Goal: Task Accomplishment & Management: Use online tool/utility

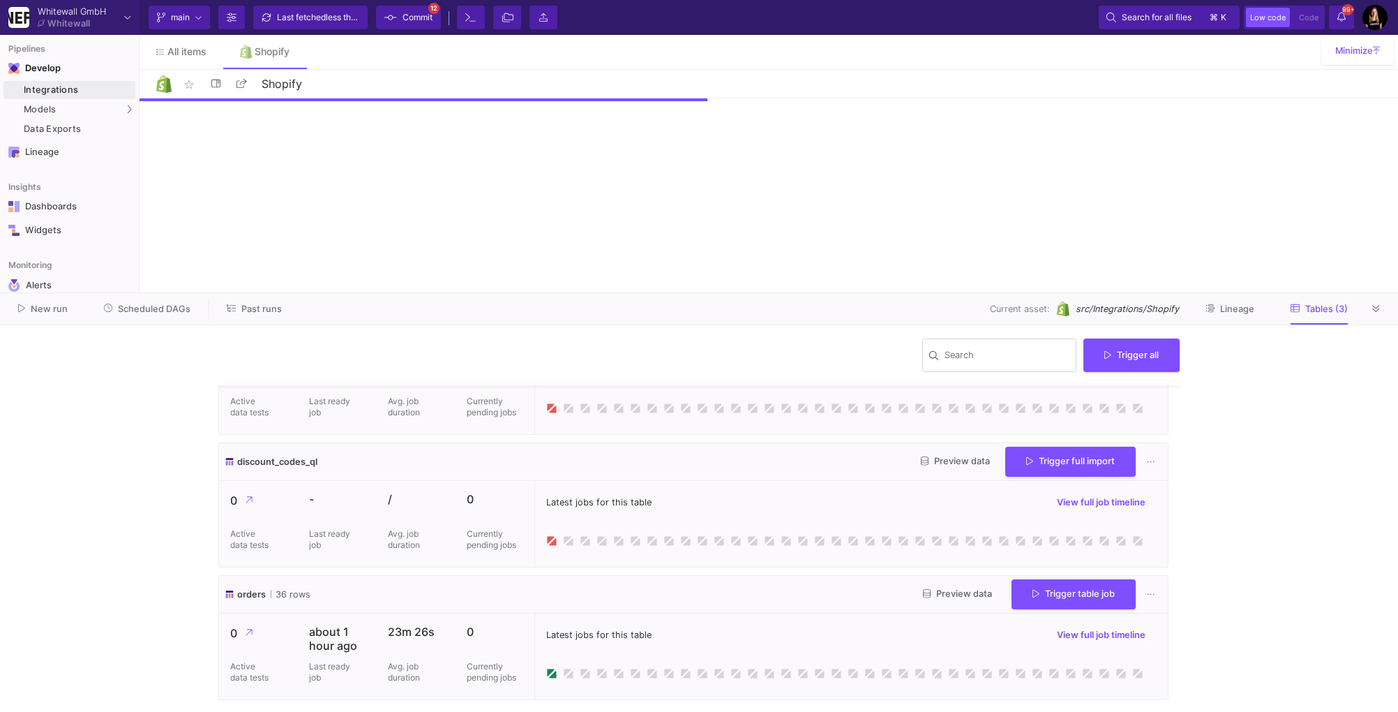
scroll to position [75, 0]
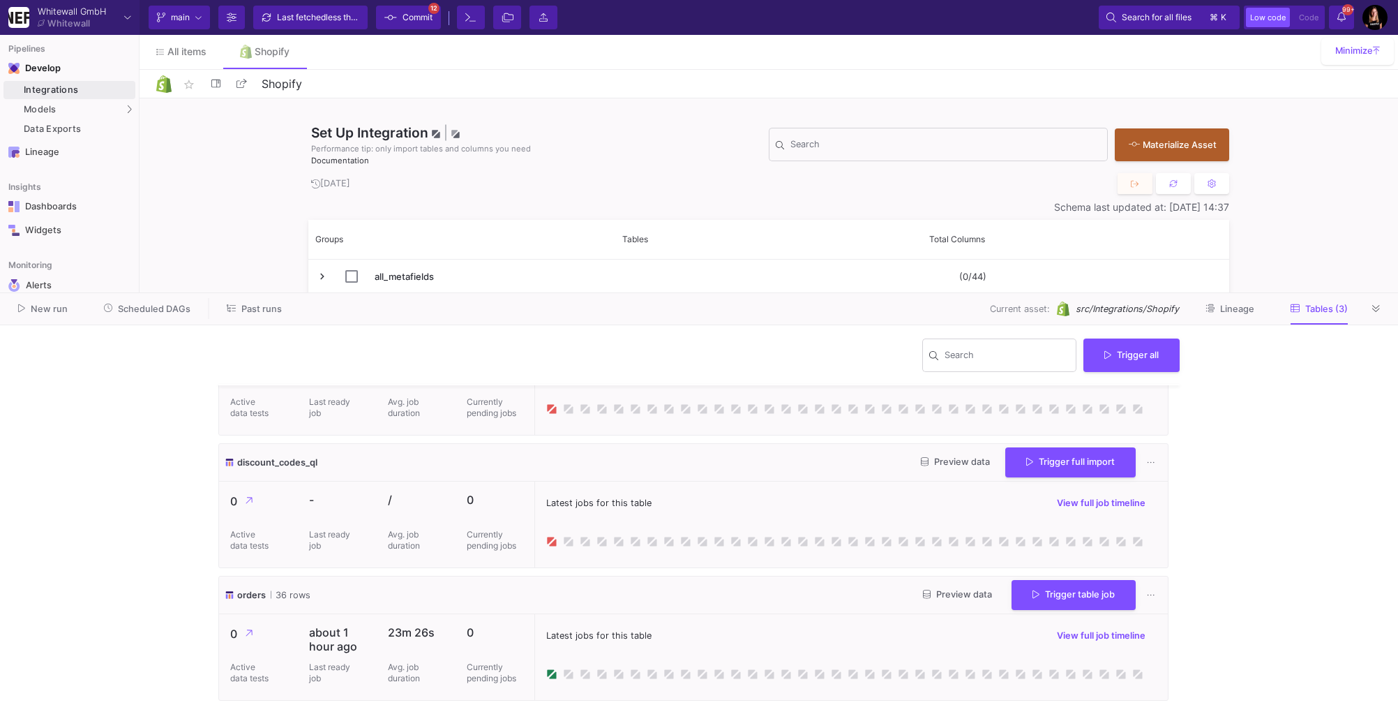
click at [941, 593] on span "Preview data" at bounding box center [957, 594] width 69 height 10
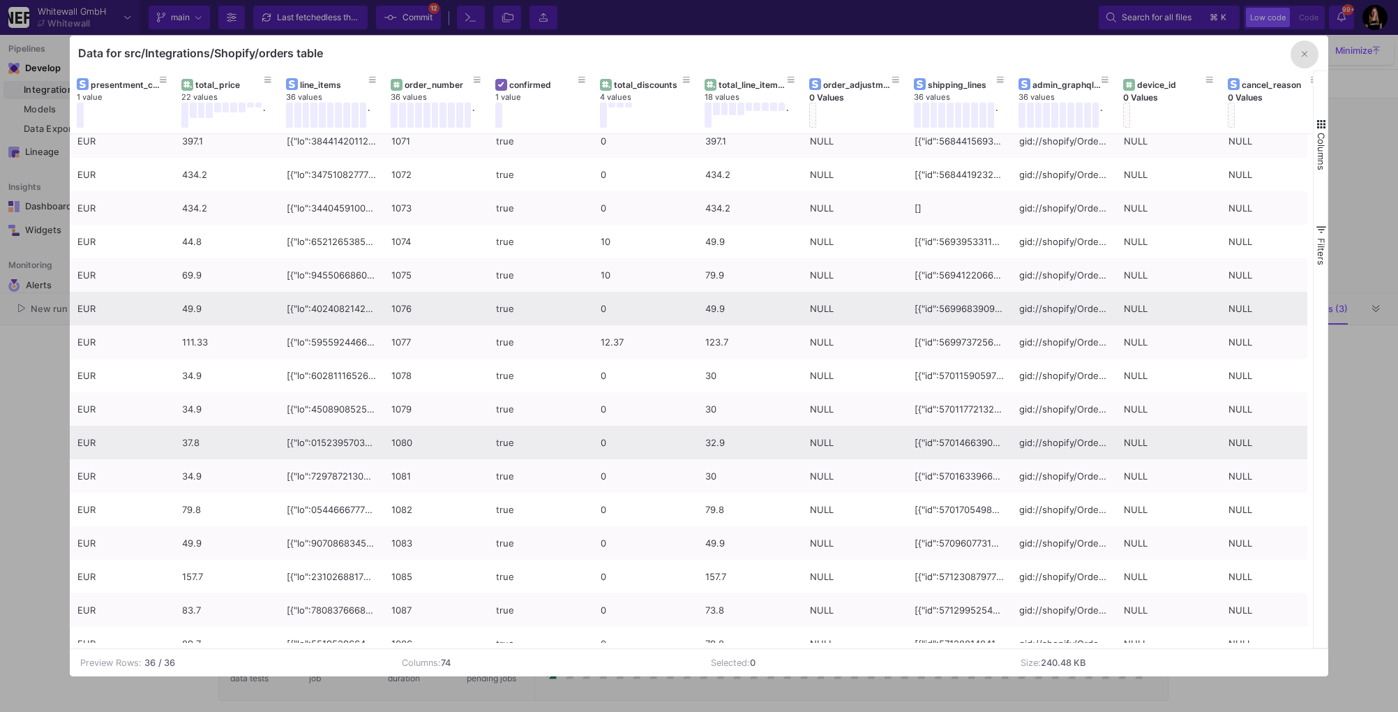
scroll to position [0, 0]
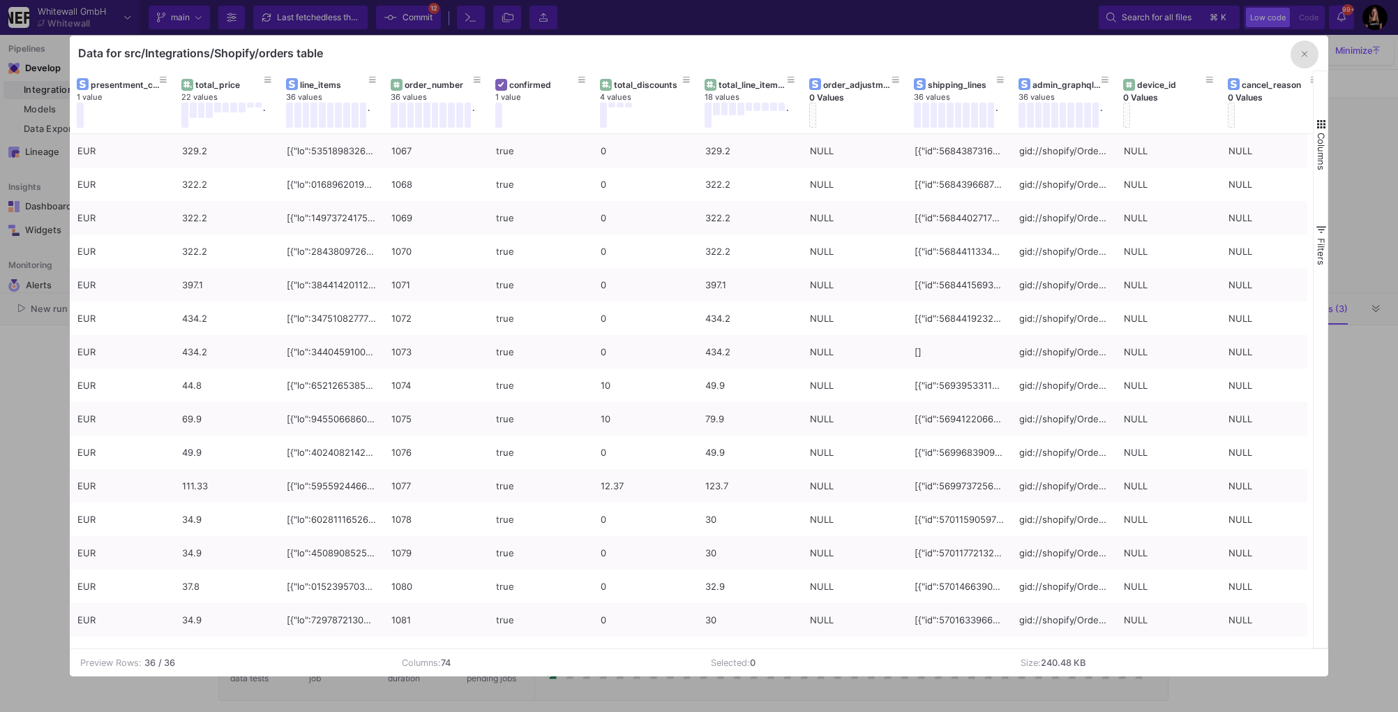
click at [1304, 60] on button "button" at bounding box center [1305, 54] width 28 height 28
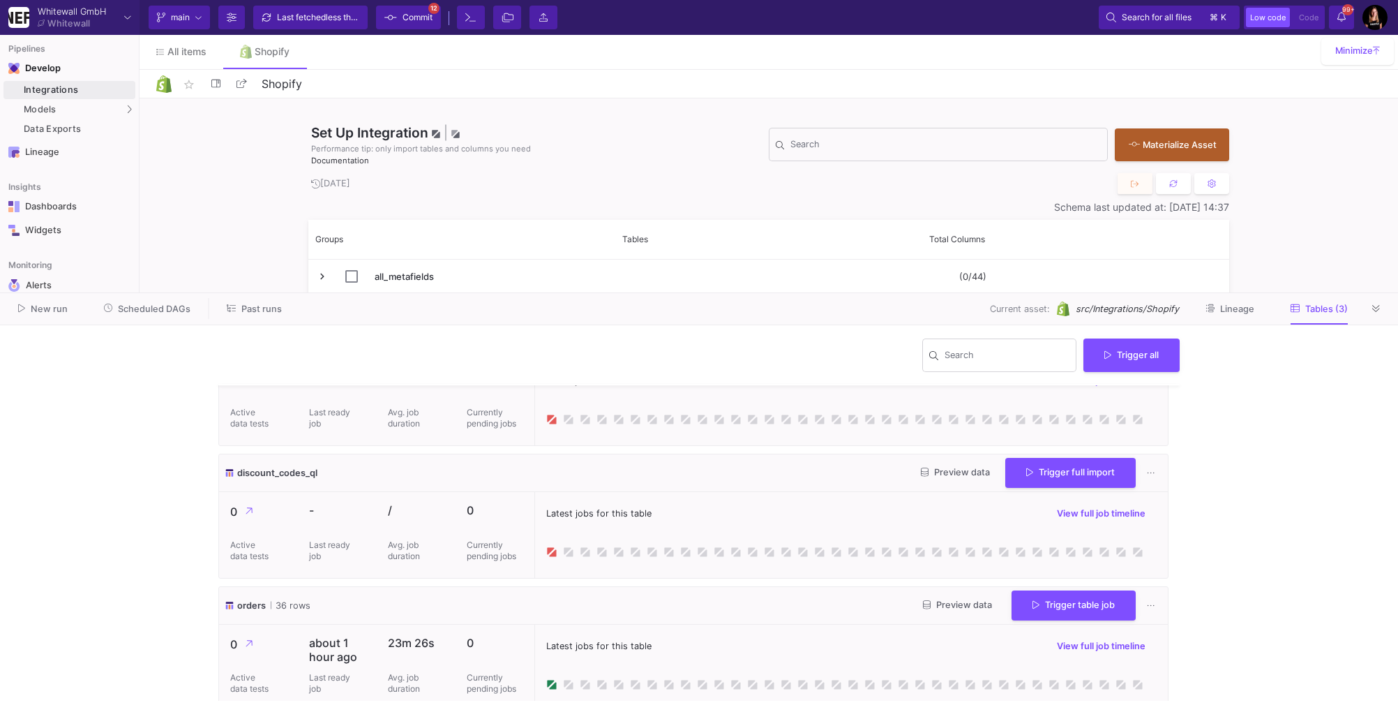
scroll to position [61, 0]
click at [1374, 310] on icon at bounding box center [1377, 308] width 8 height 9
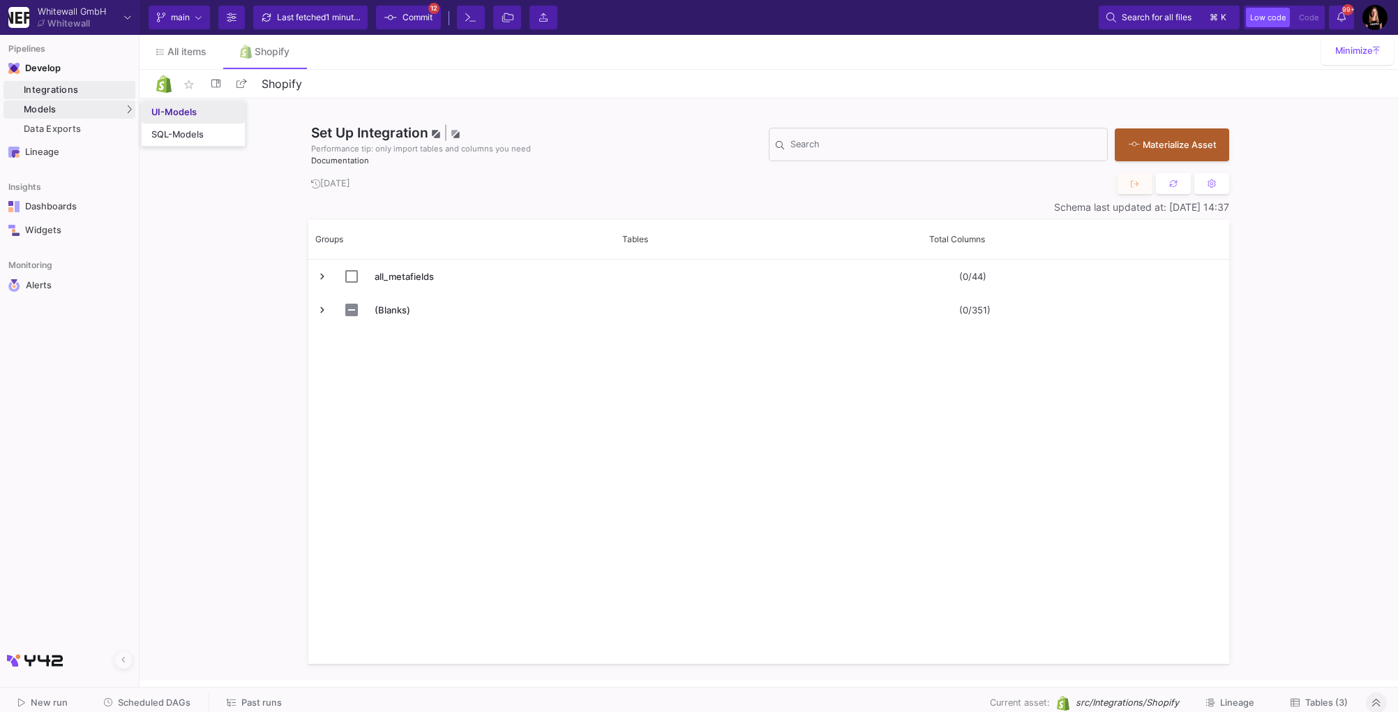
click at [169, 110] on div "UI-Models" at bounding box center [173, 112] width 45 height 11
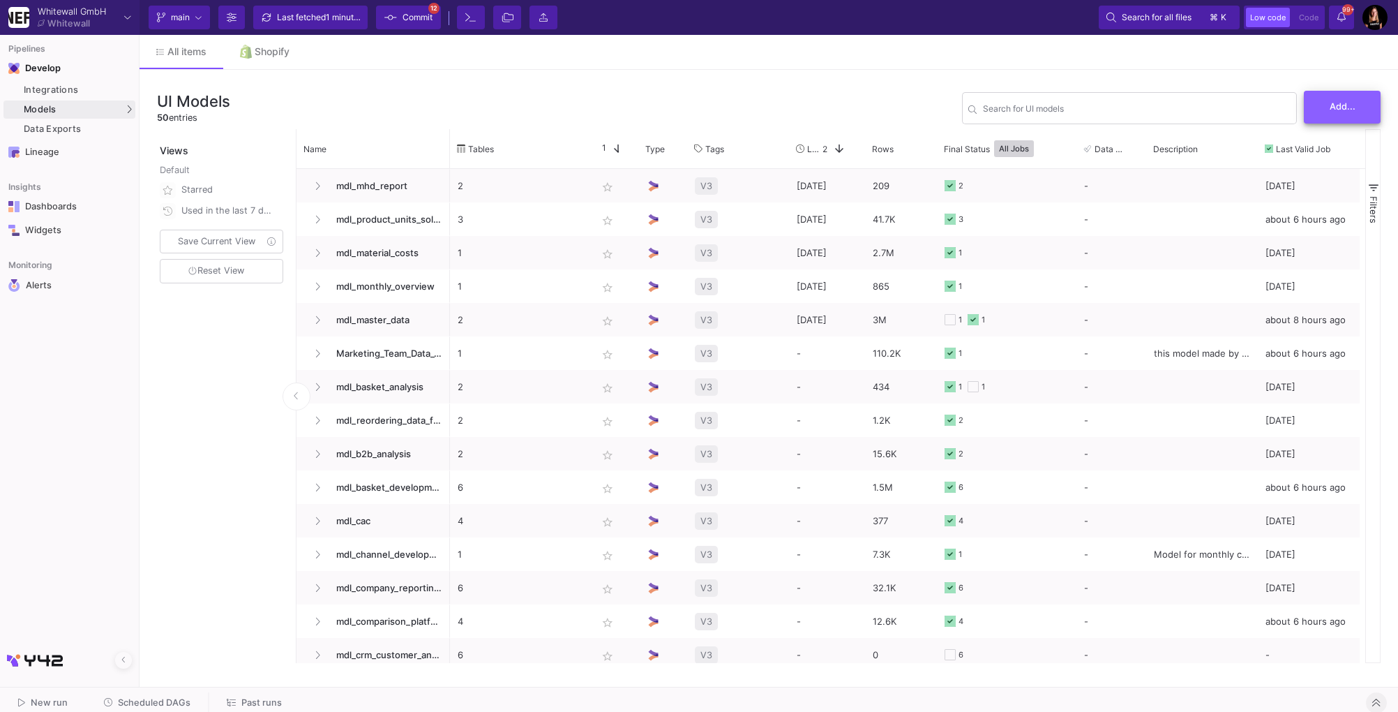
click at [1338, 105] on span "Add..." at bounding box center [1343, 106] width 26 height 10
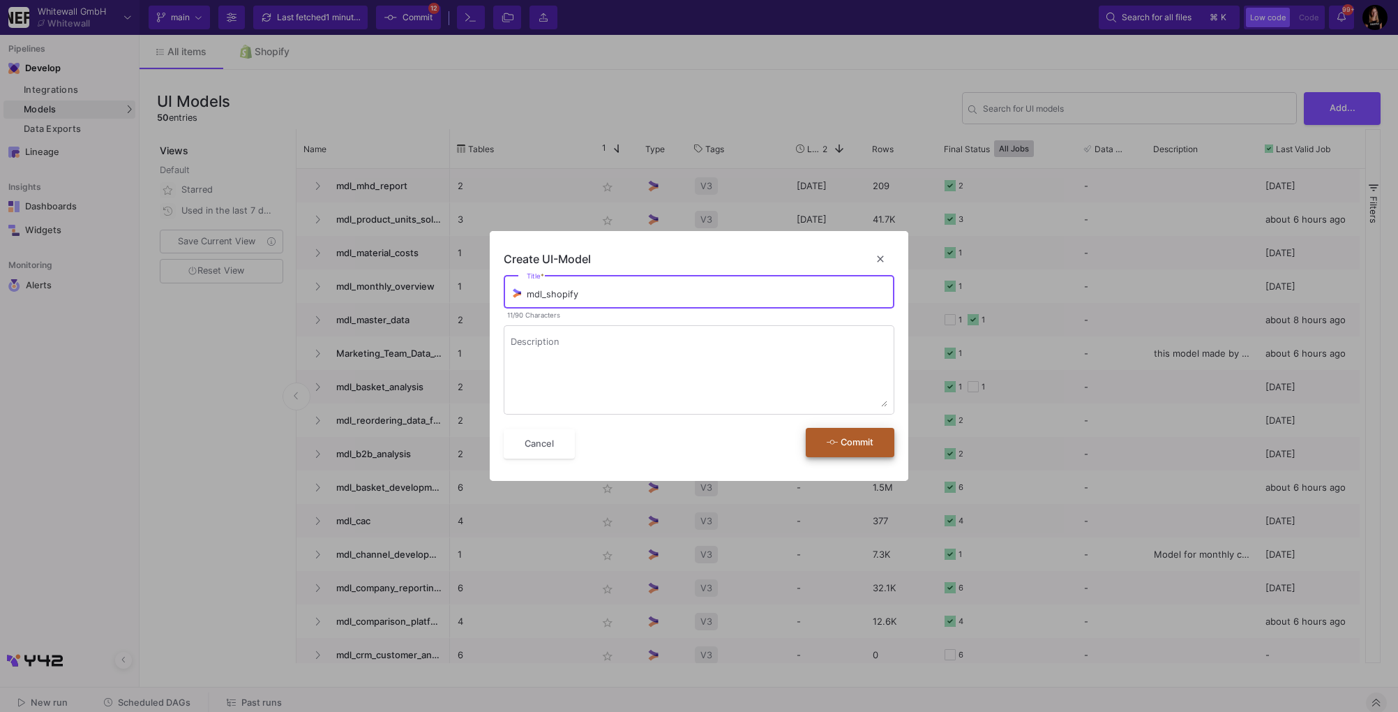
type input "mdl_shopify"
click at [833, 442] on icon "submit" at bounding box center [832, 442] width 11 height 4
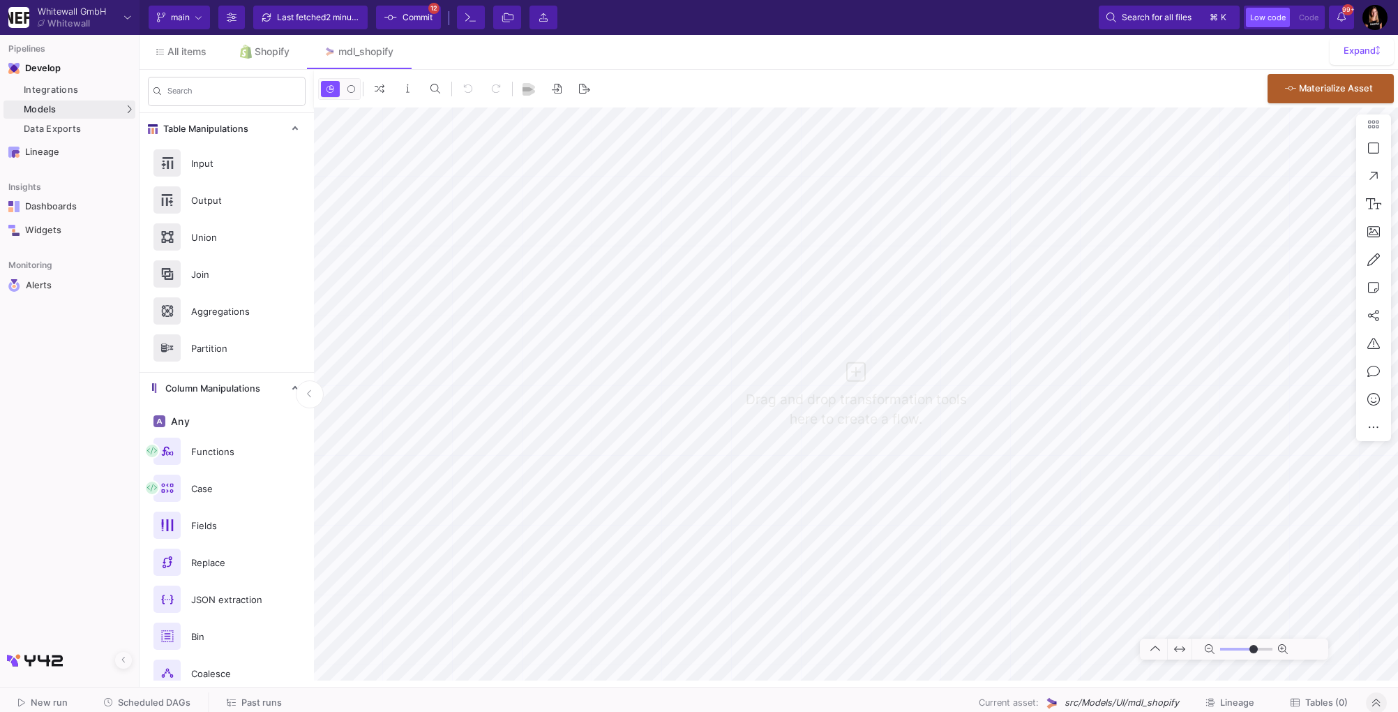
type input "0"
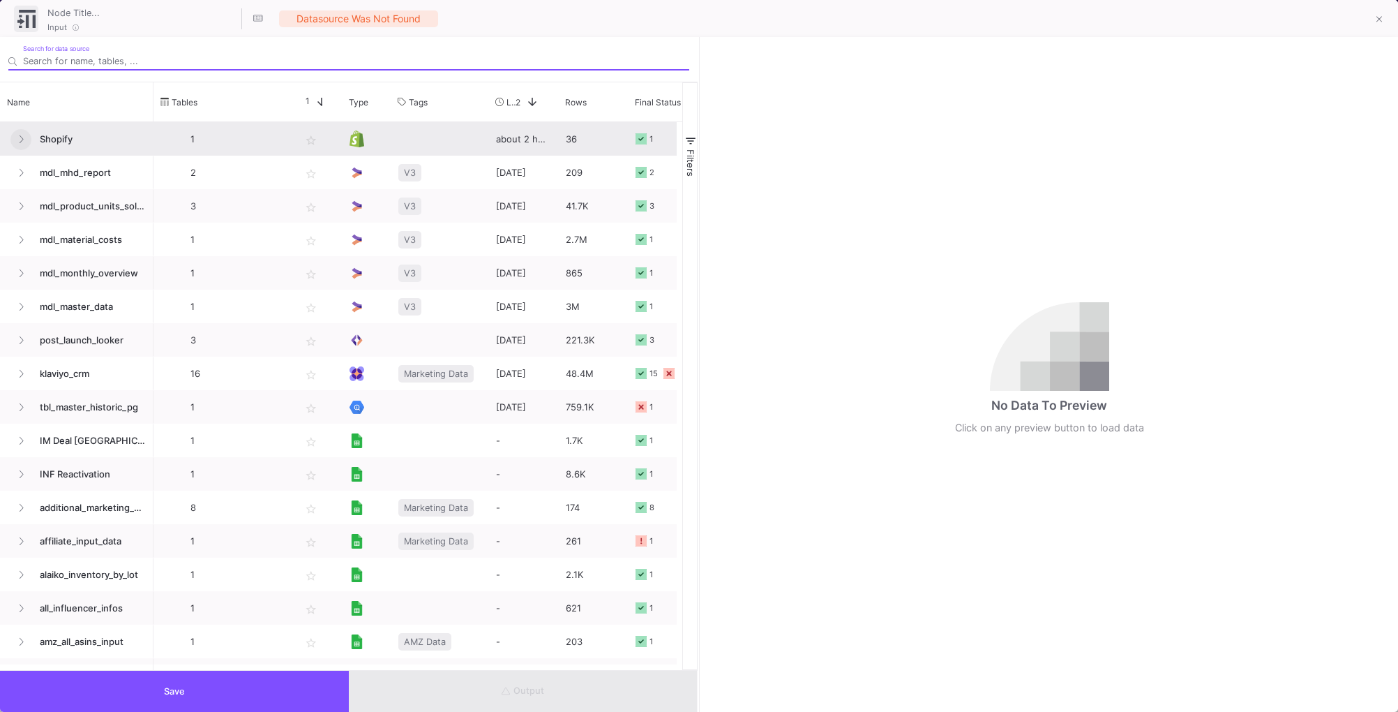
click at [19, 139] on icon at bounding box center [21, 139] width 6 height 9
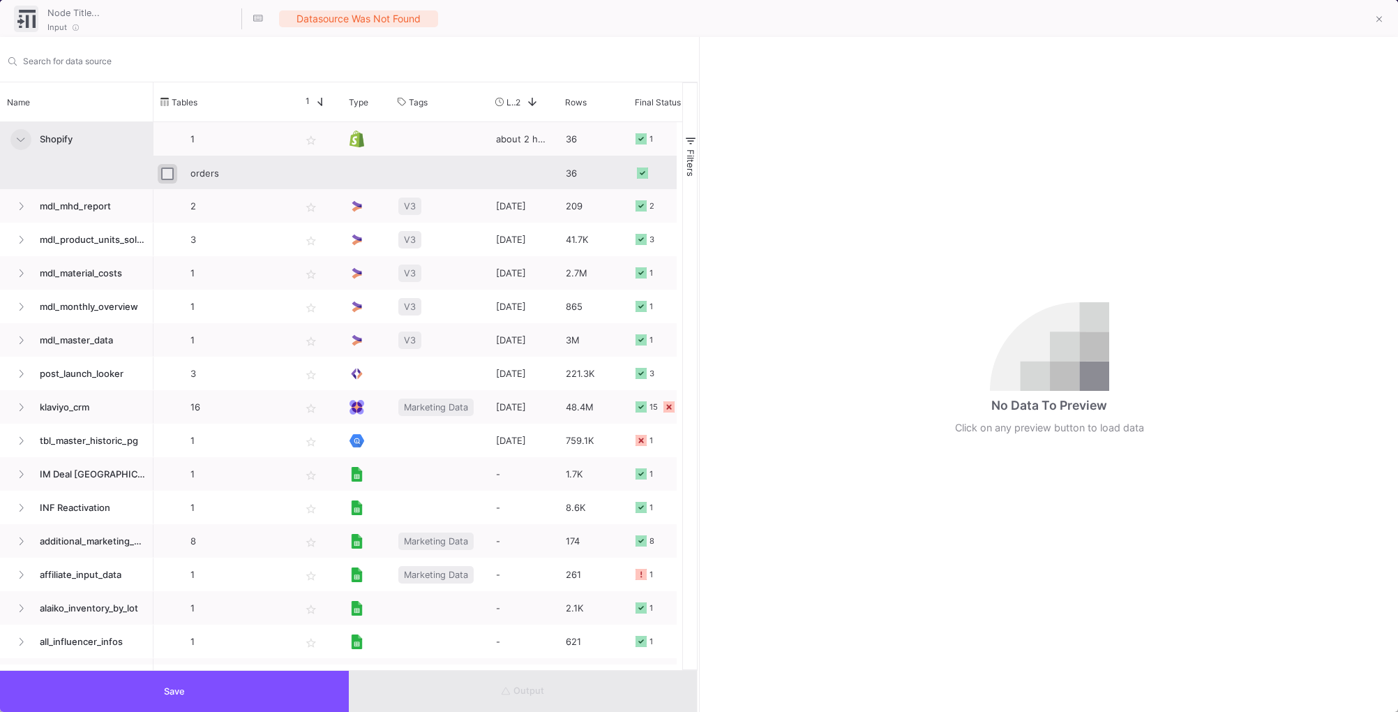
click at [165, 173] on input "Press Space to toggle row selection (unchecked)" at bounding box center [167, 173] width 13 height 13
checkbox input "true"
type input "orders"
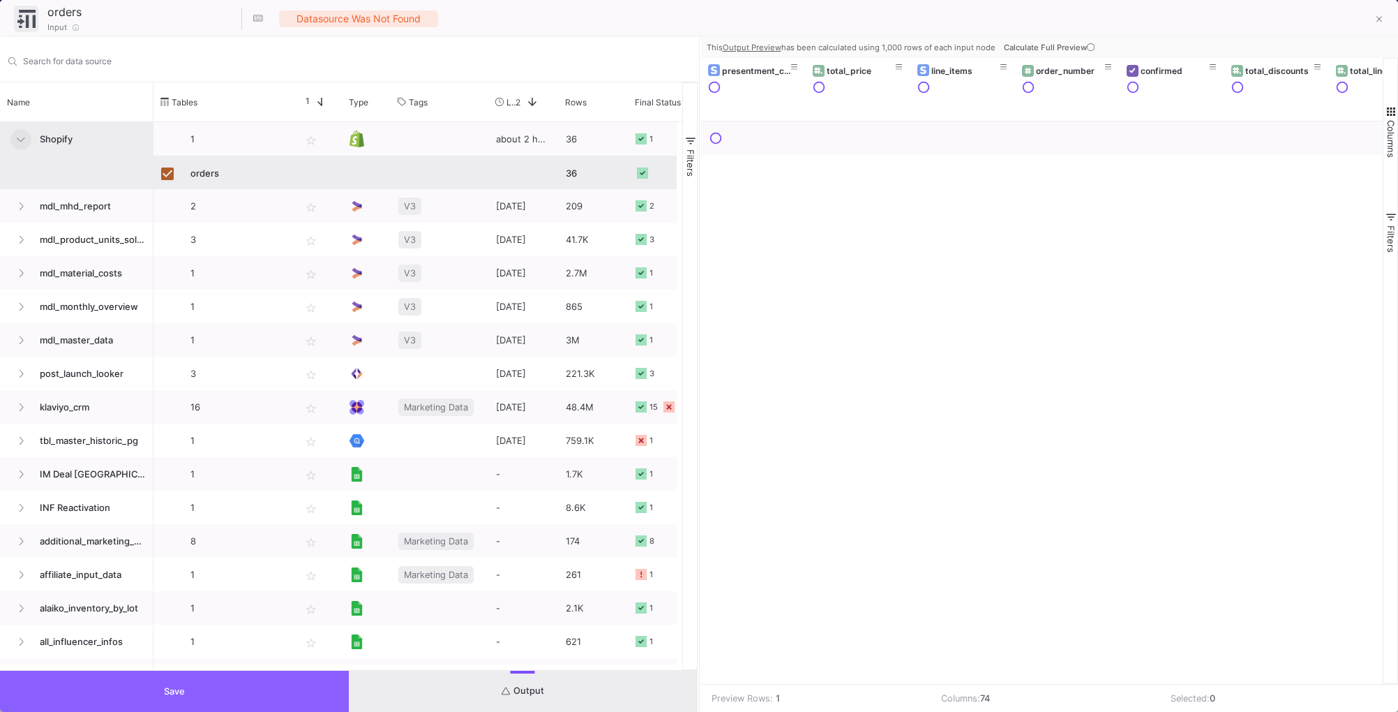
click at [143, 693] on button "Save" at bounding box center [174, 691] width 349 height 41
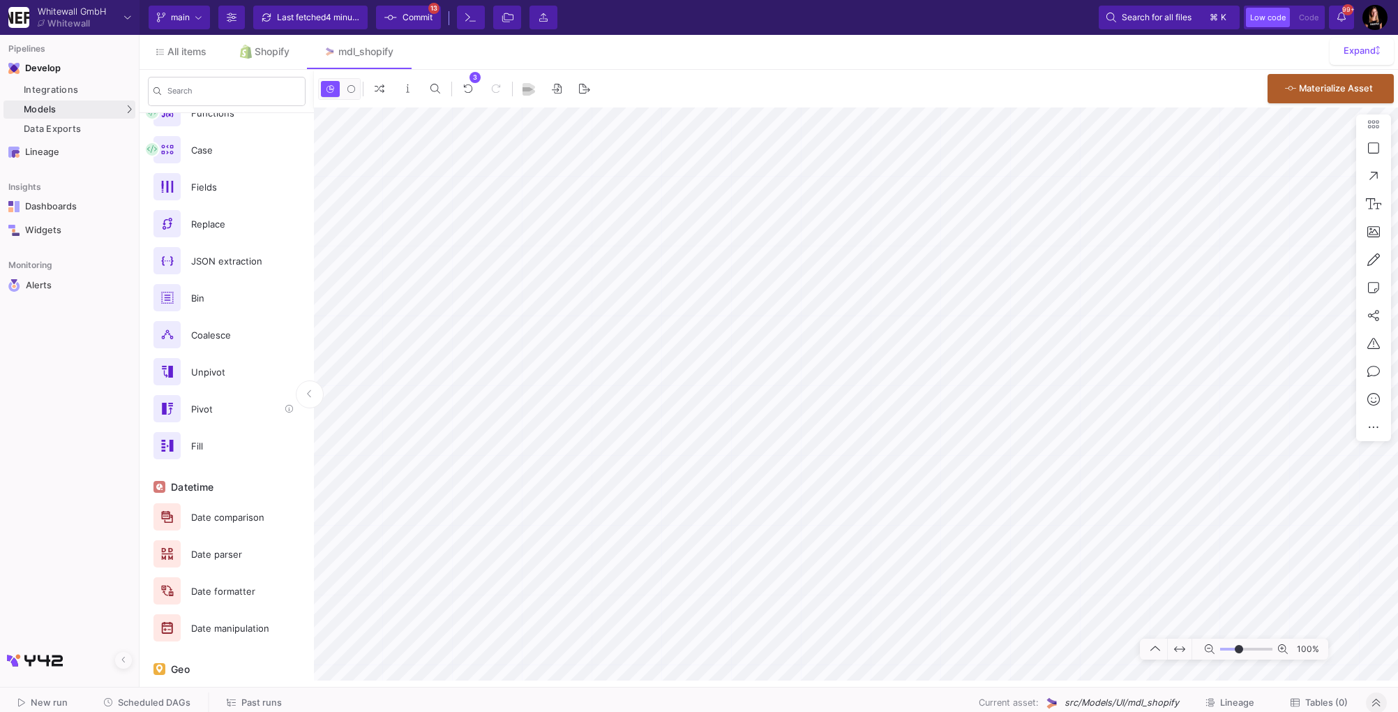
scroll to position [341, 0]
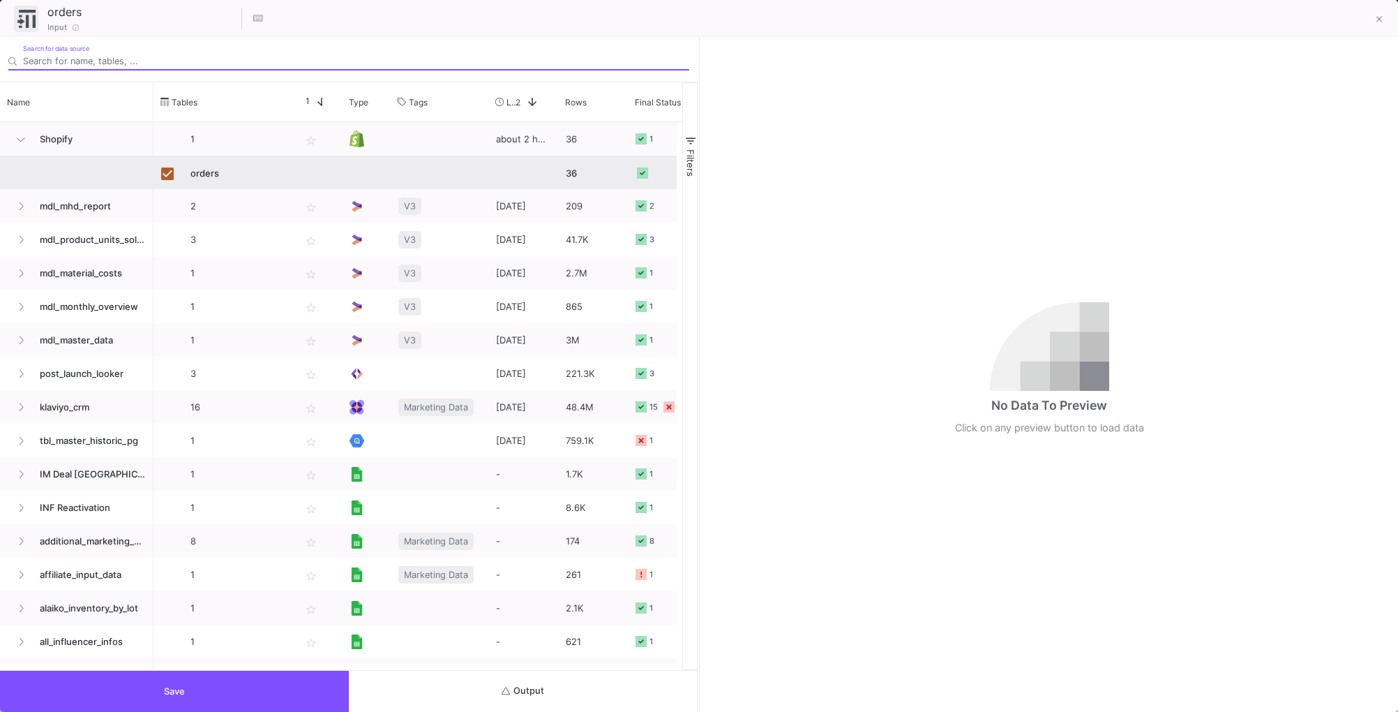
click at [523, 687] on span "Output" at bounding box center [523, 690] width 43 height 10
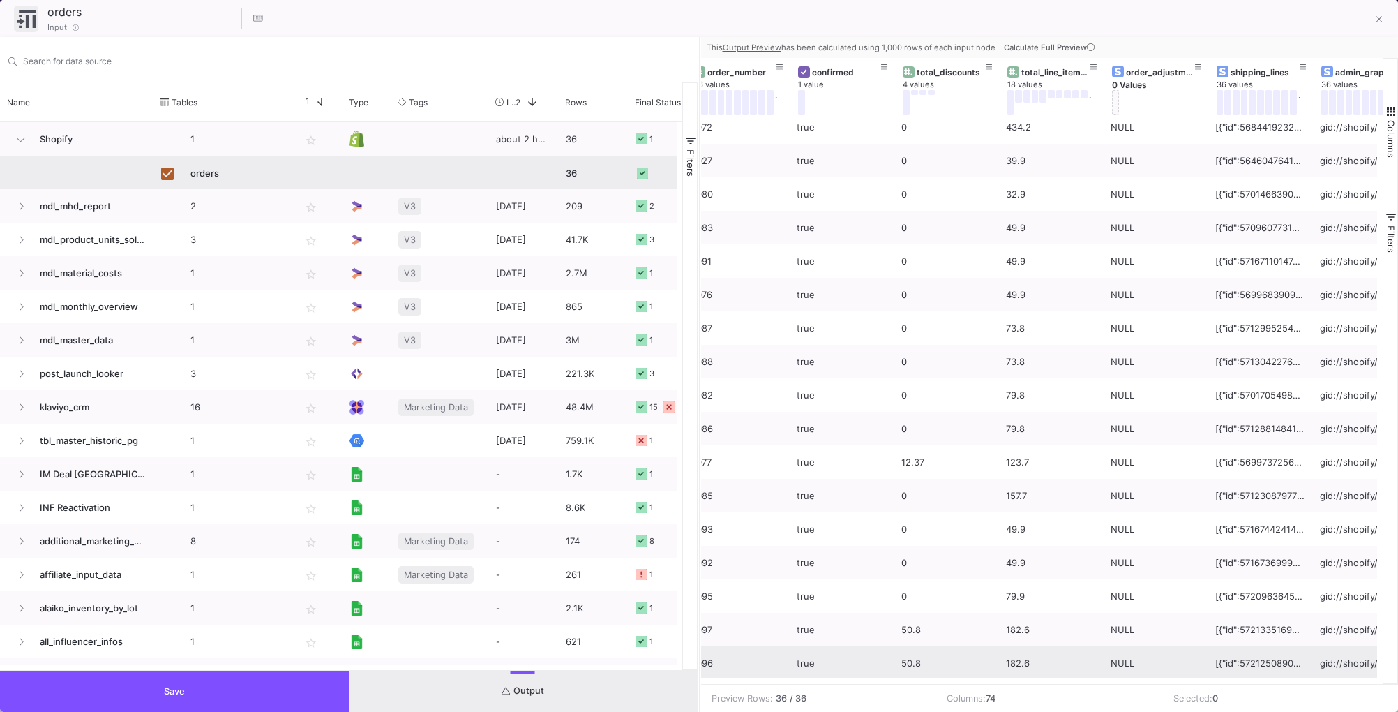
scroll to position [0, 0]
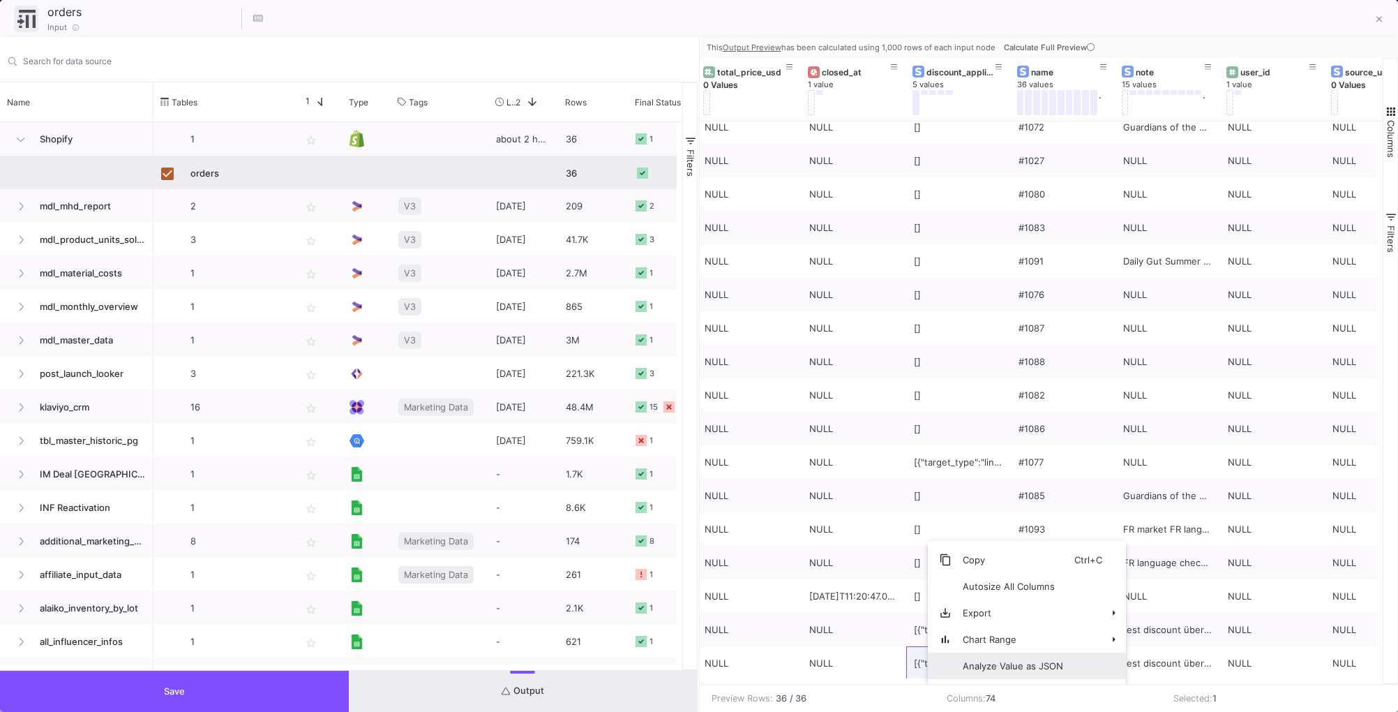
click at [990, 659] on span "Analyze Value as JSON" at bounding box center [1013, 665] width 123 height 27
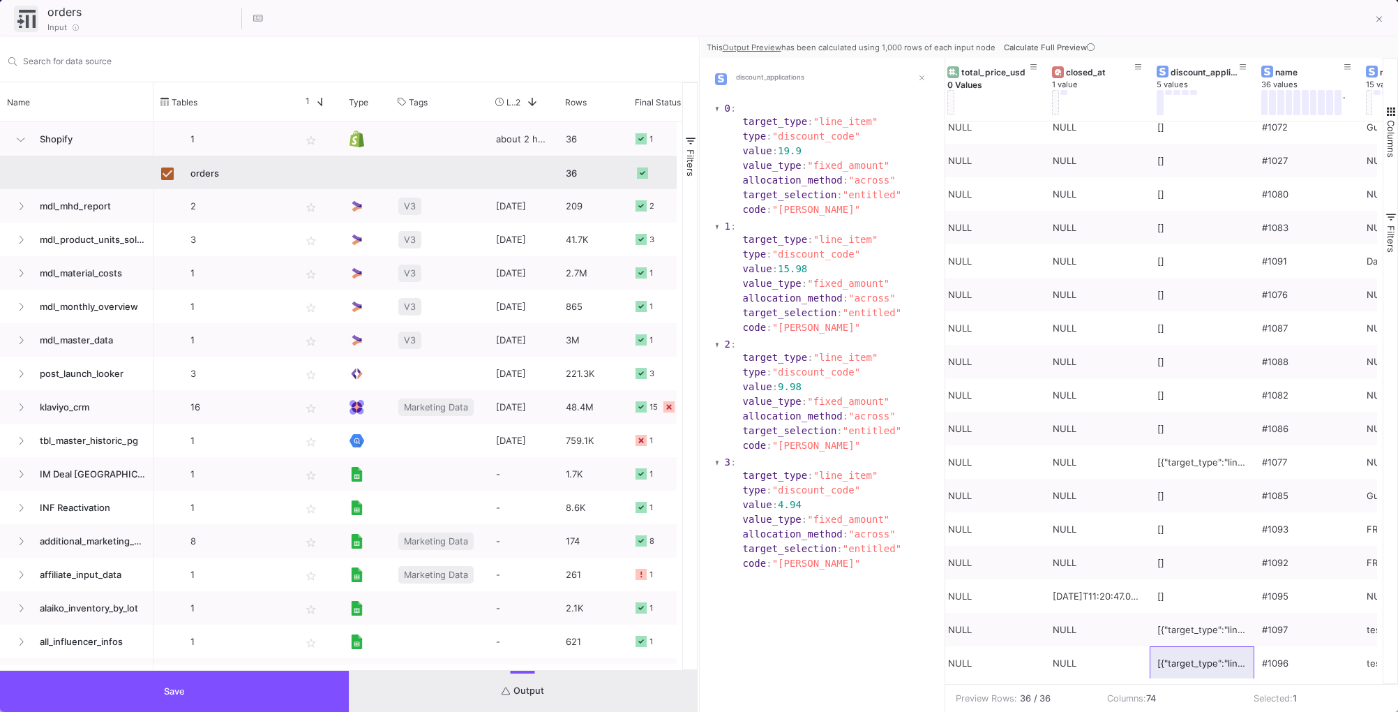
click at [922, 80] on icon at bounding box center [923, 78] width 6 height 9
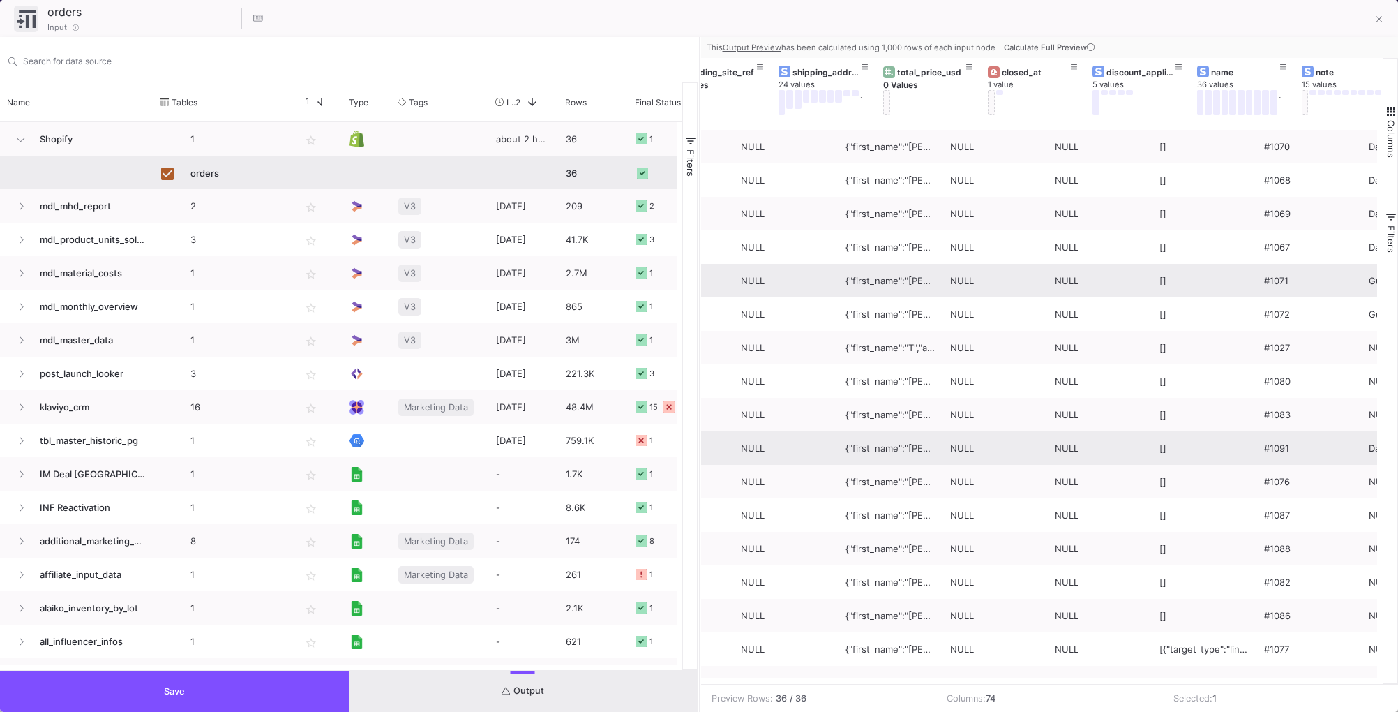
scroll to position [0, 3011]
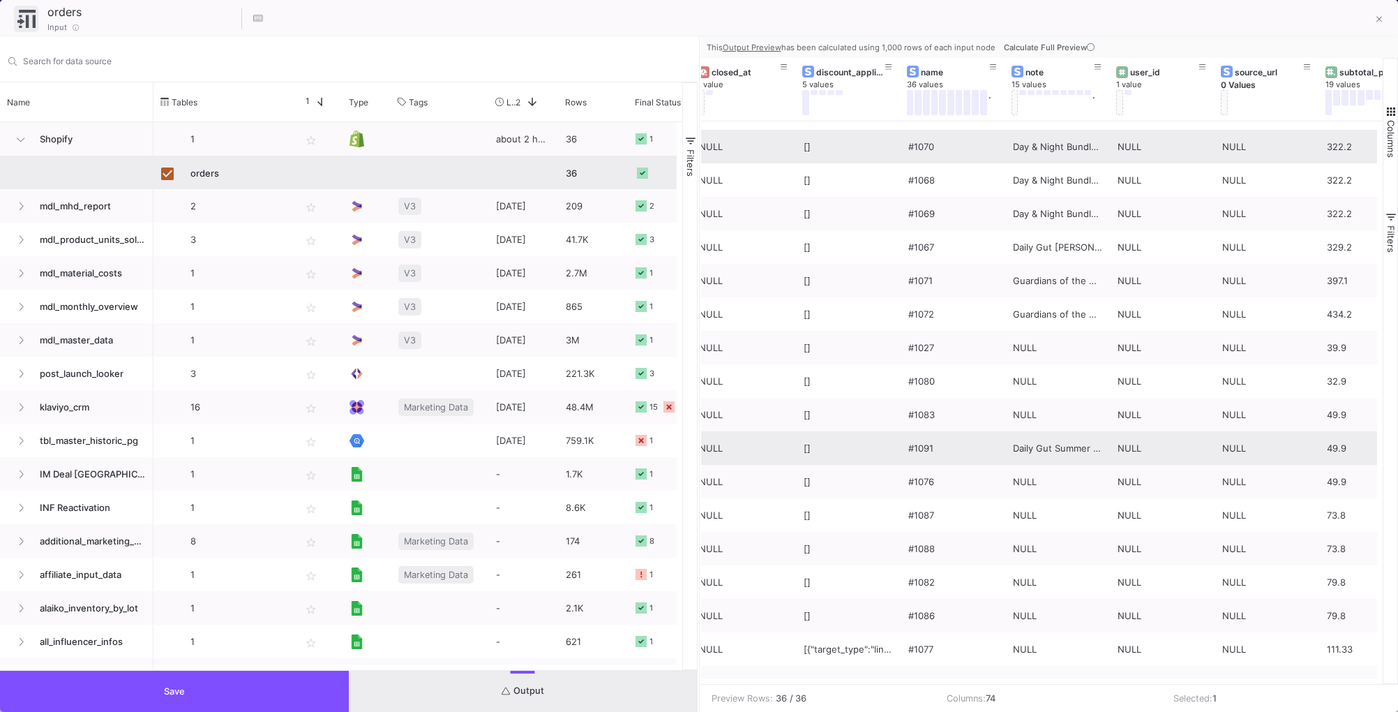
click at [1043, 149] on div "Day & Night Bundle (1x) BE20386 BE20429 Complete Gut Bundle (2x) BE20411 BE2038…" at bounding box center [1057, 146] width 89 height 33
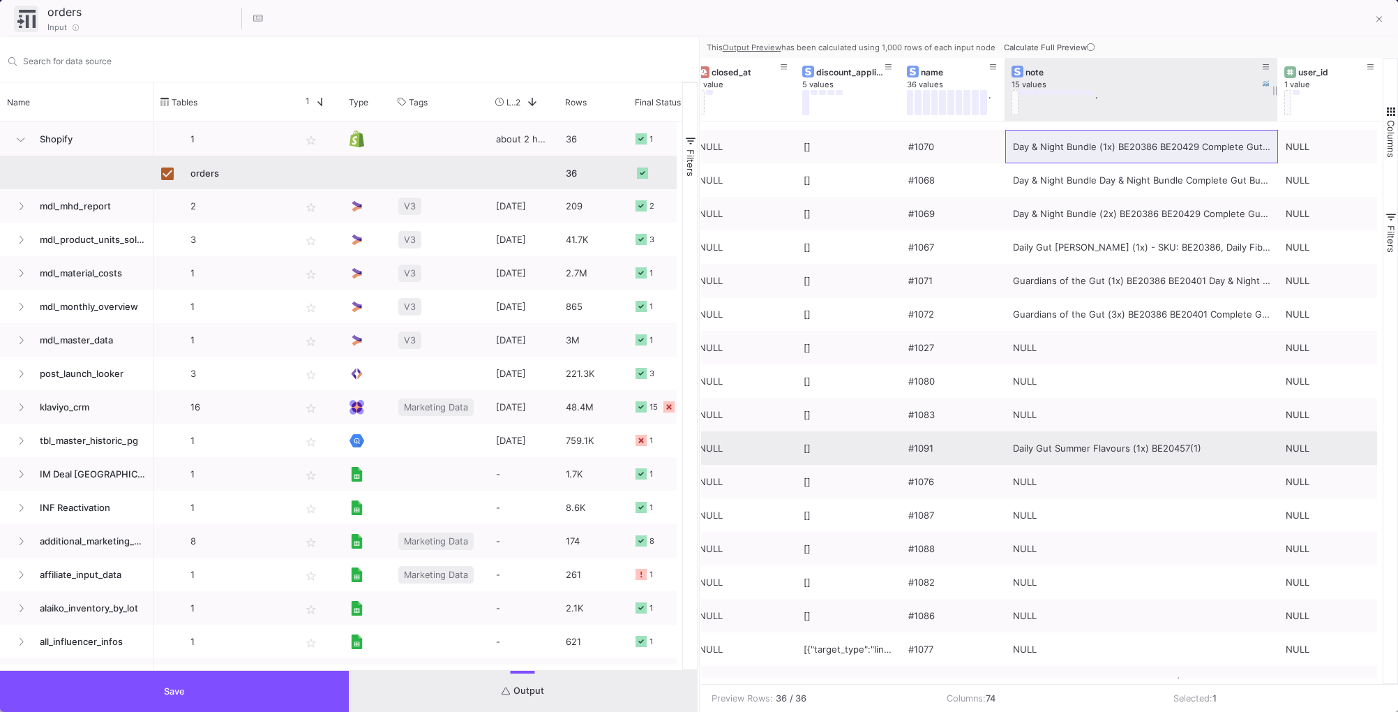
drag, startPoint x: 1107, startPoint y: 92, endPoint x: 1276, endPoint y: 100, distance: 168.3
click at [1276, 100] on div at bounding box center [1278, 89] width 6 height 63
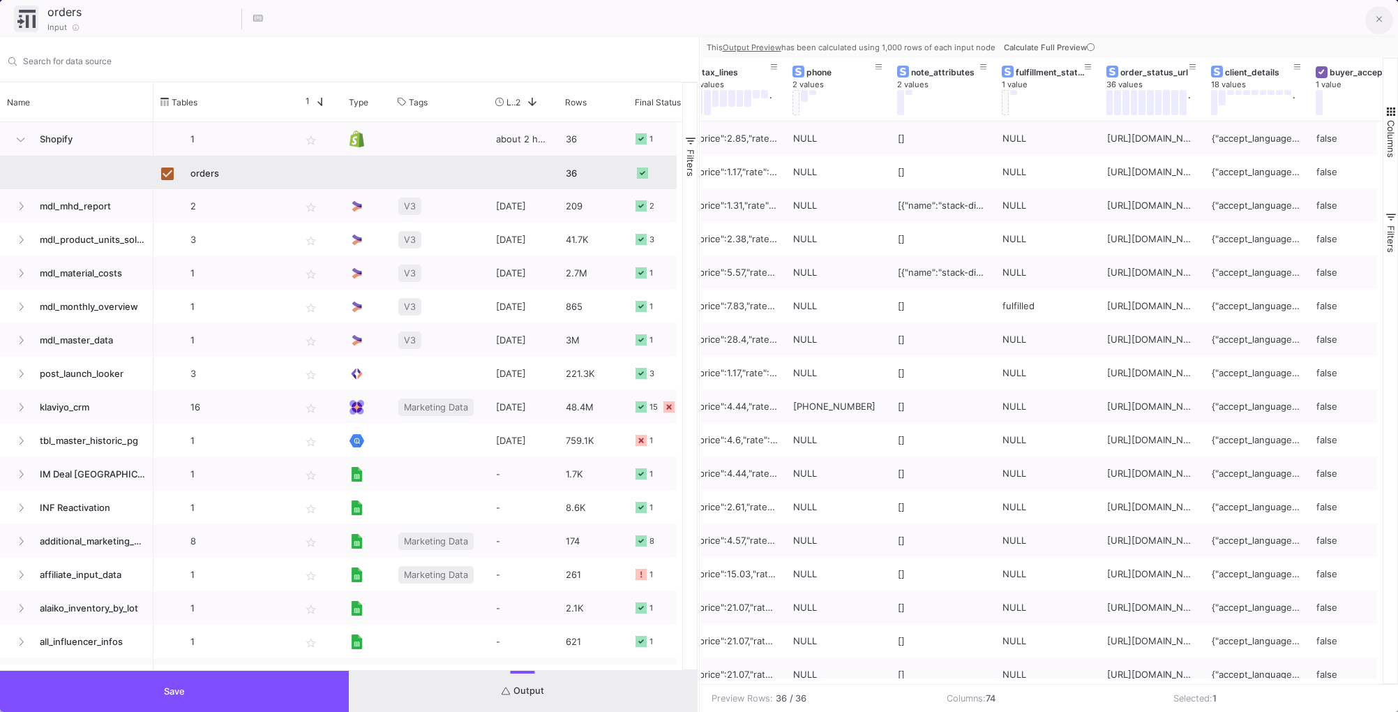
click at [1380, 16] on icon at bounding box center [1380, 20] width 6 height 10
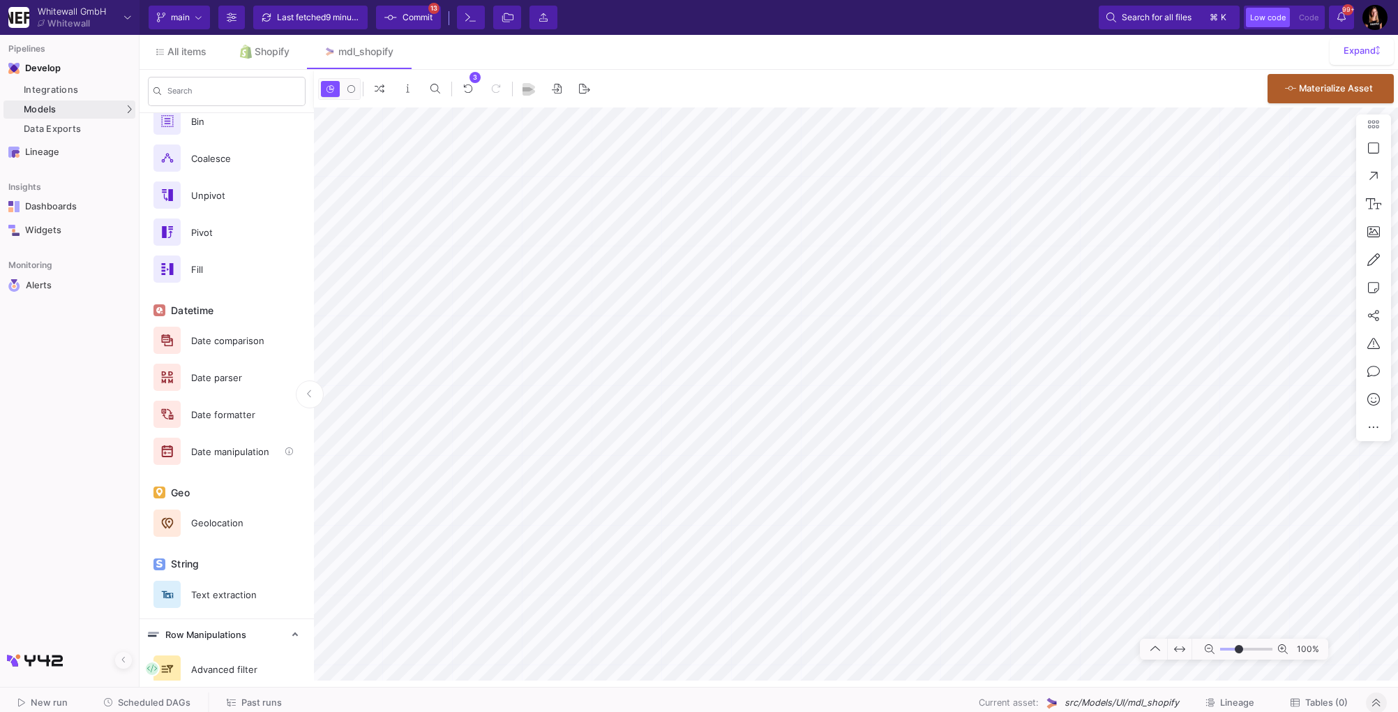
scroll to position [602, 0]
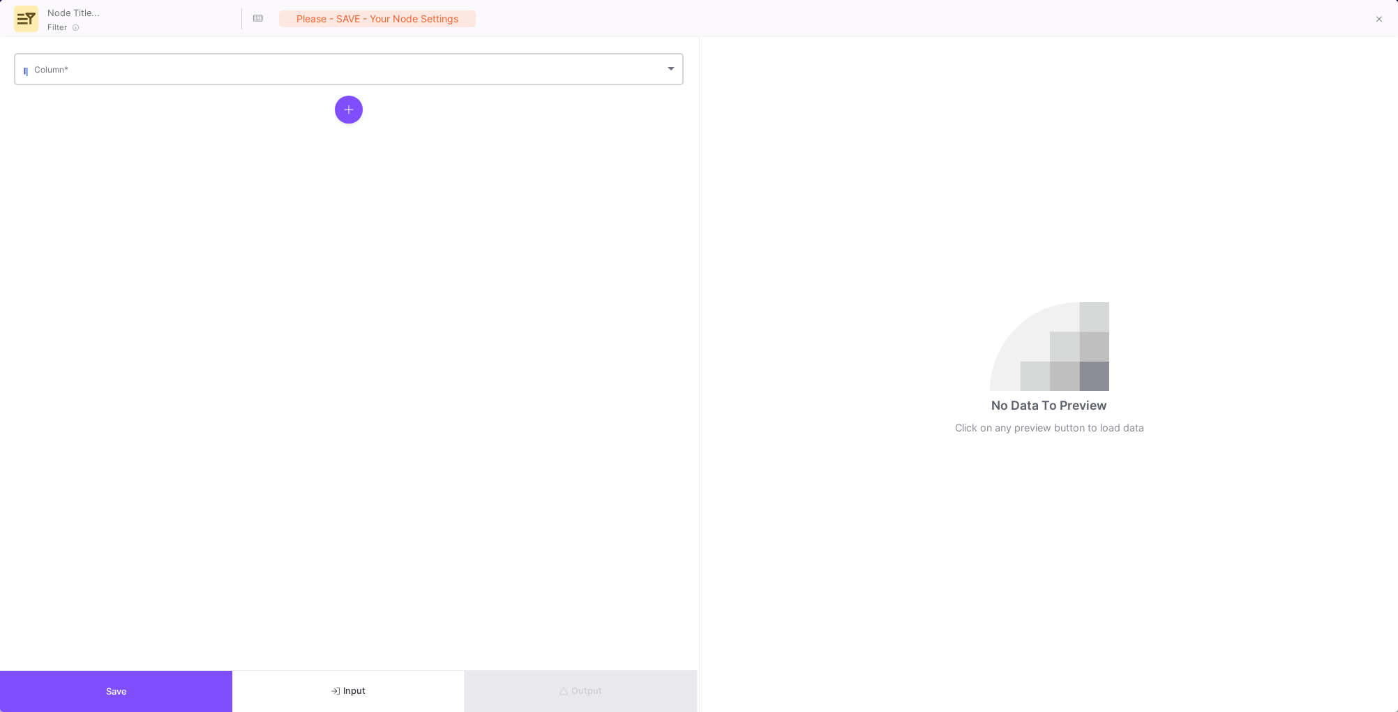
click at [234, 73] on span at bounding box center [349, 71] width 631 height 10
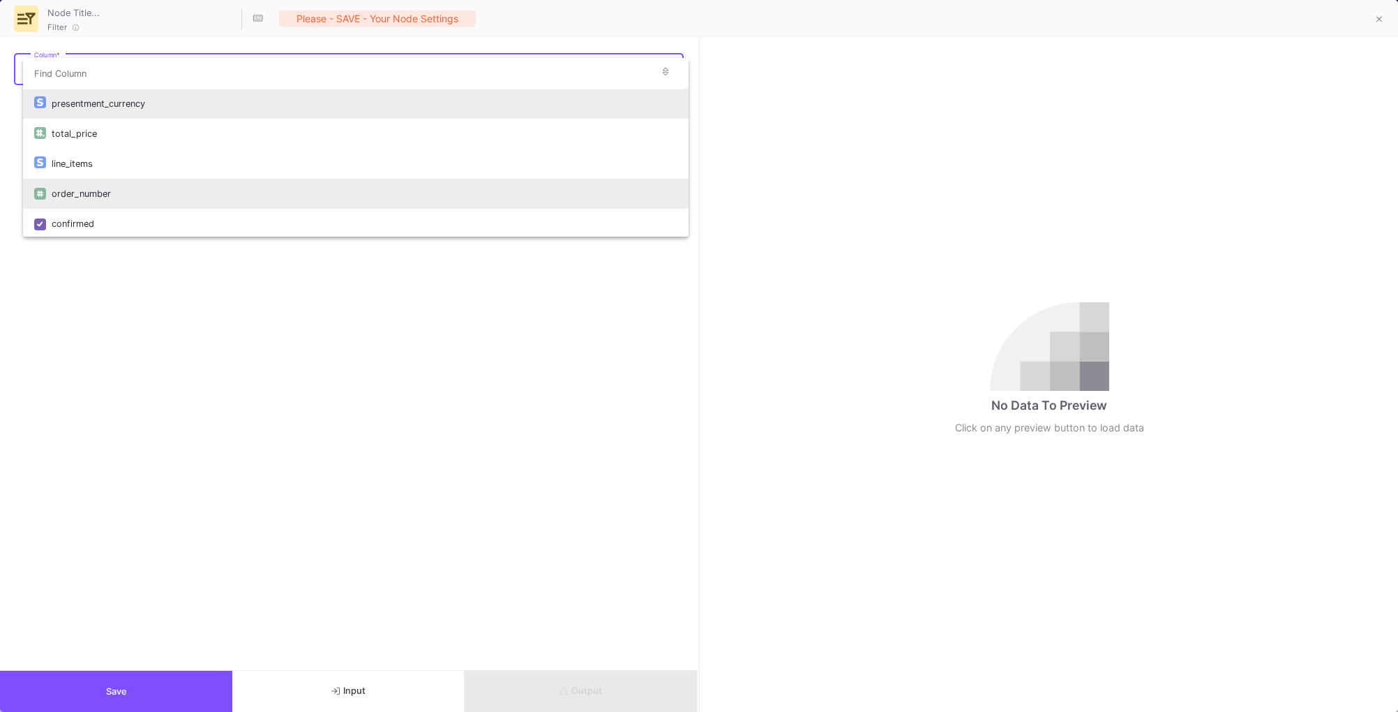
click at [151, 193] on div "order_number" at bounding box center [365, 194] width 626 height 30
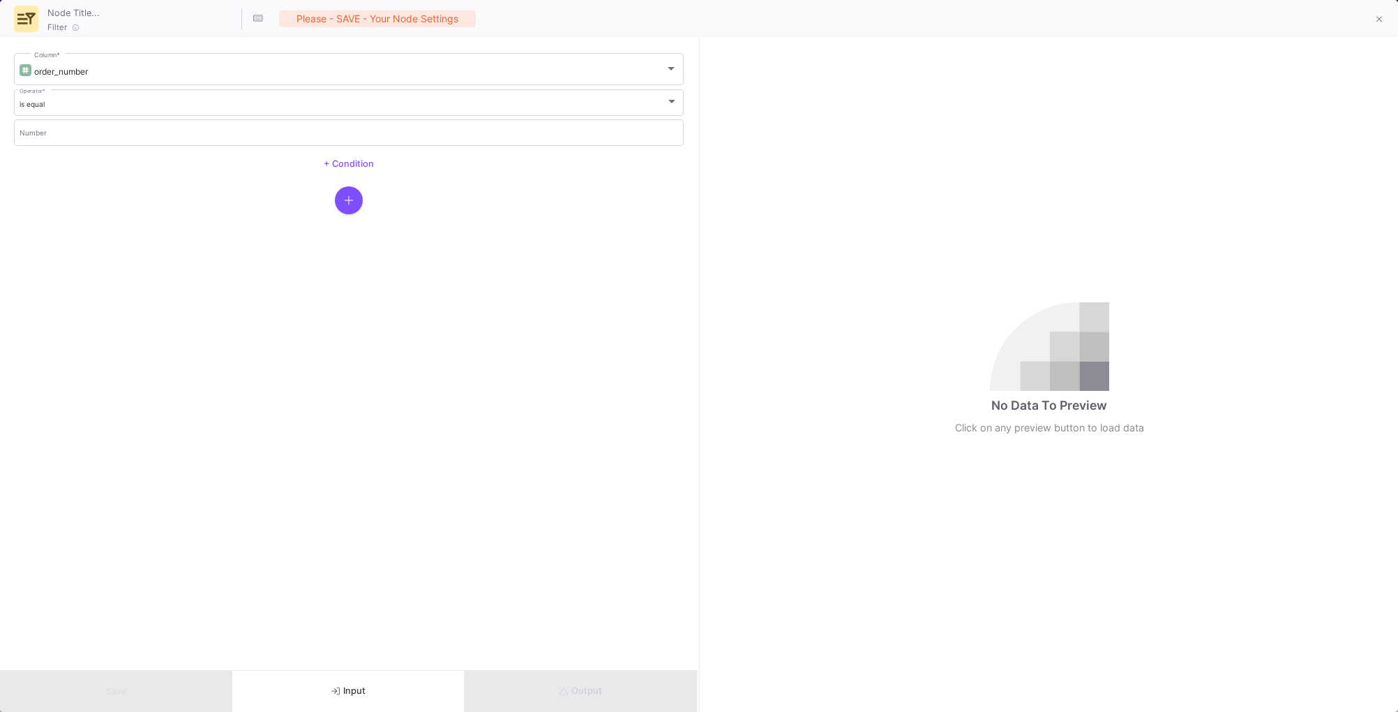
click at [170, 147] on div "is equal Operator * Number + Condition" at bounding box center [349, 132] width 670 height 91
click at [169, 140] on div "Number" at bounding box center [349, 131] width 659 height 29
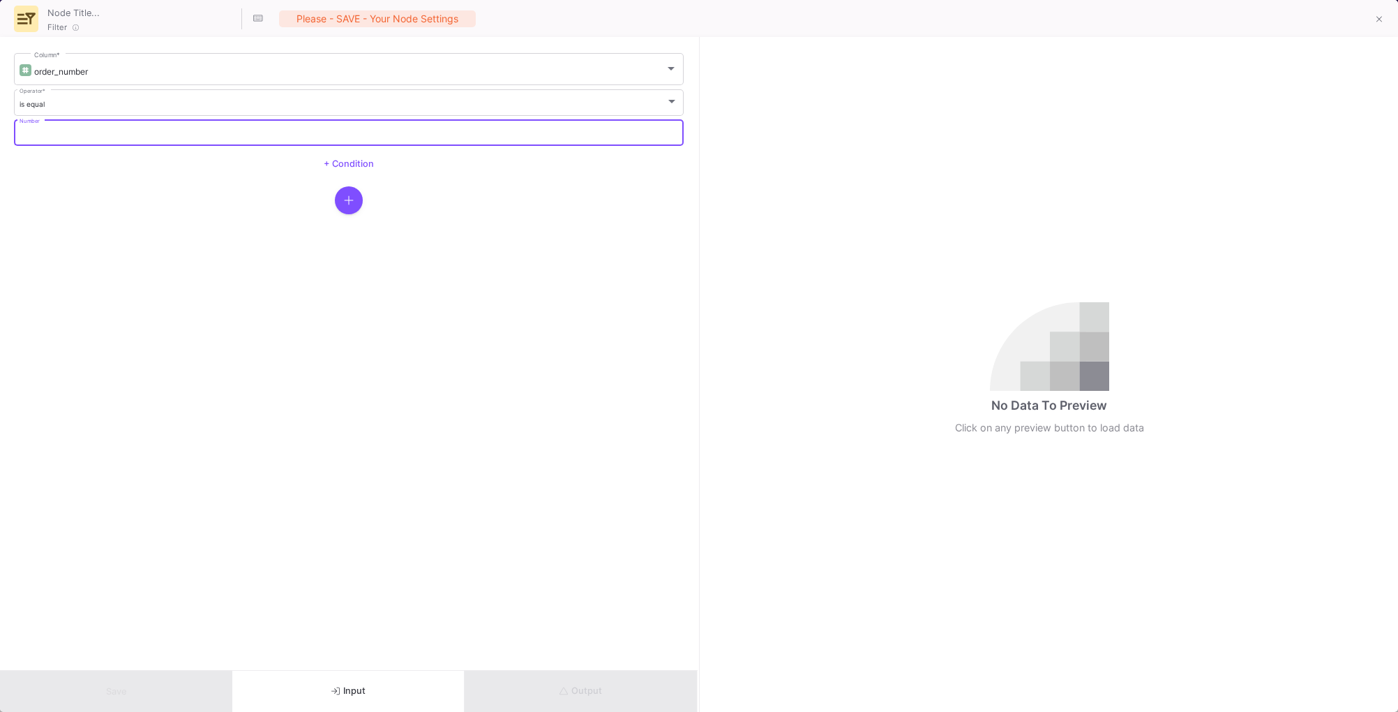
paste input "1085"
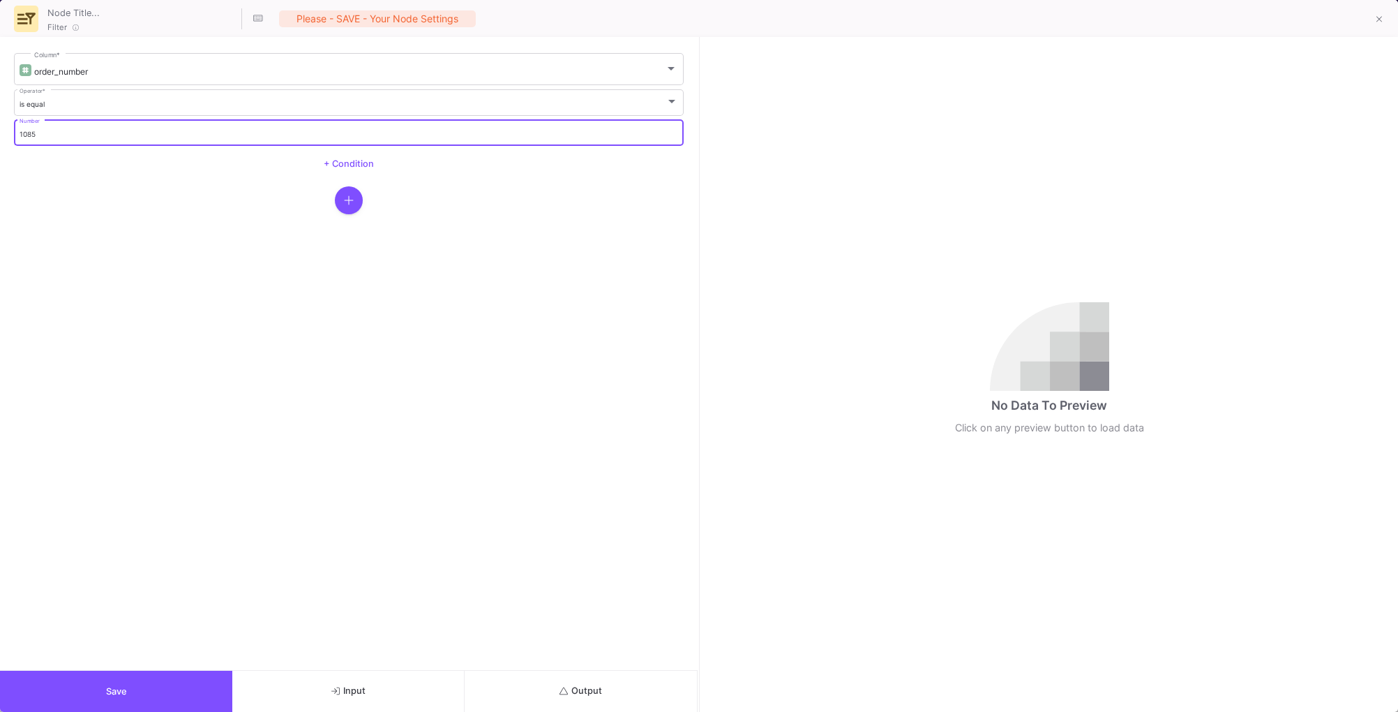
type input "1085"
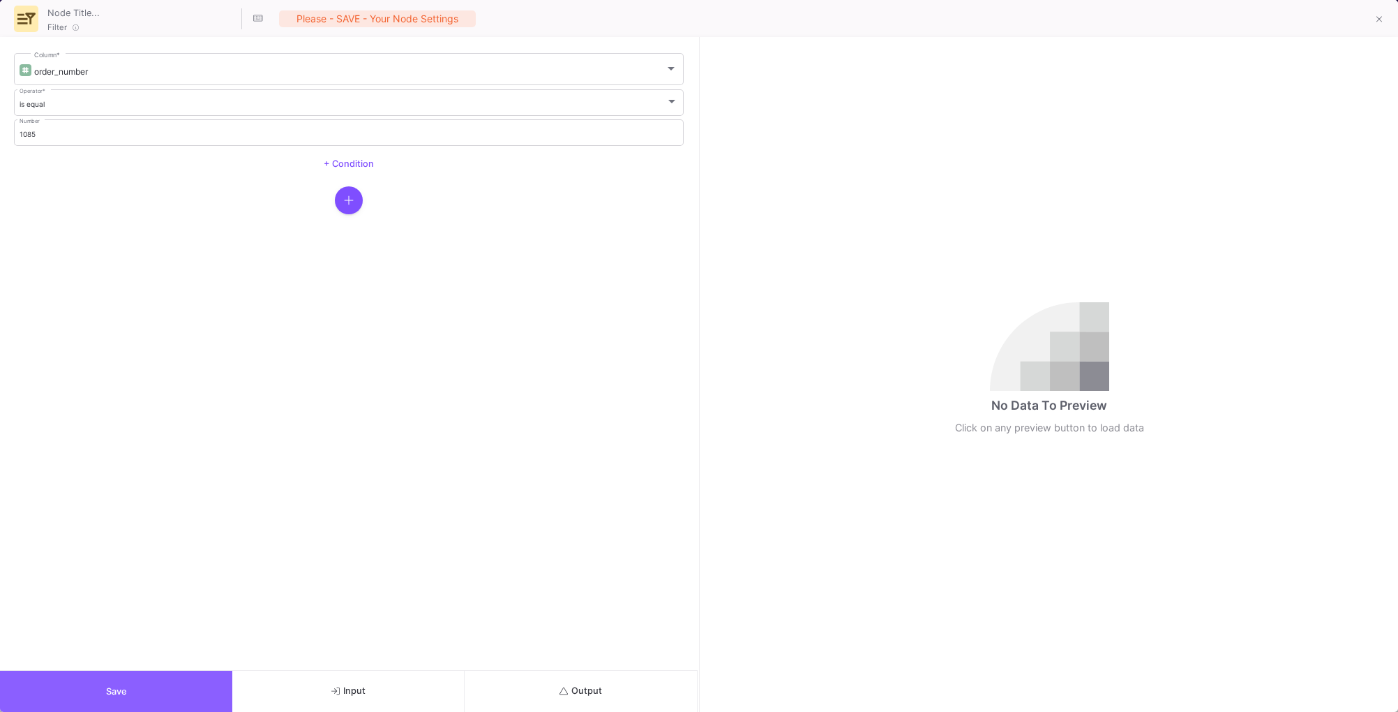
click at [85, 682] on button "Save" at bounding box center [116, 691] width 232 height 41
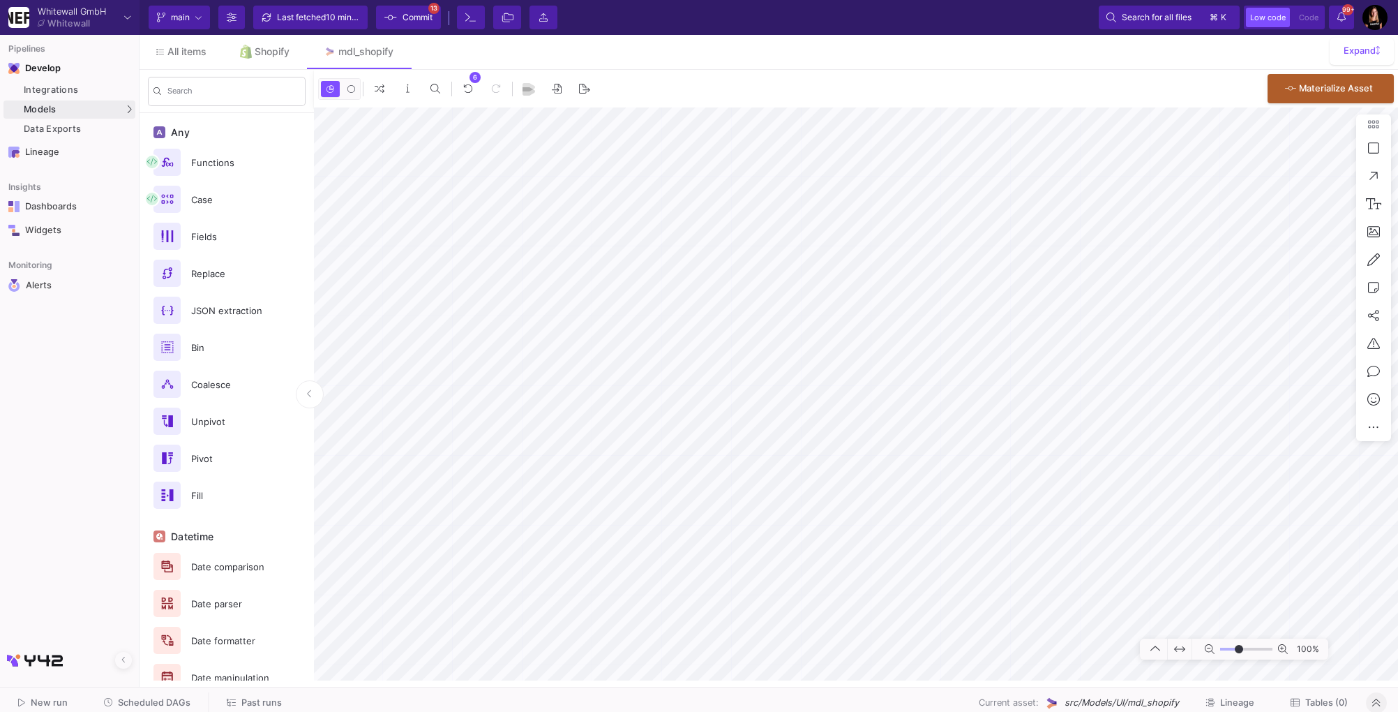
scroll to position [70, 0]
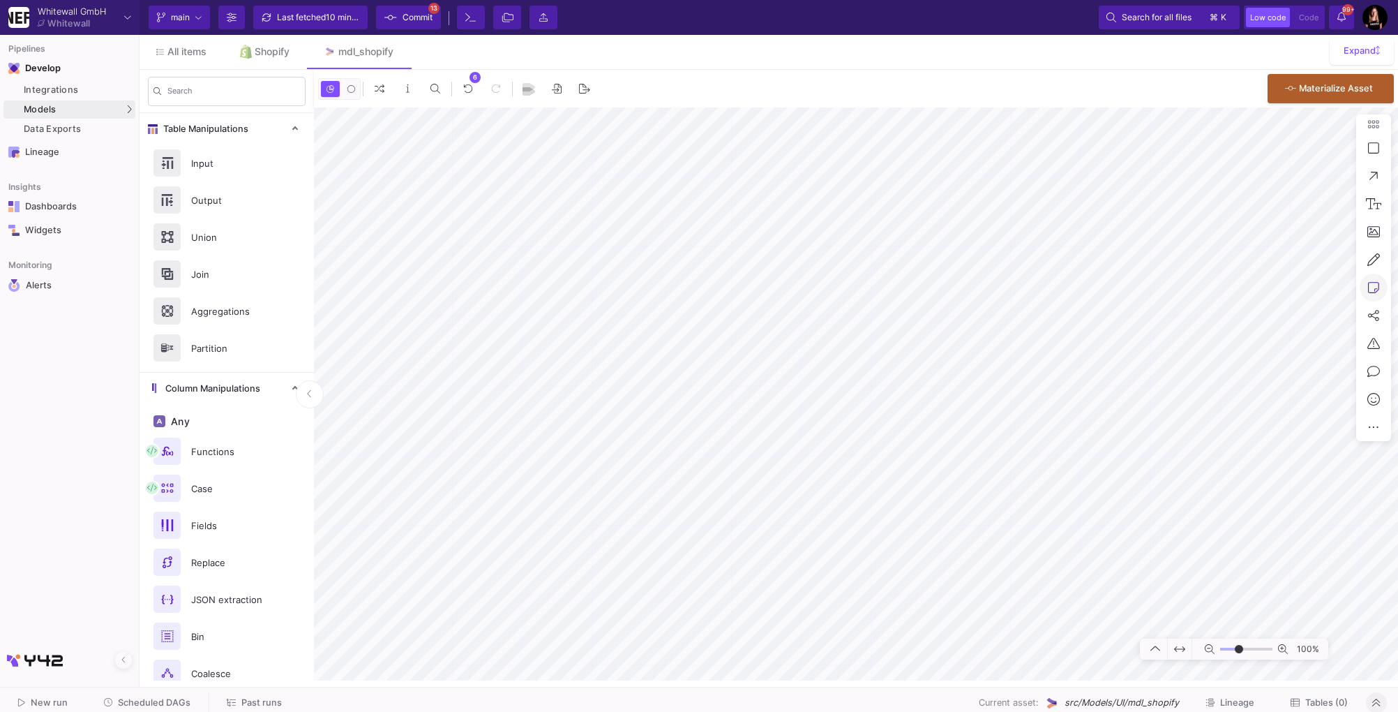
click at [1377, 290] on icon at bounding box center [1373, 287] width 11 height 11
click at [858, 172] on div at bounding box center [699, 356] width 1398 height 712
type textarea "example order with 2 bundles"
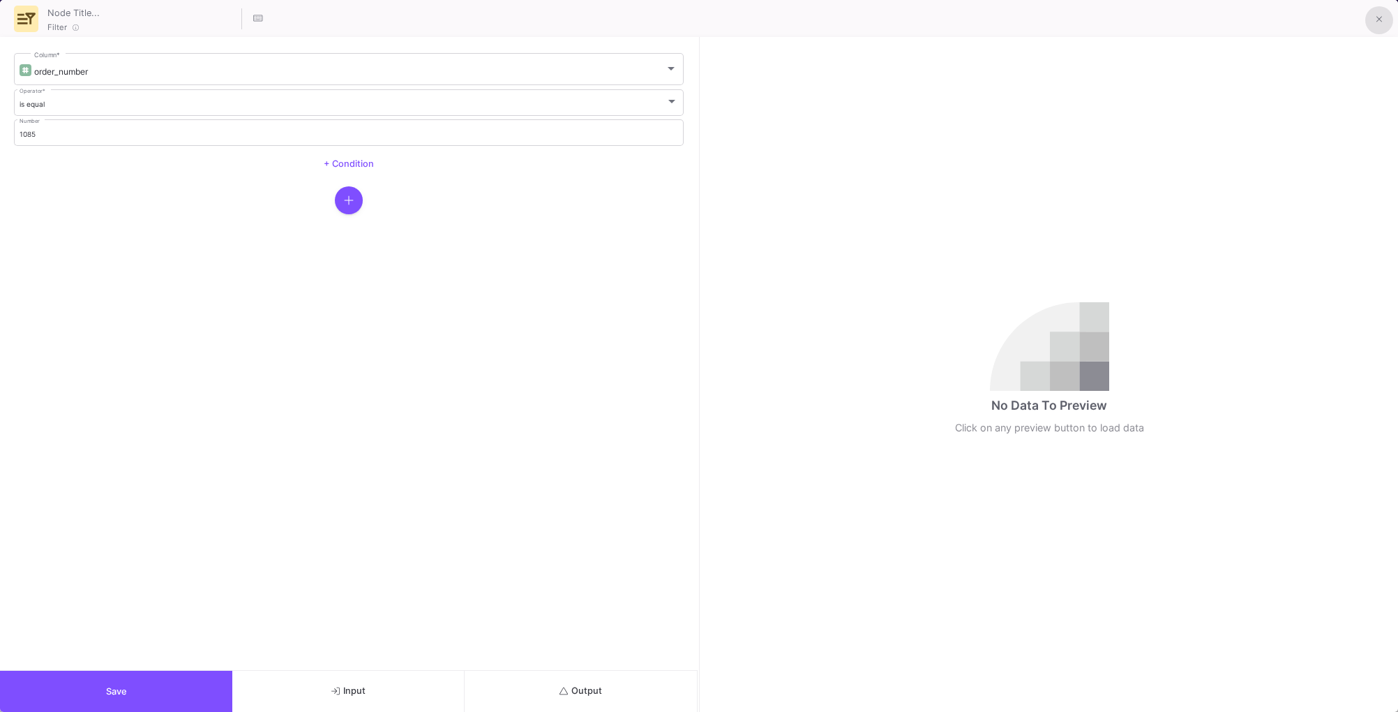
click at [1377, 18] on icon at bounding box center [1380, 20] width 6 height 10
click at [461, 137] on div "1085 Number" at bounding box center [349, 131] width 659 height 29
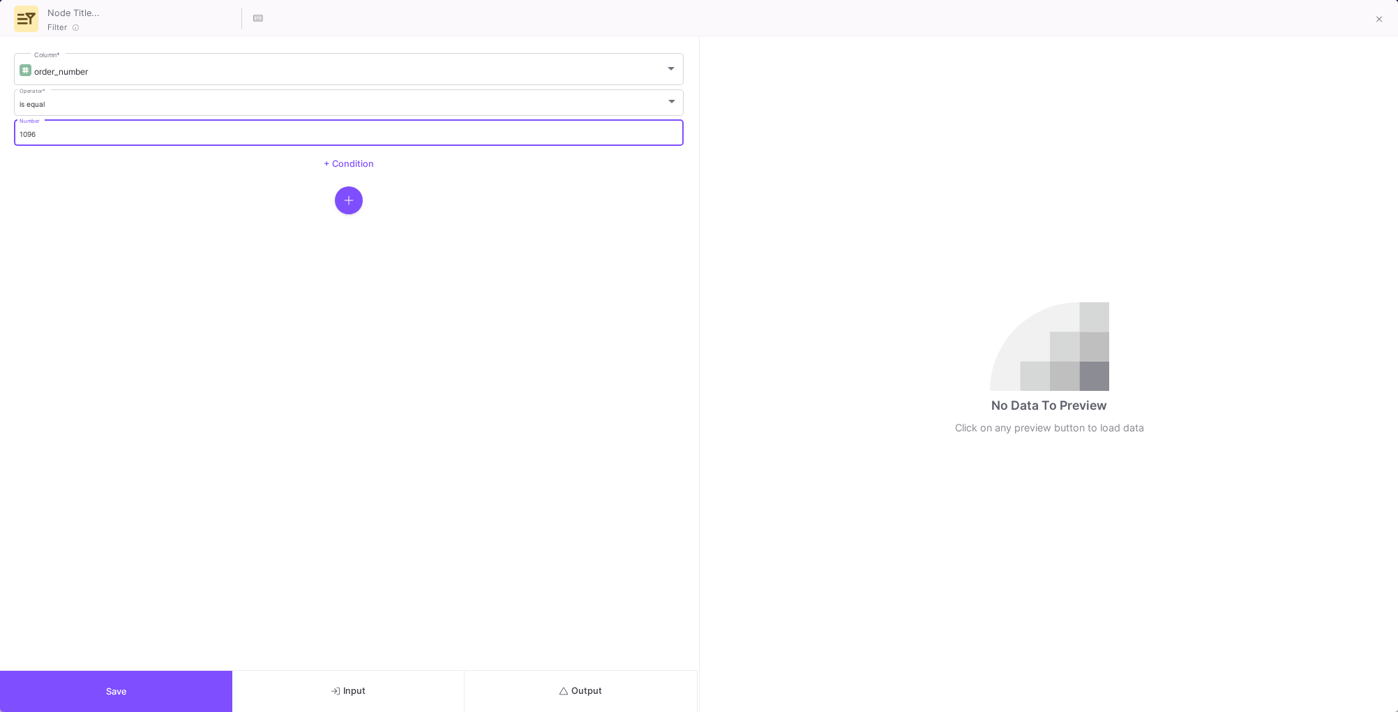
type input "1096"
click at [112, 696] on button "Save" at bounding box center [116, 691] width 232 height 41
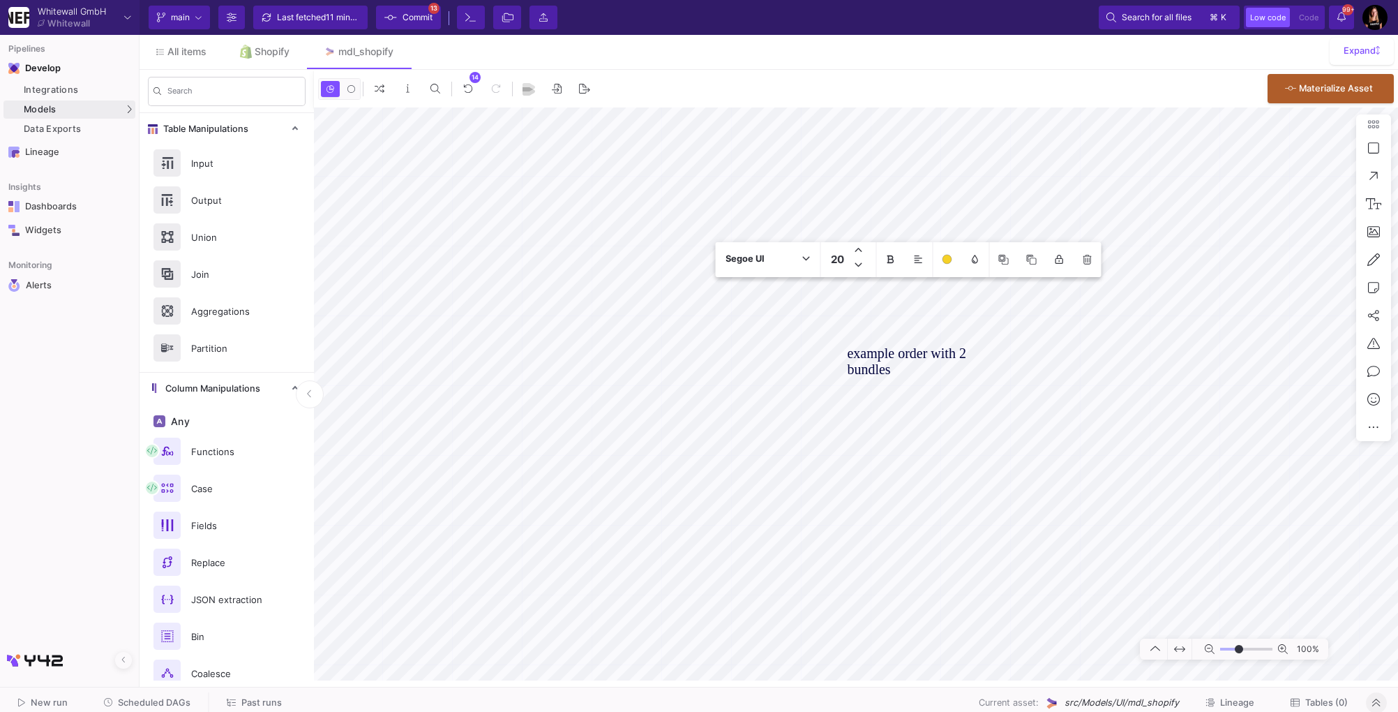
drag, startPoint x: 960, startPoint y: 354, endPoint x: 962, endPoint y: 370, distance: 15.4
click at [962, 371] on textarea "example order with 2 bundles" at bounding box center [907, 361] width 121 height 32
type textarea "example order with discount code "[PERSON_NAME]" applied"
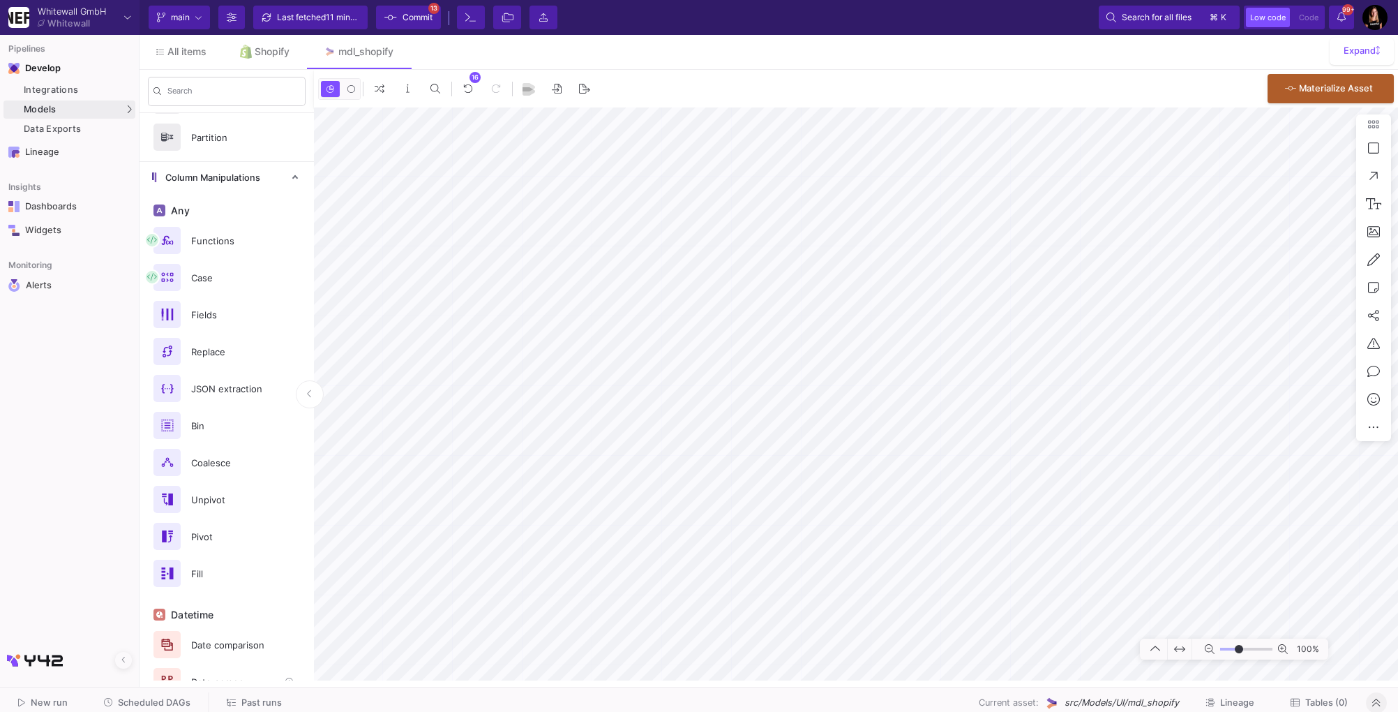
scroll to position [210, 0]
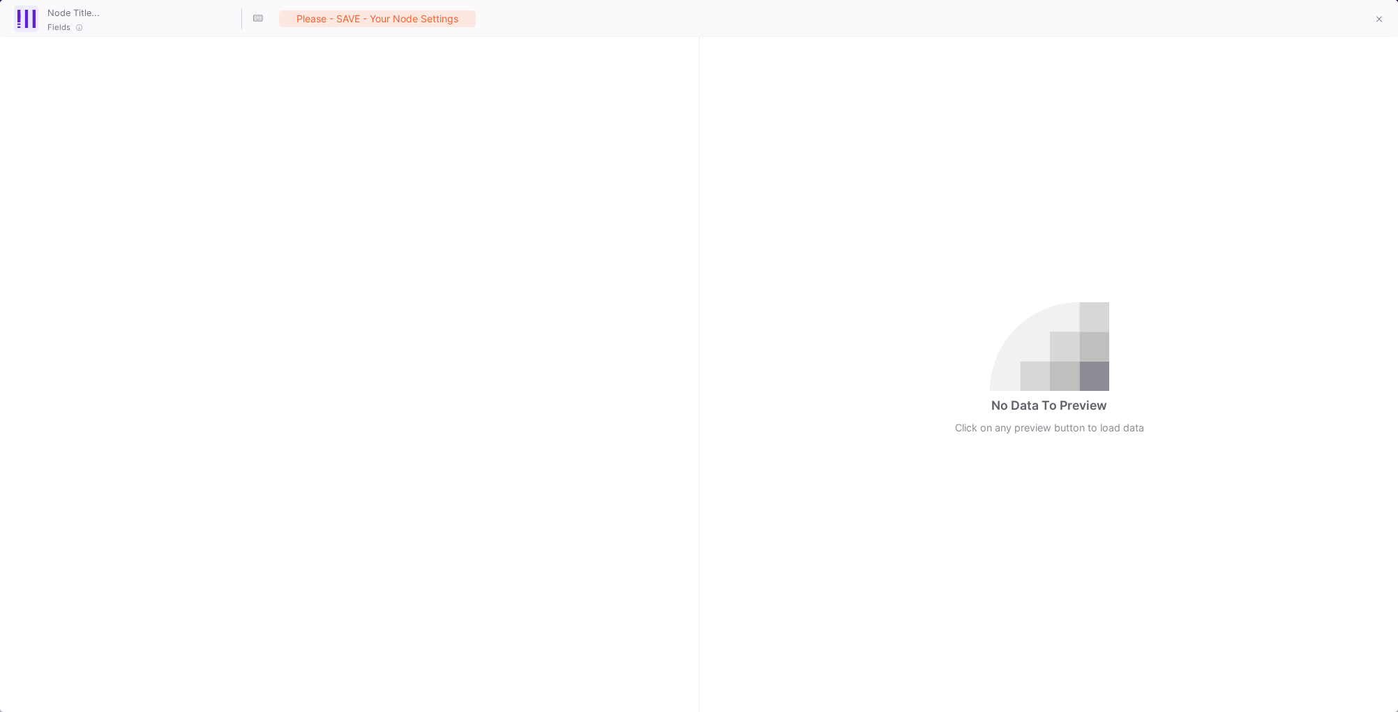
checkbox input "true"
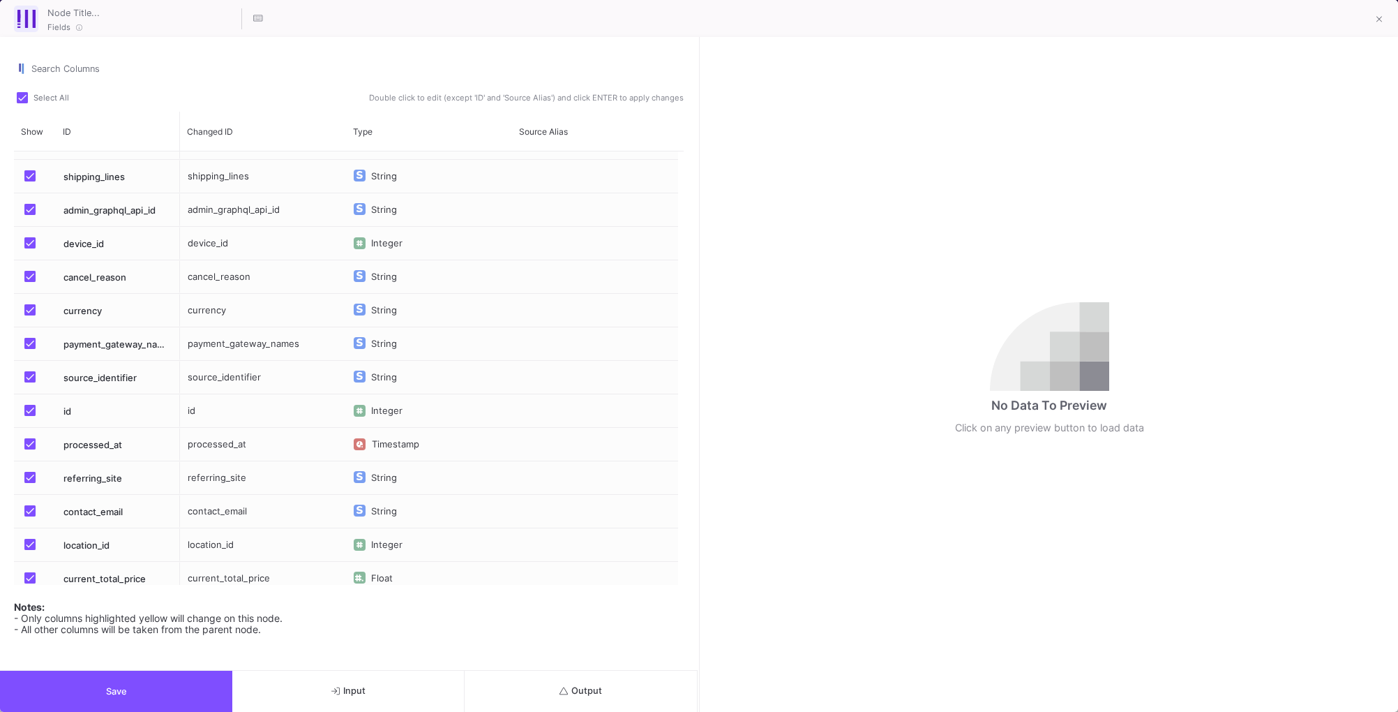
scroll to position [274, 0]
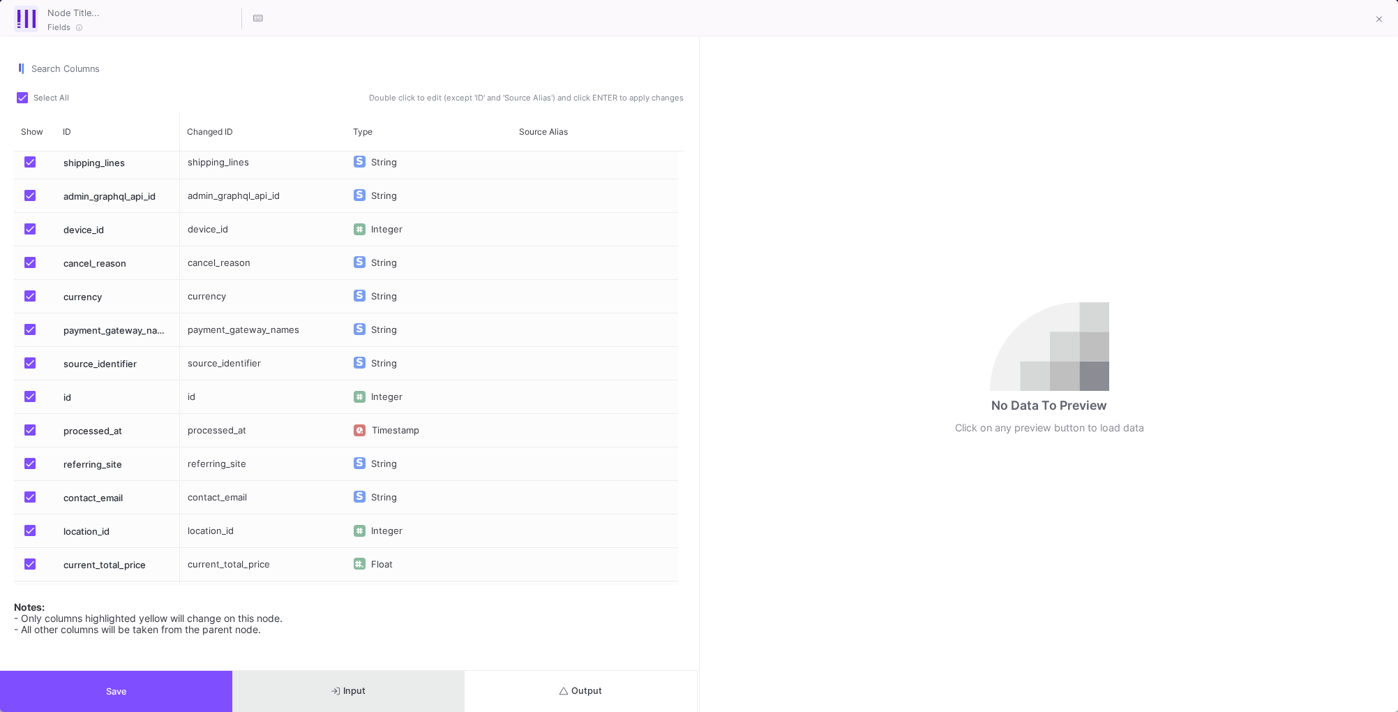
click at [334, 685] on span "Input" at bounding box center [348, 690] width 34 height 10
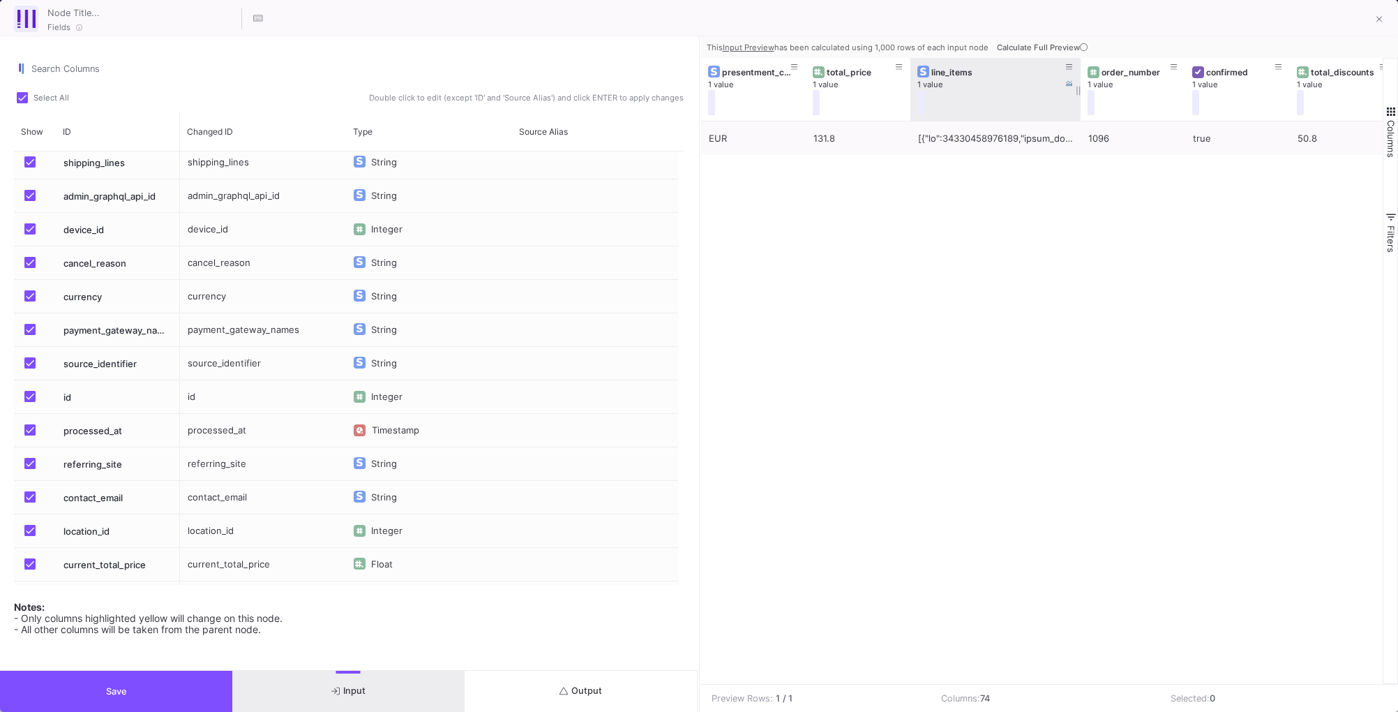
drag, startPoint x: 1013, startPoint y: 87, endPoint x: 1080, endPoint y: 85, distance: 67.0
click at [1080, 86] on div at bounding box center [1081, 89] width 6 height 63
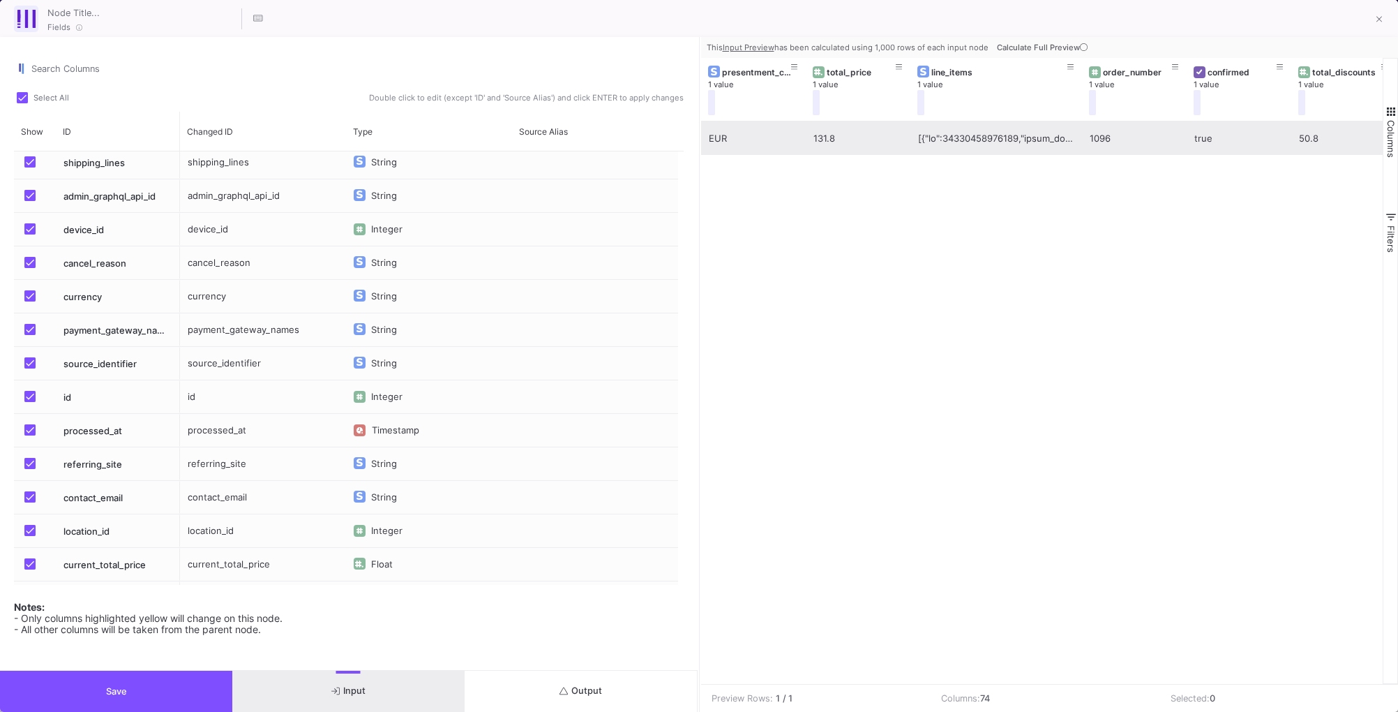
click at [976, 139] on div at bounding box center [996, 138] width 156 height 33
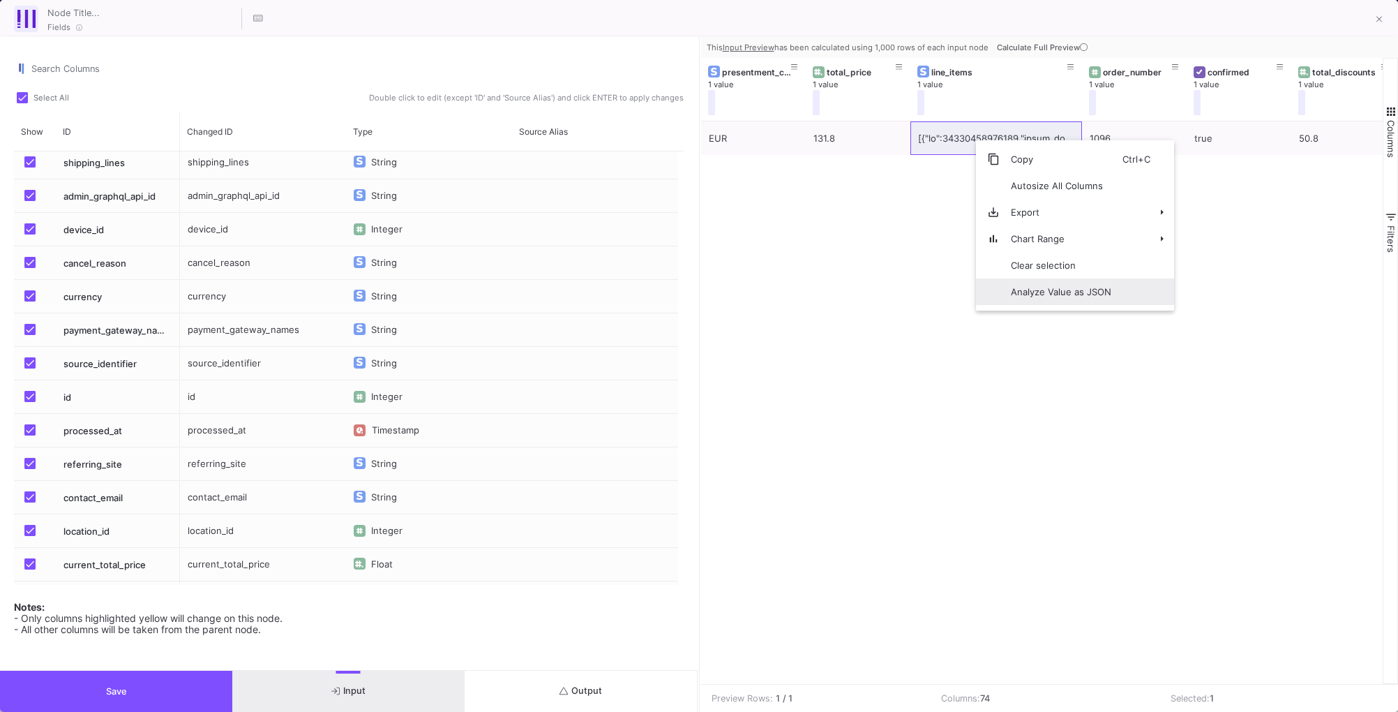
click at [1028, 301] on span "Analyze Value as JSON" at bounding box center [1061, 291] width 123 height 27
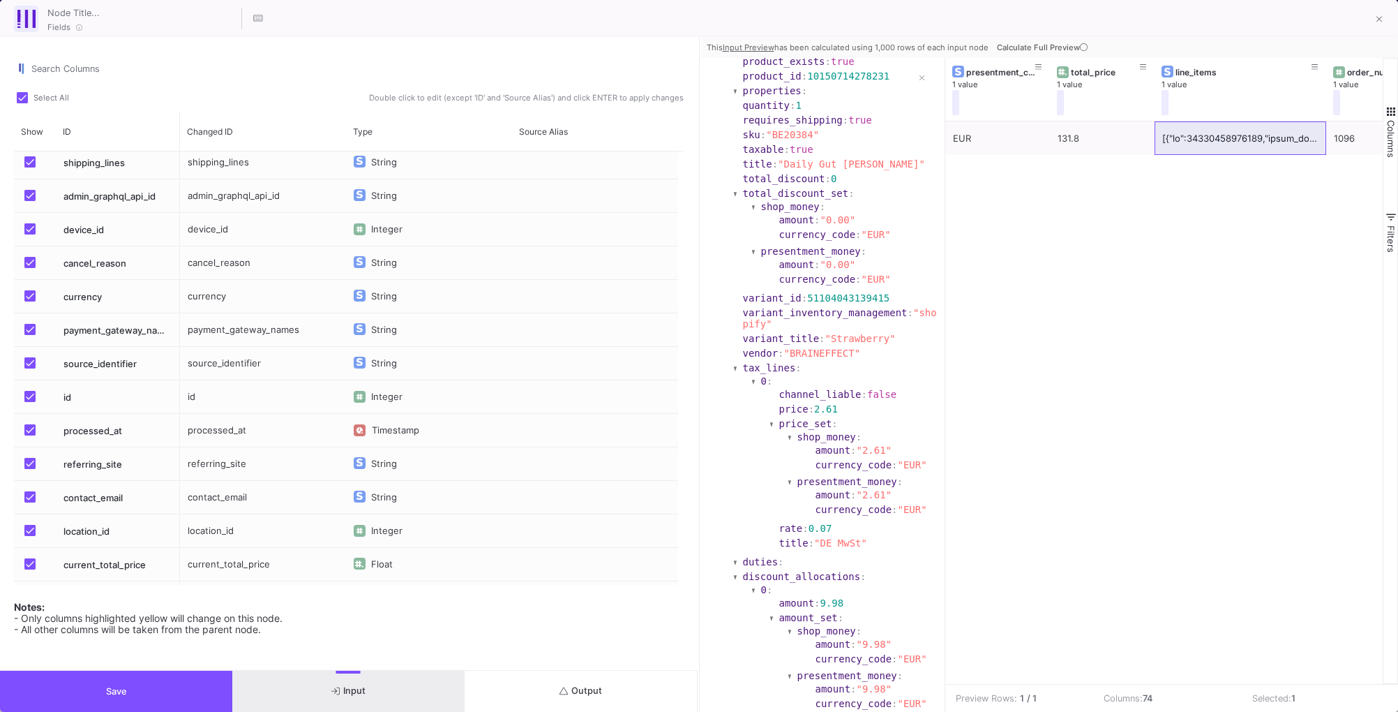
scroll to position [0, 0]
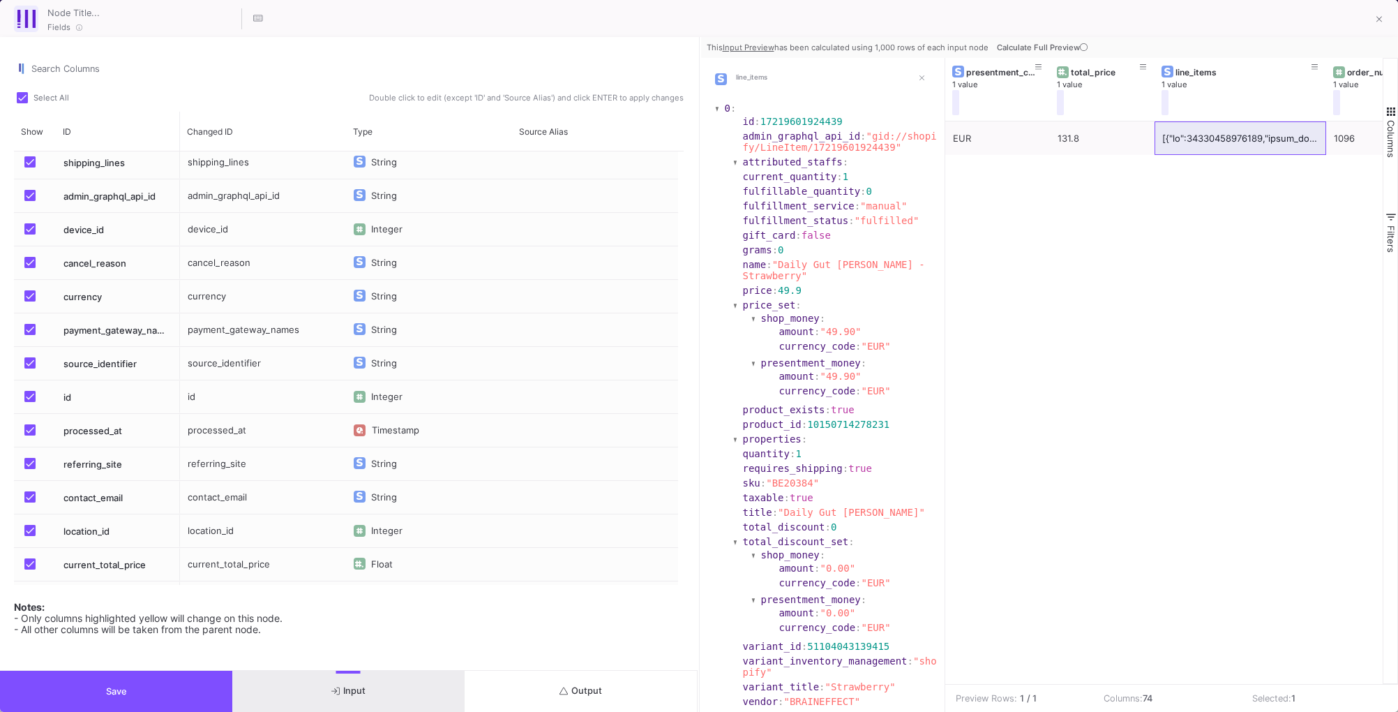
click at [1015, 450] on div "EUR 131.8 1096 true" at bounding box center [1165, 402] width 438 height 562
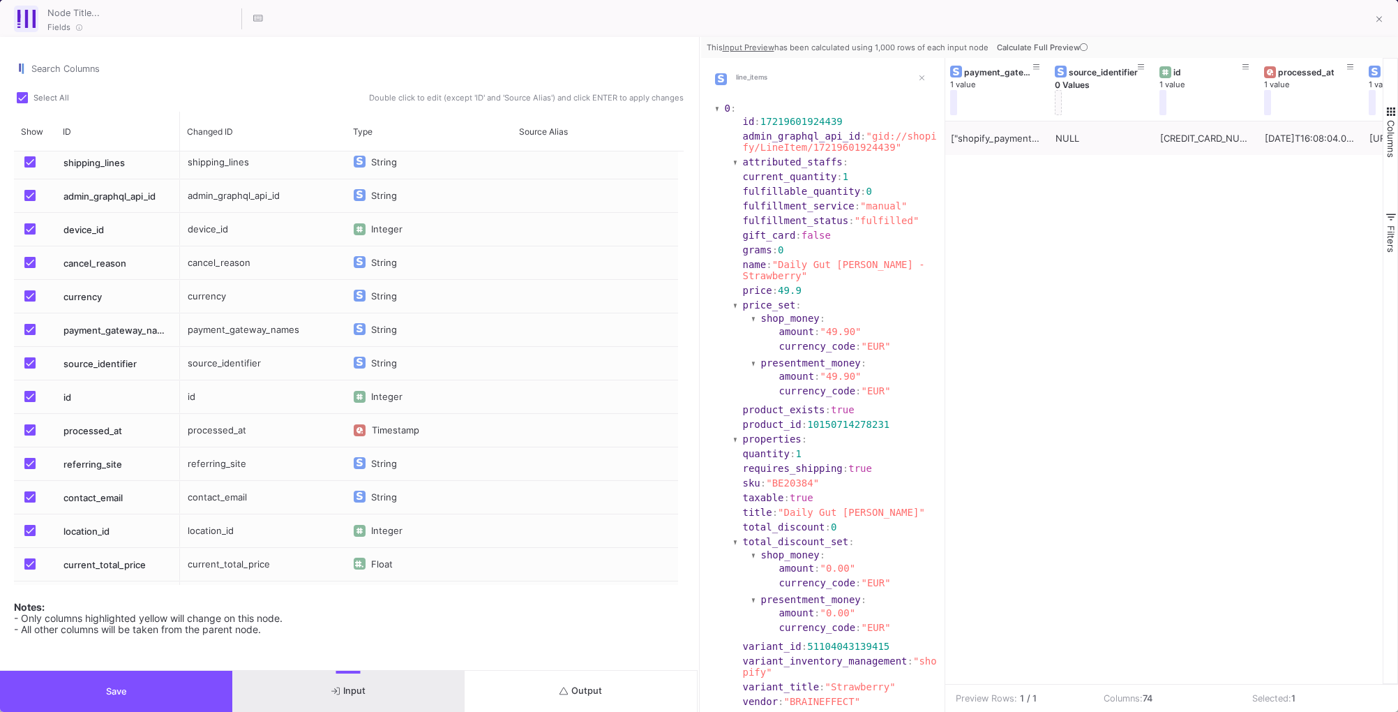
scroll to position [0, 1504]
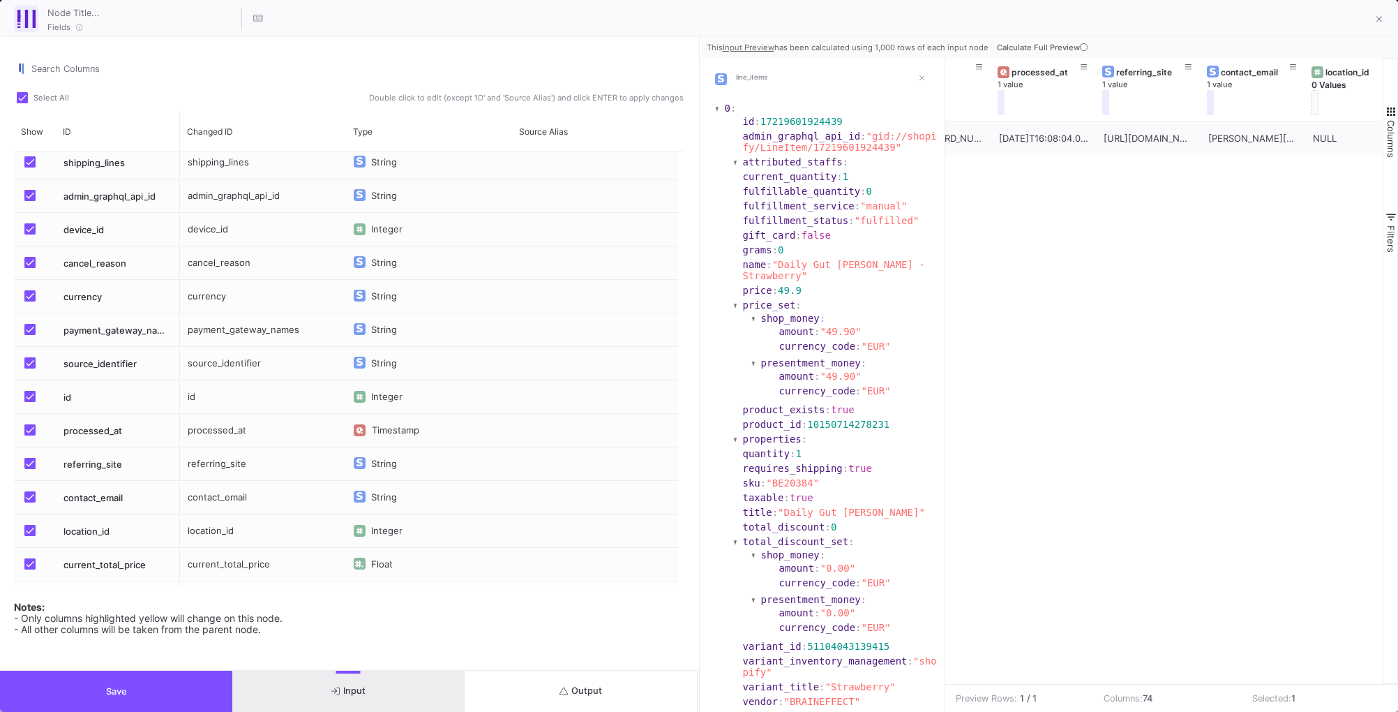
click at [535, 632] on div "Notes: - Only columns highlighted yellow will change on this node. - All other …" at bounding box center [349, 614] width 670 height 42
click at [127, 66] on input "Search Columns" at bounding box center [357, 69] width 652 height 11
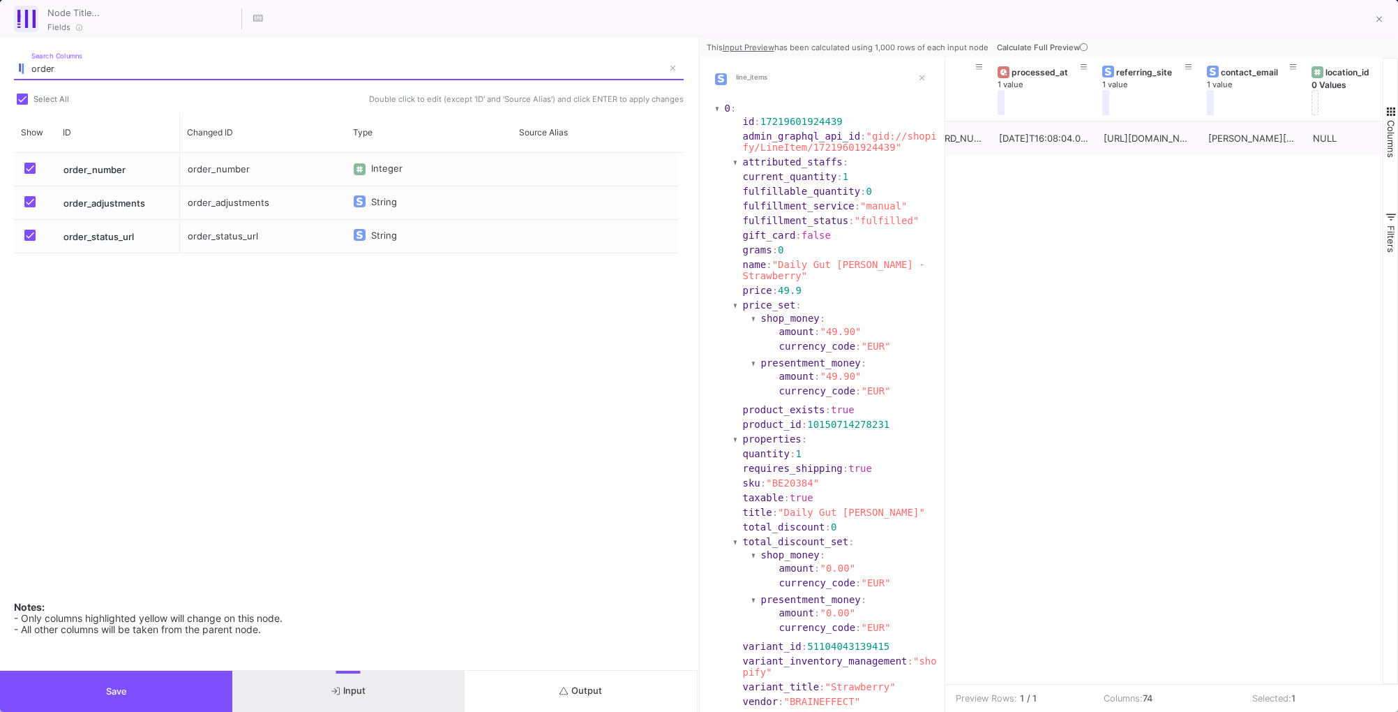
type input "order"
click at [20, 95] on span at bounding box center [22, 99] width 11 height 11
click at [22, 105] on input "Select All" at bounding box center [22, 105] width 1 height 1
checkbox input "false"
click at [122, 382] on div "order_number order_adjustments order_status_url order_number Integer order_adju…" at bounding box center [349, 369] width 670 height 432
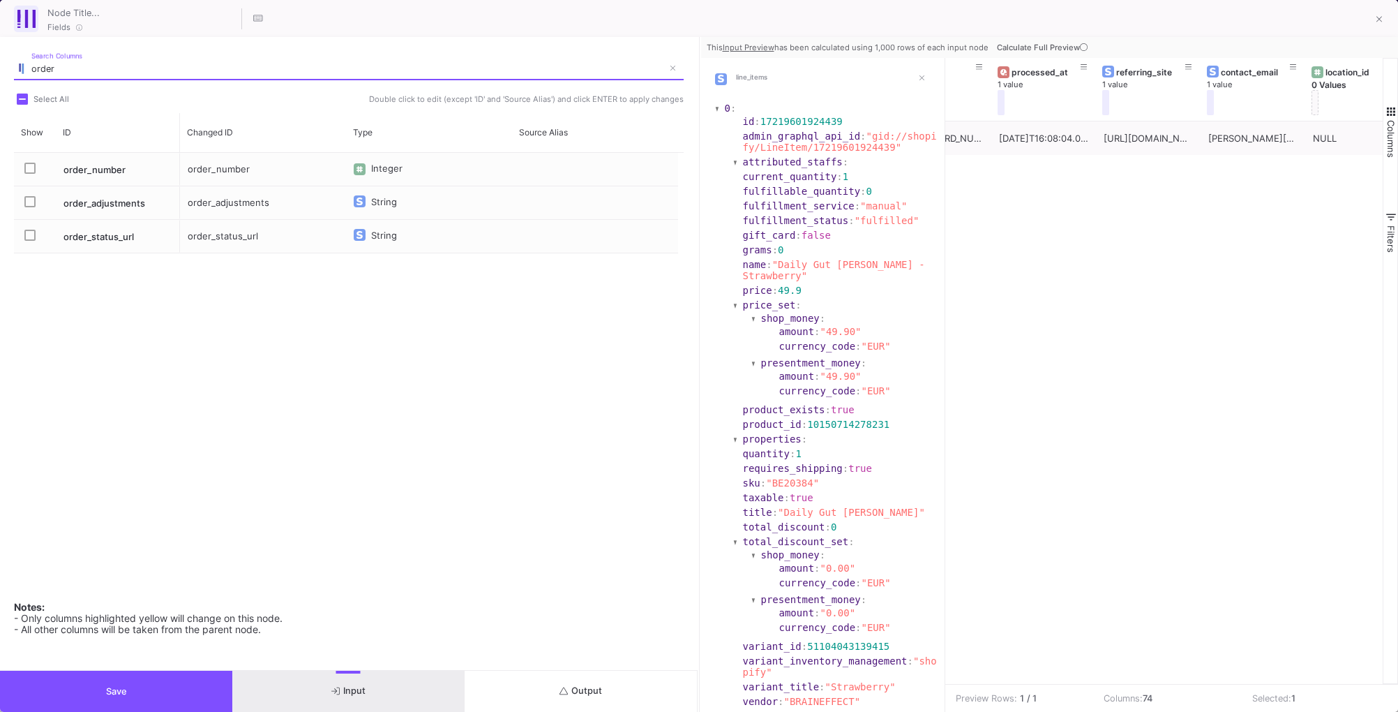
drag, startPoint x: 68, startPoint y: 66, endPoint x: 8, endPoint y: 65, distance: 60.0
click at [8, 65] on div "order Search Columns Select All Double click to edit (except 'ID' and 'Source A…" at bounding box center [349, 353] width 698 height 633
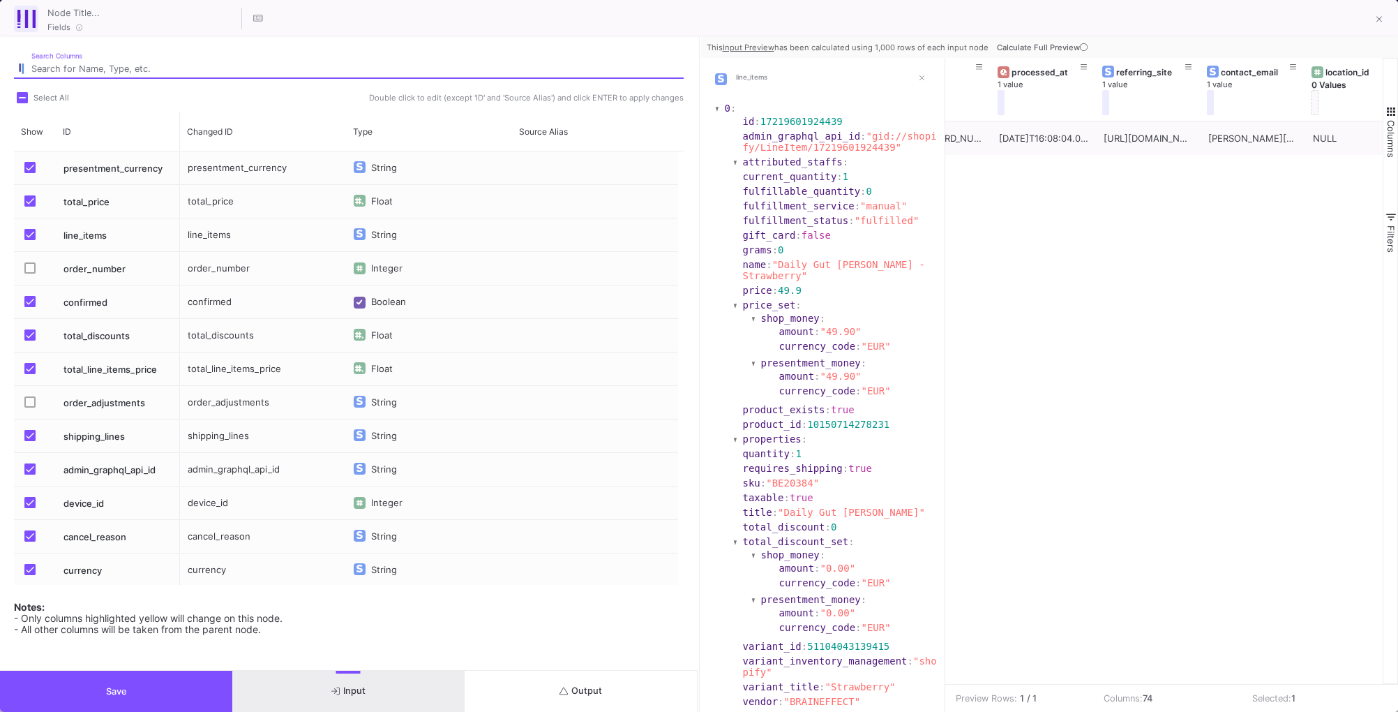
click at [22, 98] on span at bounding box center [22, 97] width 11 height 11
click at [22, 103] on input "Select All" at bounding box center [22, 103] width 1 height 1
click at [19, 94] on span at bounding box center [22, 97] width 11 height 11
click at [22, 103] on input "Select All" at bounding box center [22, 103] width 1 height 1
checkbox input "false"
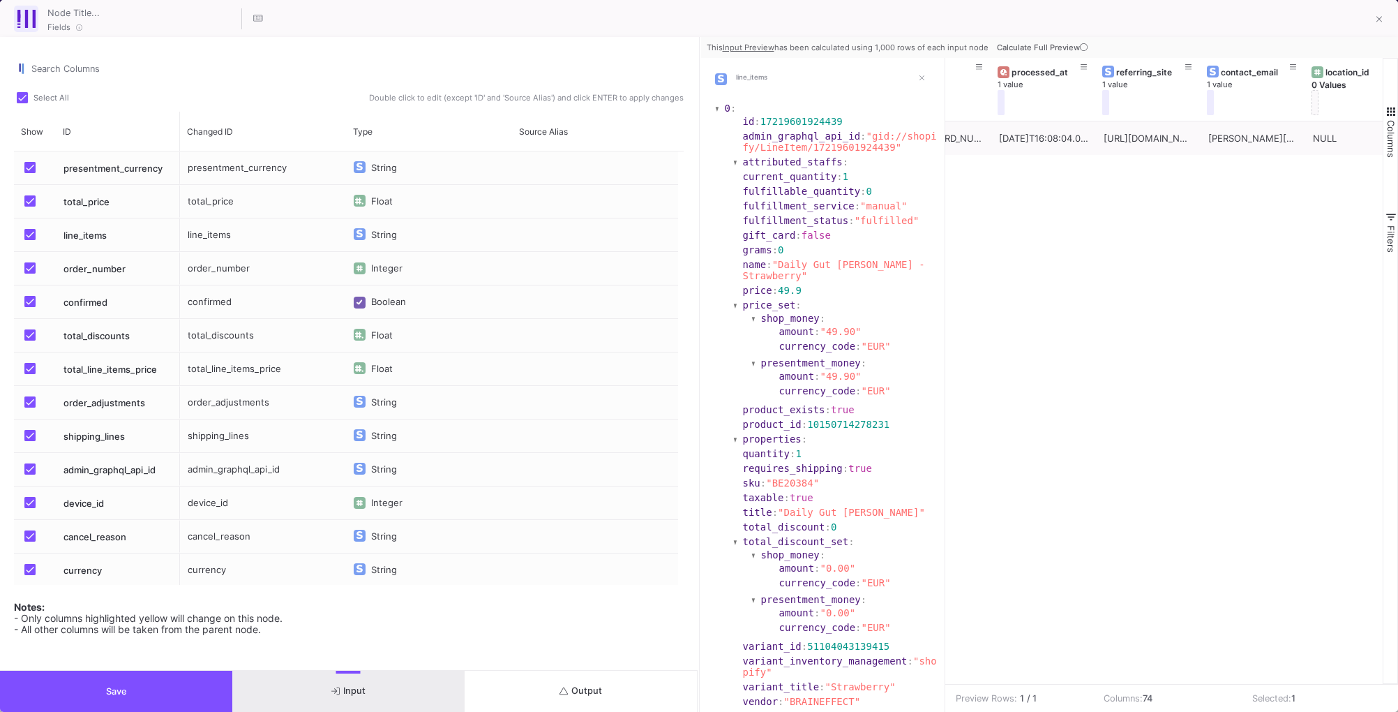
click at [84, 61] on div "Search Columns" at bounding box center [357, 65] width 652 height 26
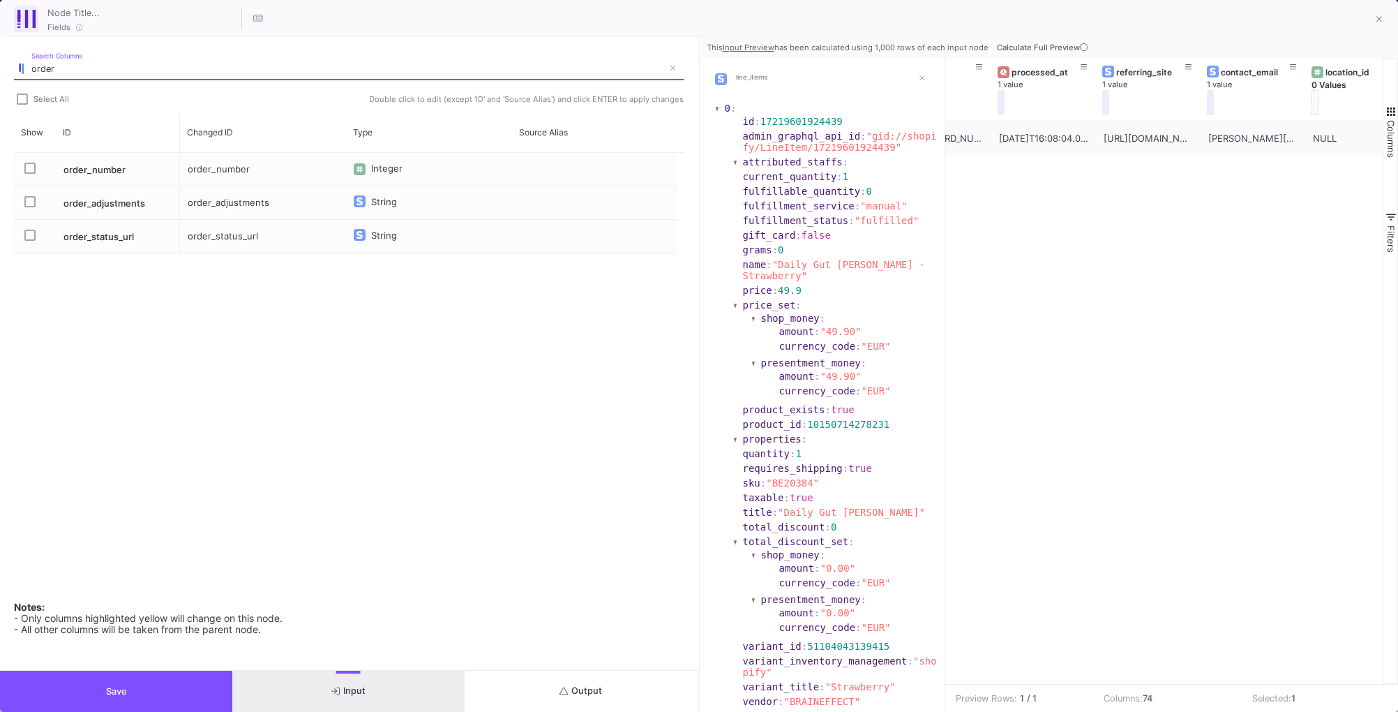
click at [31, 168] on span "Press SPACE to select this row." at bounding box center [29, 168] width 11 height 11
click at [30, 174] on input "Press SPACE to select this row." at bounding box center [29, 174] width 1 height 1
drag, startPoint x: 64, startPoint y: 70, endPoint x: 18, endPoint y: 70, distance: 46.1
click at [18, 69] on div "order Search Columns" at bounding box center [349, 65] width 670 height 27
type input "discount"
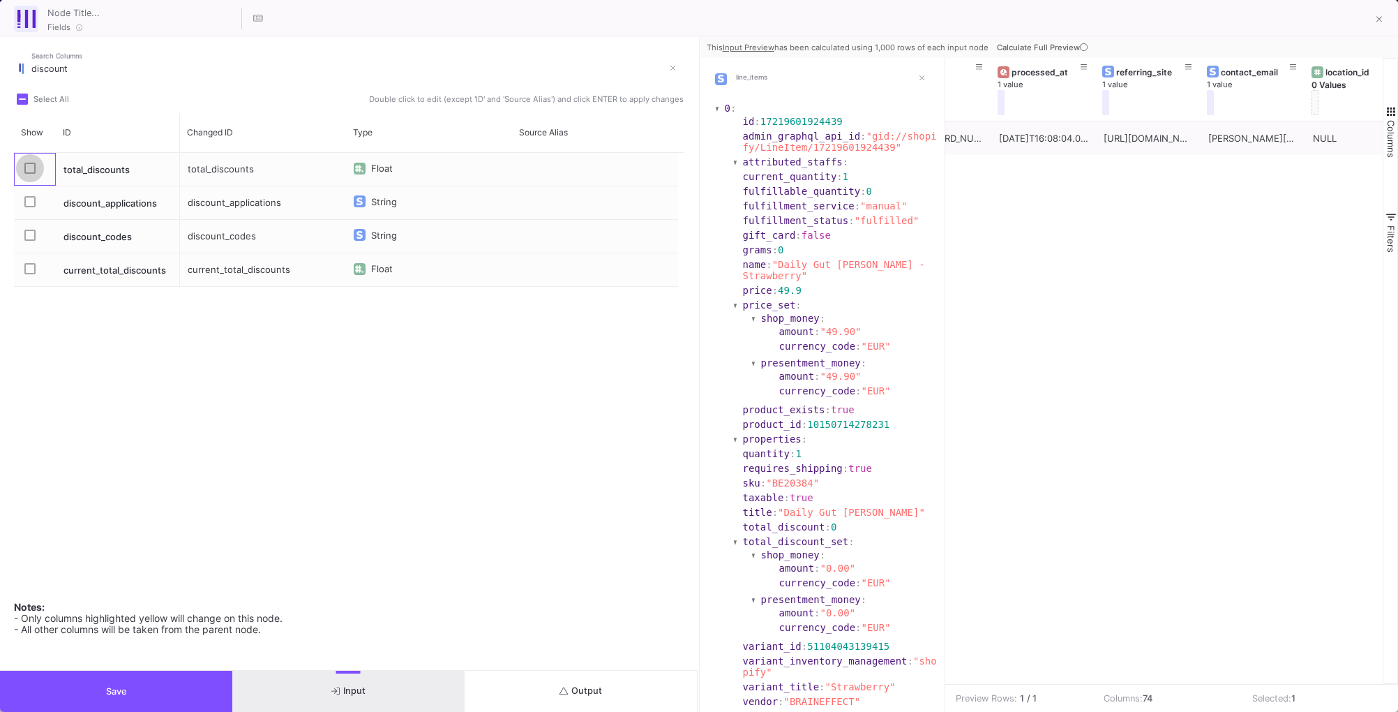
click at [31, 169] on span "Press SPACE to select this row." at bounding box center [29, 168] width 11 height 11
click at [30, 174] on input "Press SPACE to select this row." at bounding box center [29, 174] width 1 height 1
click at [27, 230] on span "Press SPACE to select this row." at bounding box center [29, 235] width 11 height 11
click at [29, 241] on input "Press SPACE to select this row." at bounding box center [29, 241] width 1 height 1
click at [29, 271] on span "Press SPACE to select this row." at bounding box center [29, 268] width 11 height 11
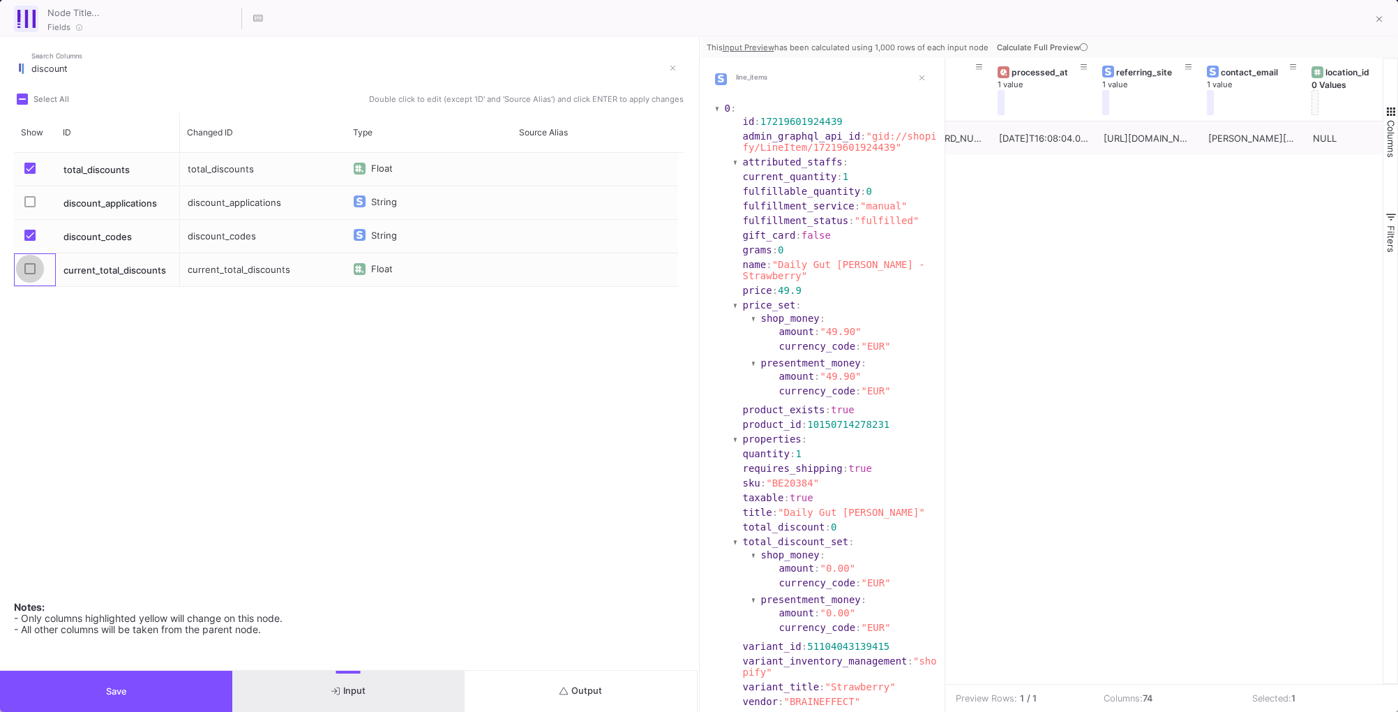
click at [29, 274] on input "Press SPACE to select this row." at bounding box center [29, 274] width 1 height 1
click at [29, 200] on span "Press SPACE to select this row." at bounding box center [29, 201] width 11 height 11
click at [29, 207] on input "Press SPACE to select this row." at bounding box center [29, 207] width 1 height 1
click at [144, 692] on button "Save" at bounding box center [116, 691] width 232 height 41
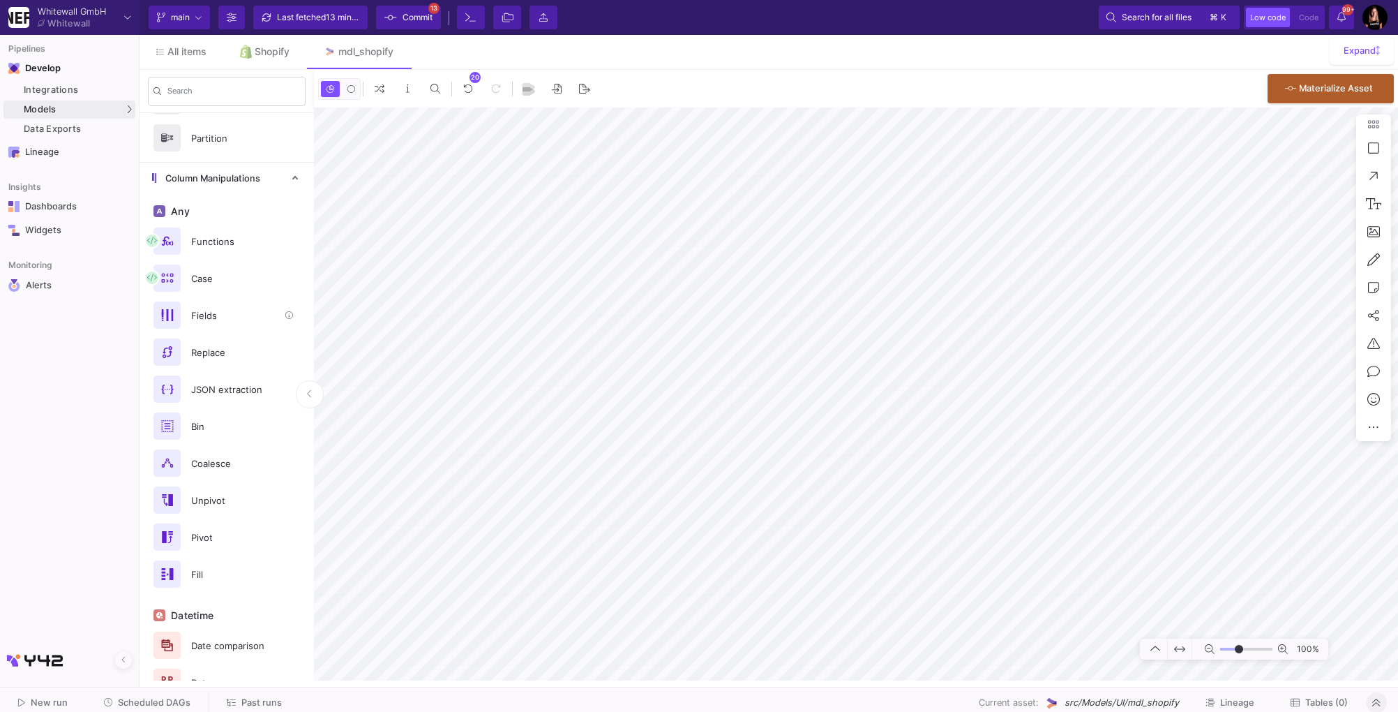
scroll to position [0, 0]
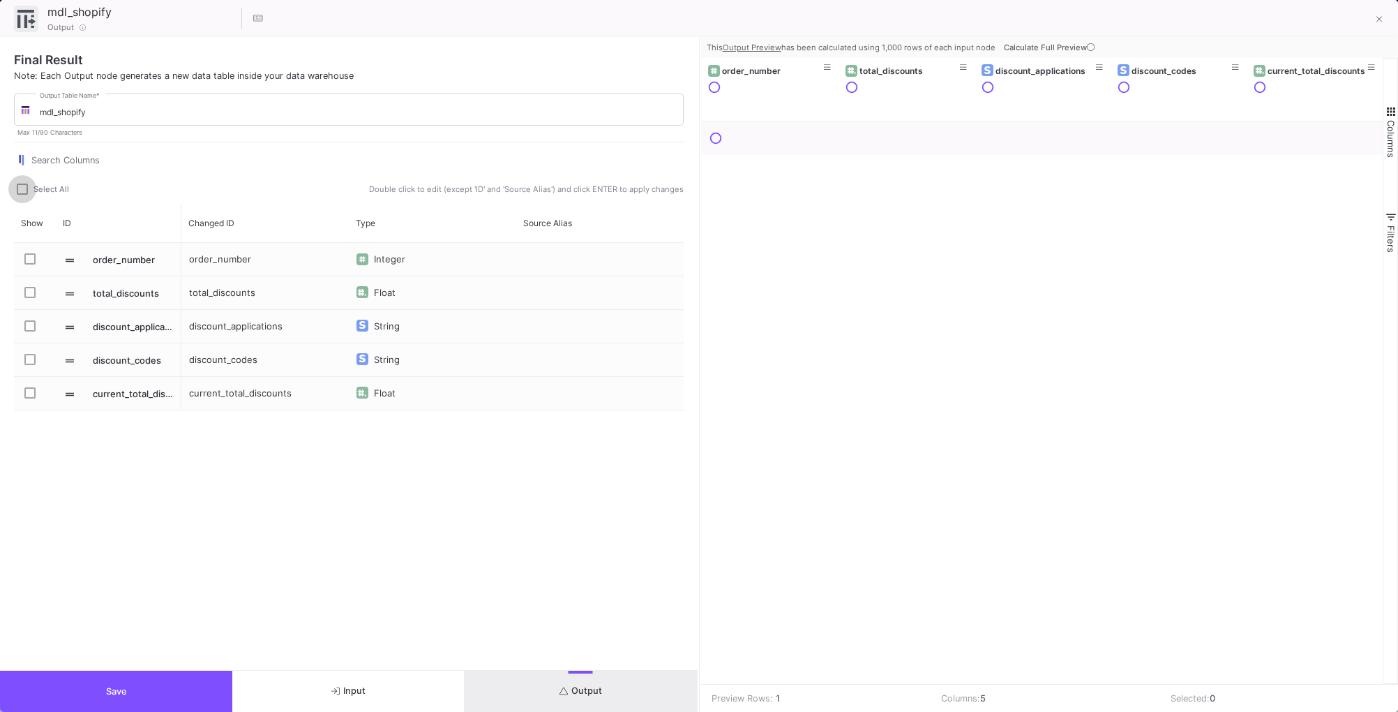
click at [23, 190] on span at bounding box center [22, 189] width 11 height 11
click at [22, 195] on input "Select All" at bounding box center [22, 195] width 1 height 1
checkbox input "true"
click at [625, 677] on button "Output" at bounding box center [581, 691] width 232 height 41
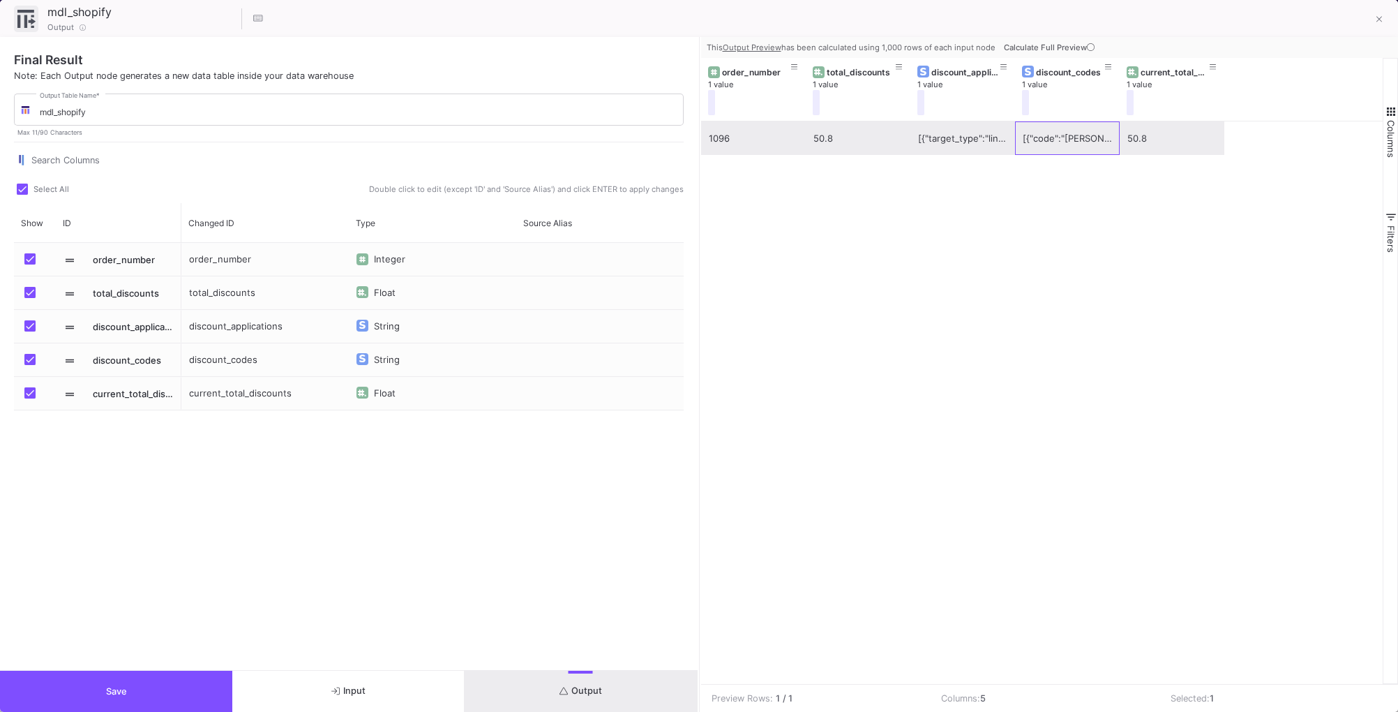
click at [1064, 140] on div "[{"code":"[PERSON_NAME]","amount":19.9,"type":"fixed_amount"},{"code":"[PERSON_…" at bounding box center [1067, 138] width 89 height 33
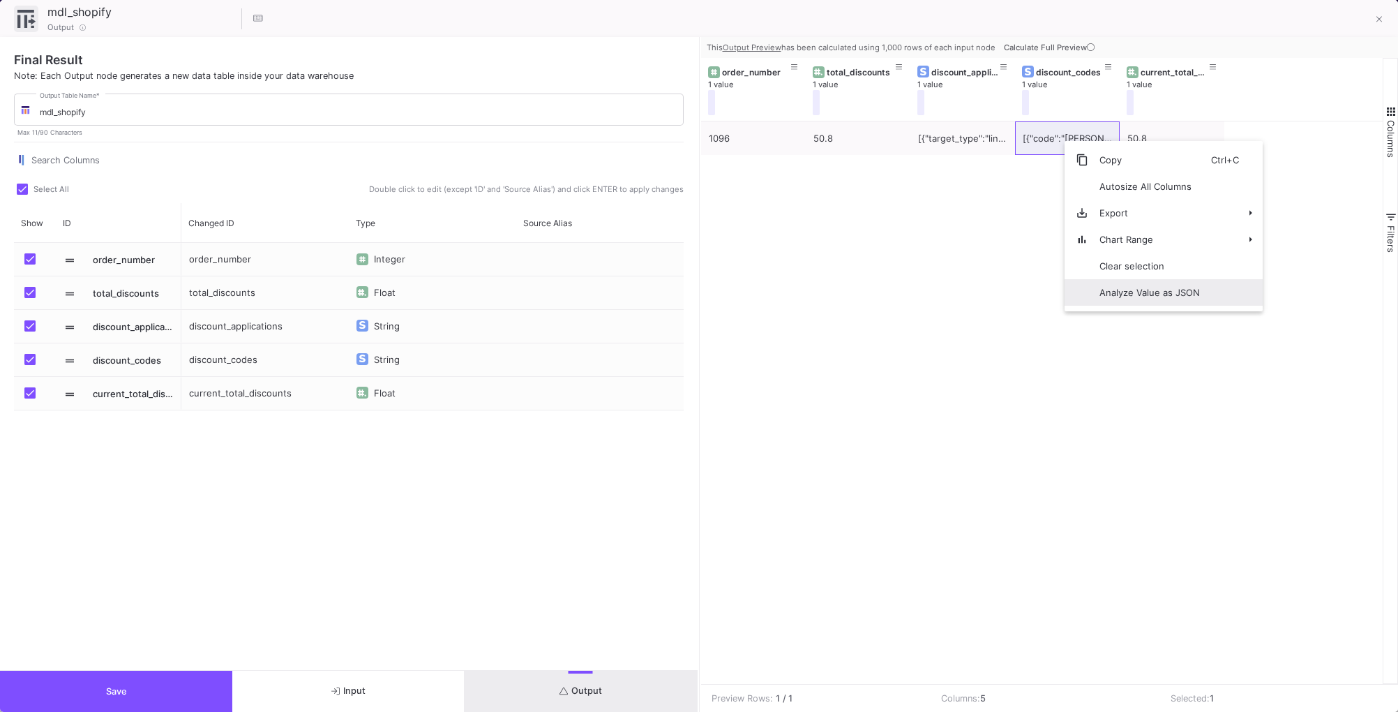
click at [1110, 291] on span "Analyze Value as JSON" at bounding box center [1150, 292] width 123 height 27
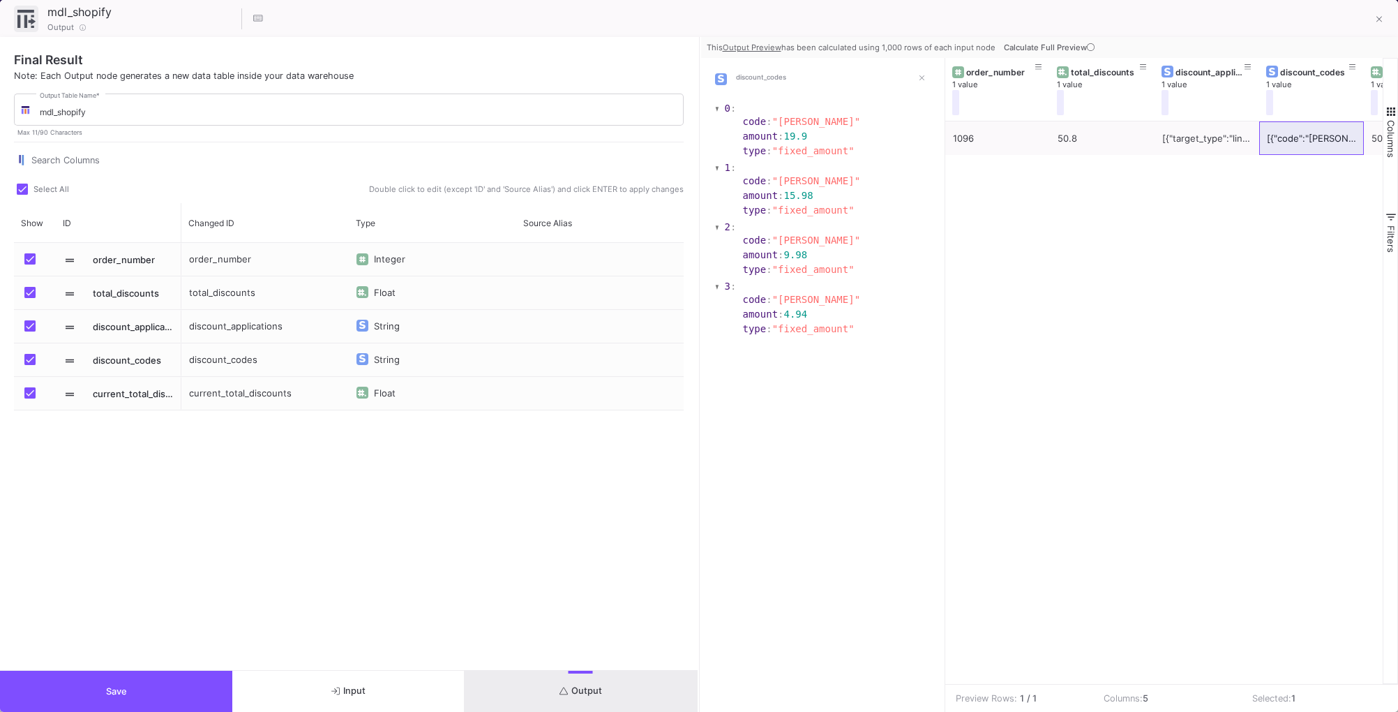
click at [110, 682] on button "Save" at bounding box center [116, 691] width 232 height 41
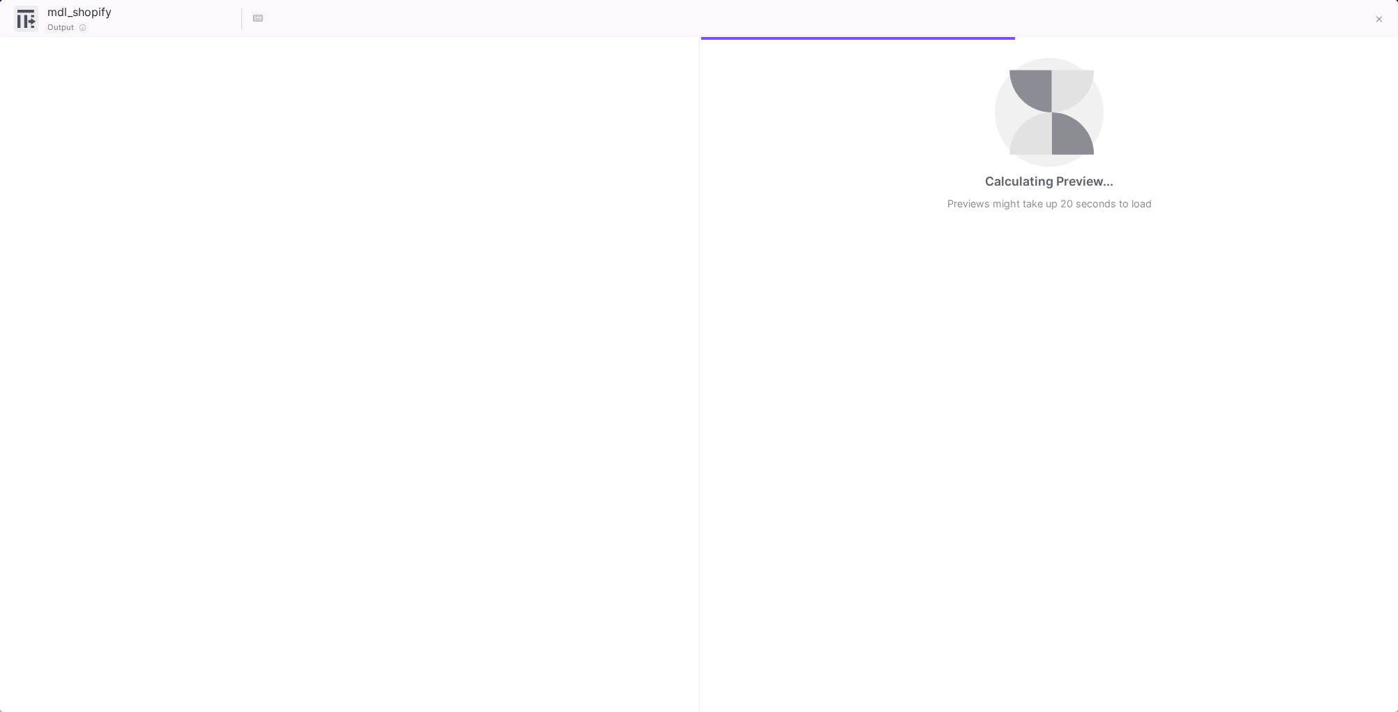
checkbox input "true"
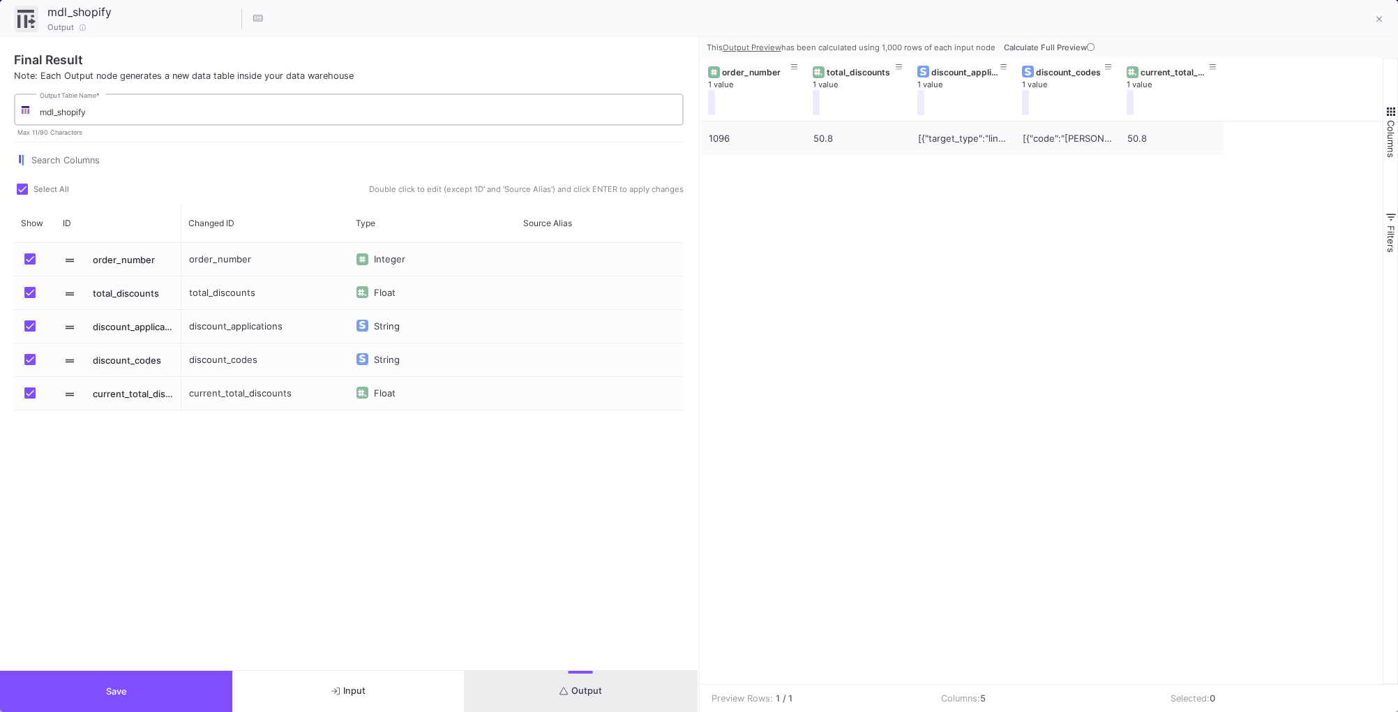
click at [105, 107] on input "mdl_shopify" at bounding box center [359, 112] width 638 height 10
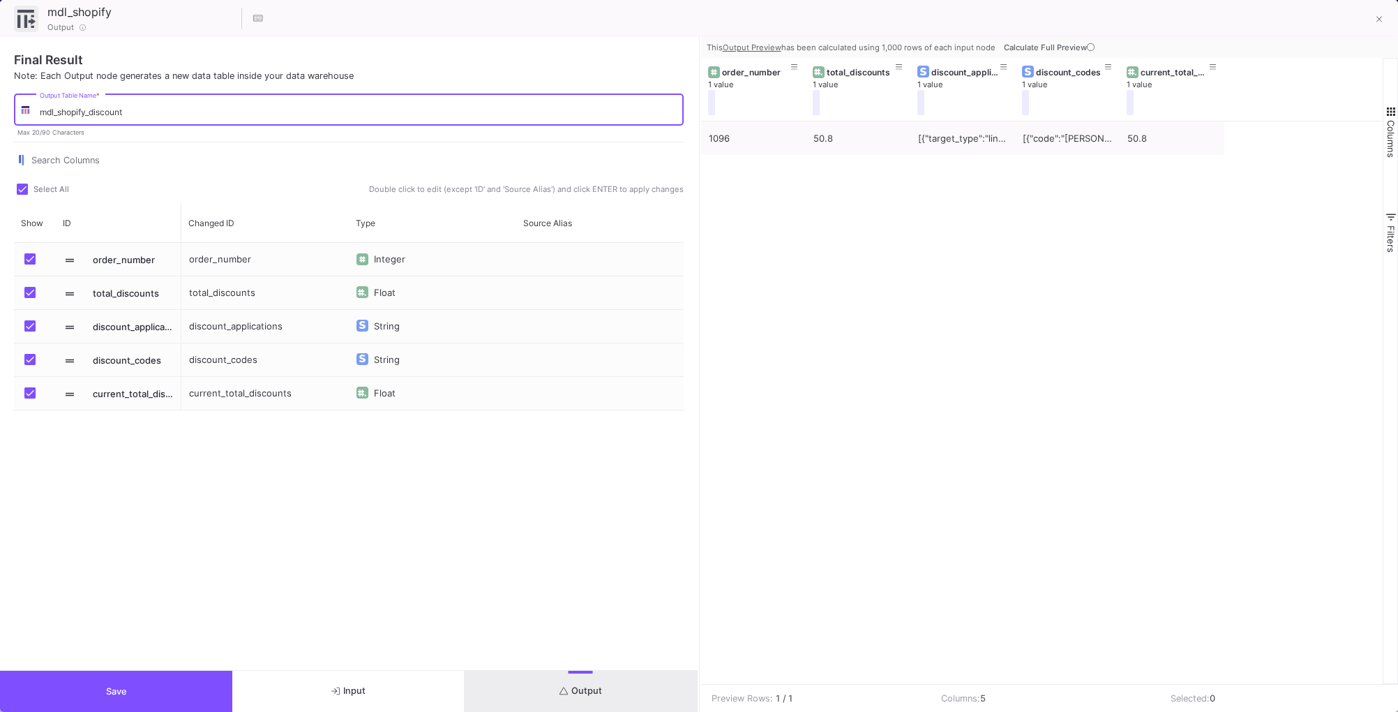
type input "mdl_shopify_discount"
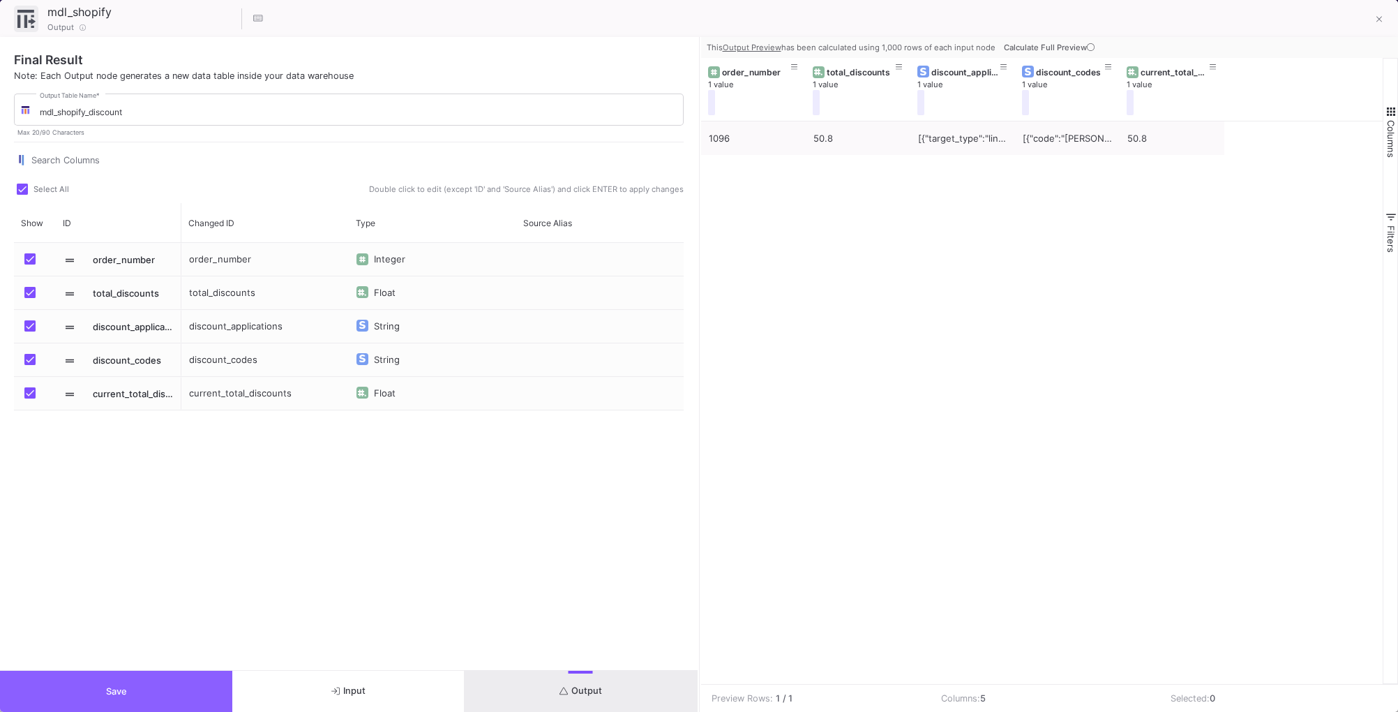
click at [113, 698] on button "Save" at bounding box center [116, 691] width 232 height 41
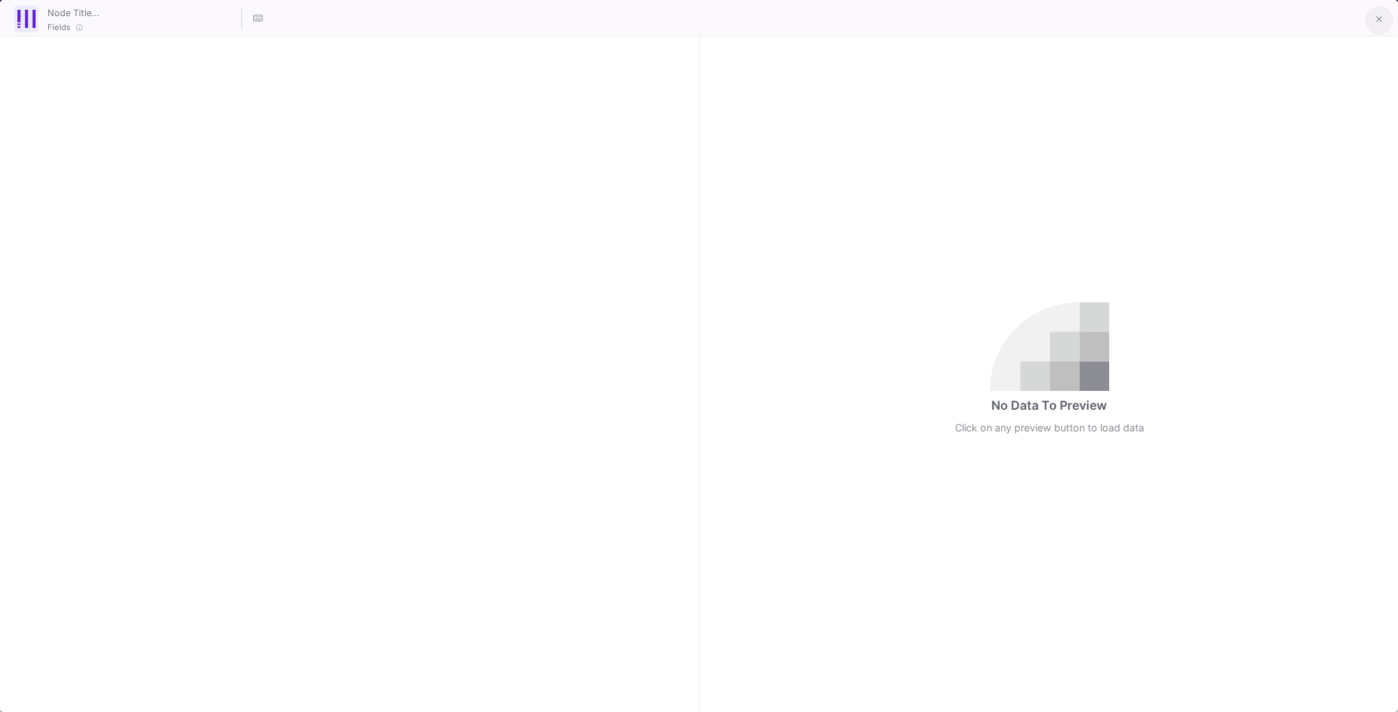
click at [1374, 18] on button at bounding box center [1380, 20] width 28 height 28
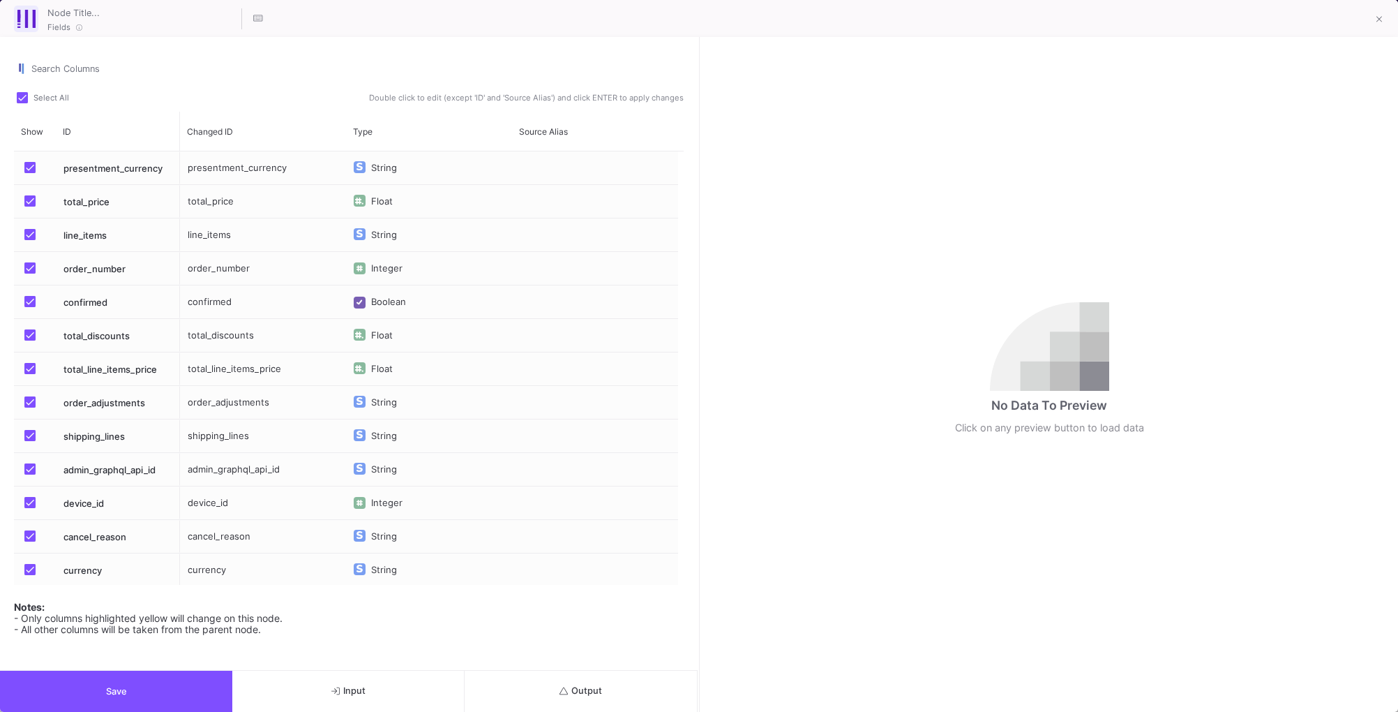
click at [125, 64] on input "Search Columns" at bounding box center [357, 69] width 652 height 11
click at [22, 94] on span at bounding box center [22, 97] width 11 height 11
click at [22, 103] on input "Select All" at bounding box center [22, 103] width 1 height 1
checkbox input "false"
click at [27, 264] on span "Press SPACE to select this row." at bounding box center [29, 267] width 11 height 11
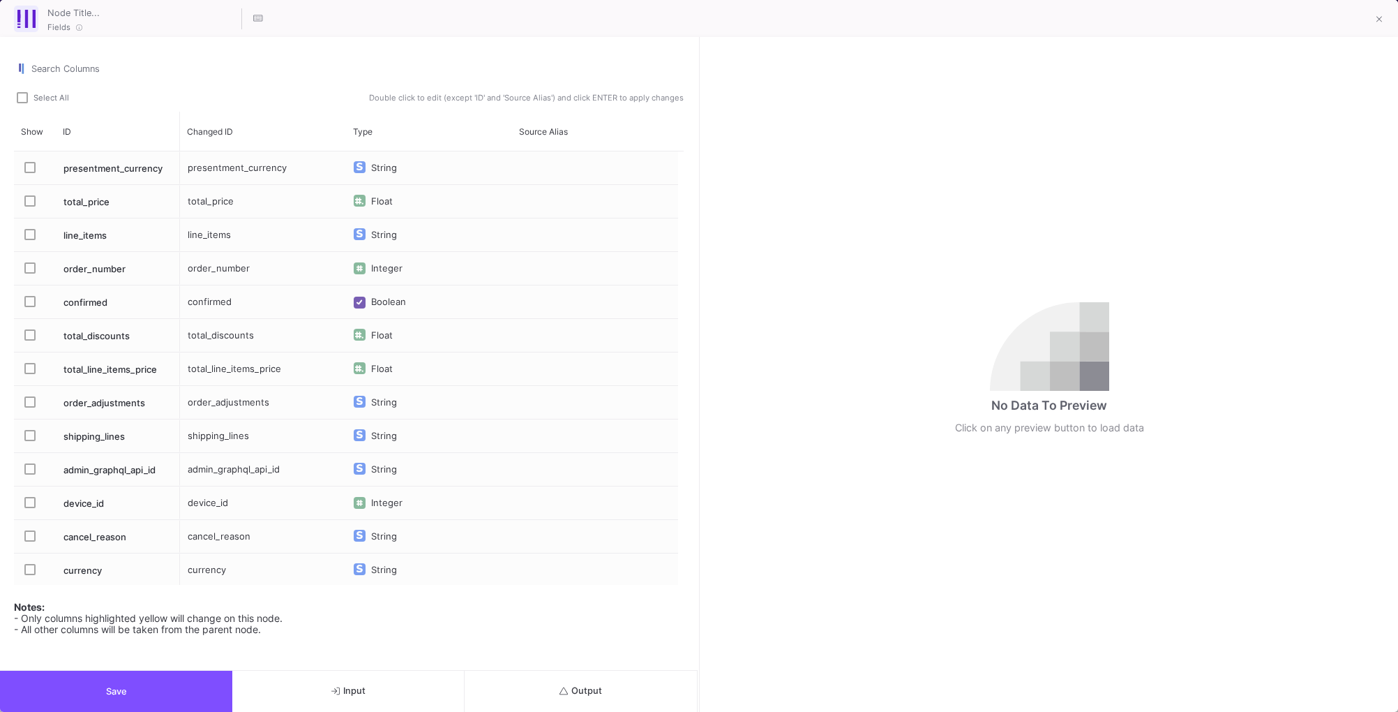
click at [29, 274] on input "Press SPACE to select this row." at bounding box center [29, 274] width 1 height 1
click at [29, 238] on span "Press SPACE to select this row." at bounding box center [29, 234] width 11 height 11
click at [29, 240] on input "Press SPACE to select this row." at bounding box center [29, 240] width 1 height 1
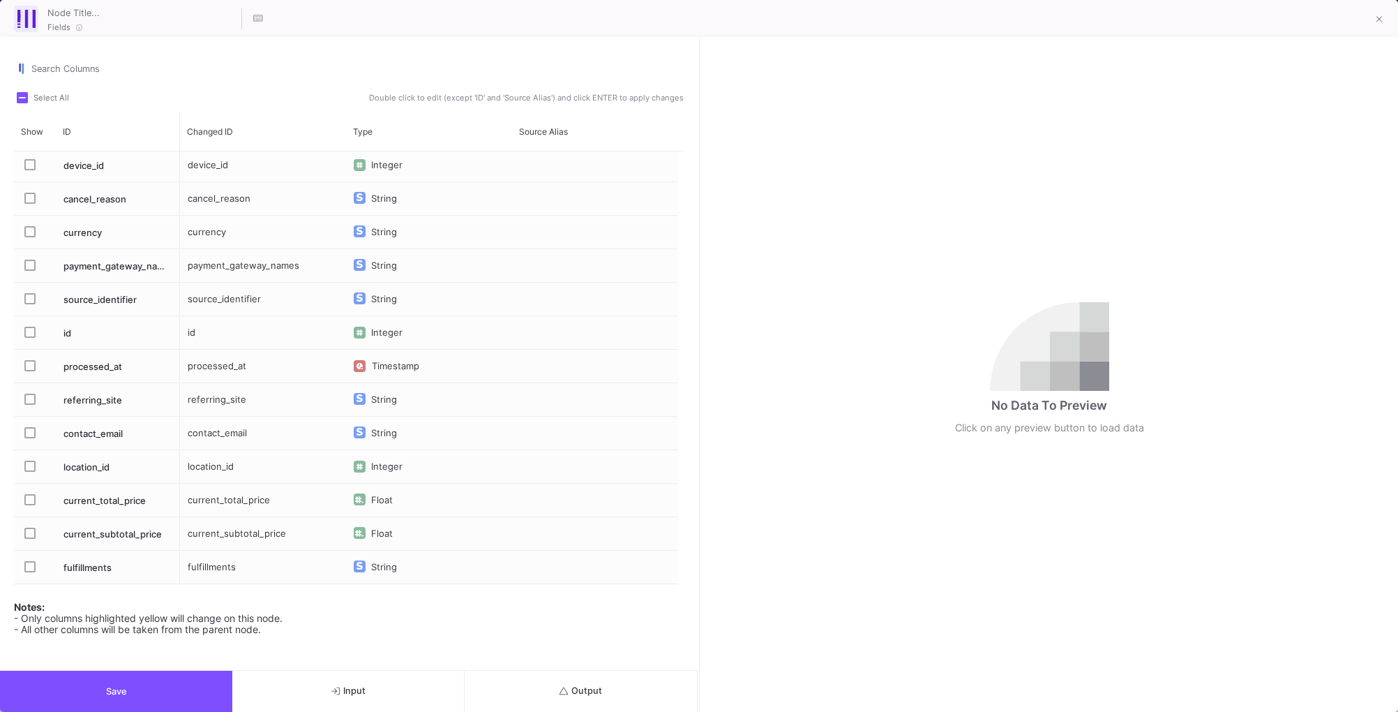
scroll to position [401, 0]
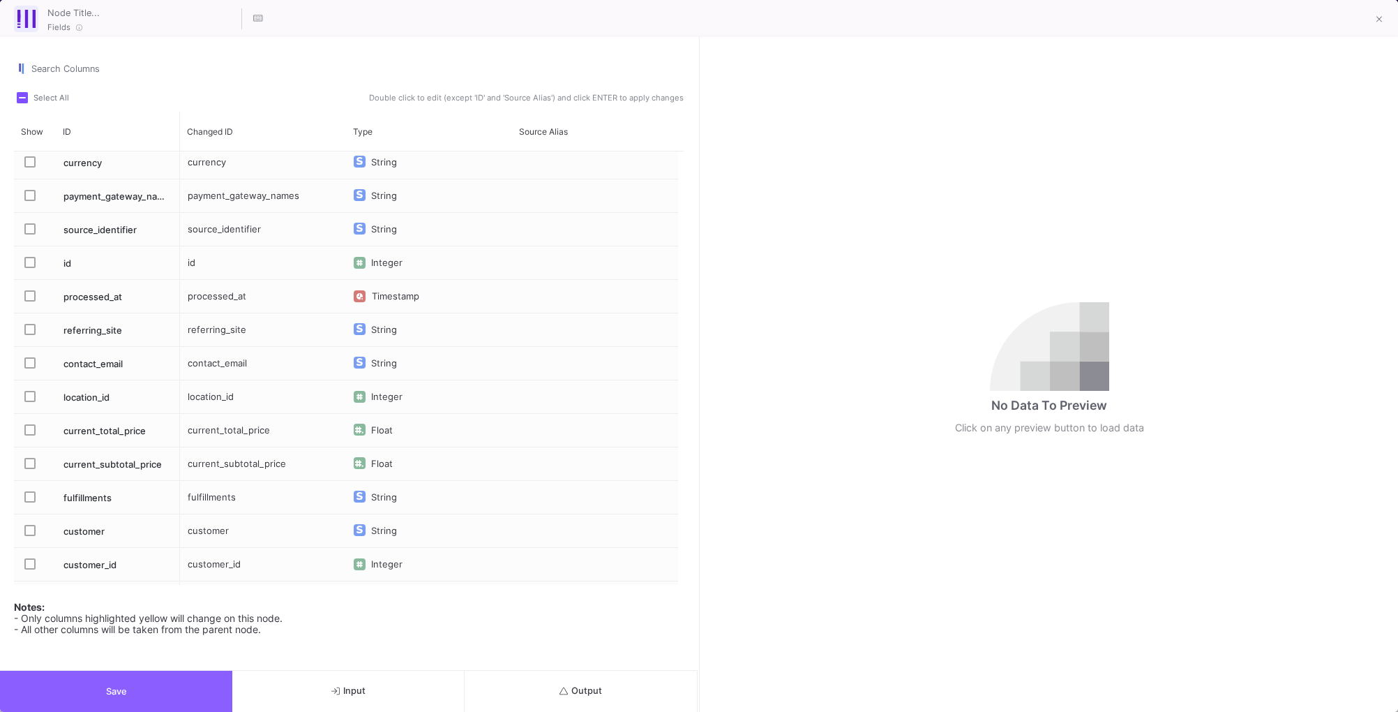
click at [119, 690] on span "Save" at bounding box center [116, 691] width 21 height 10
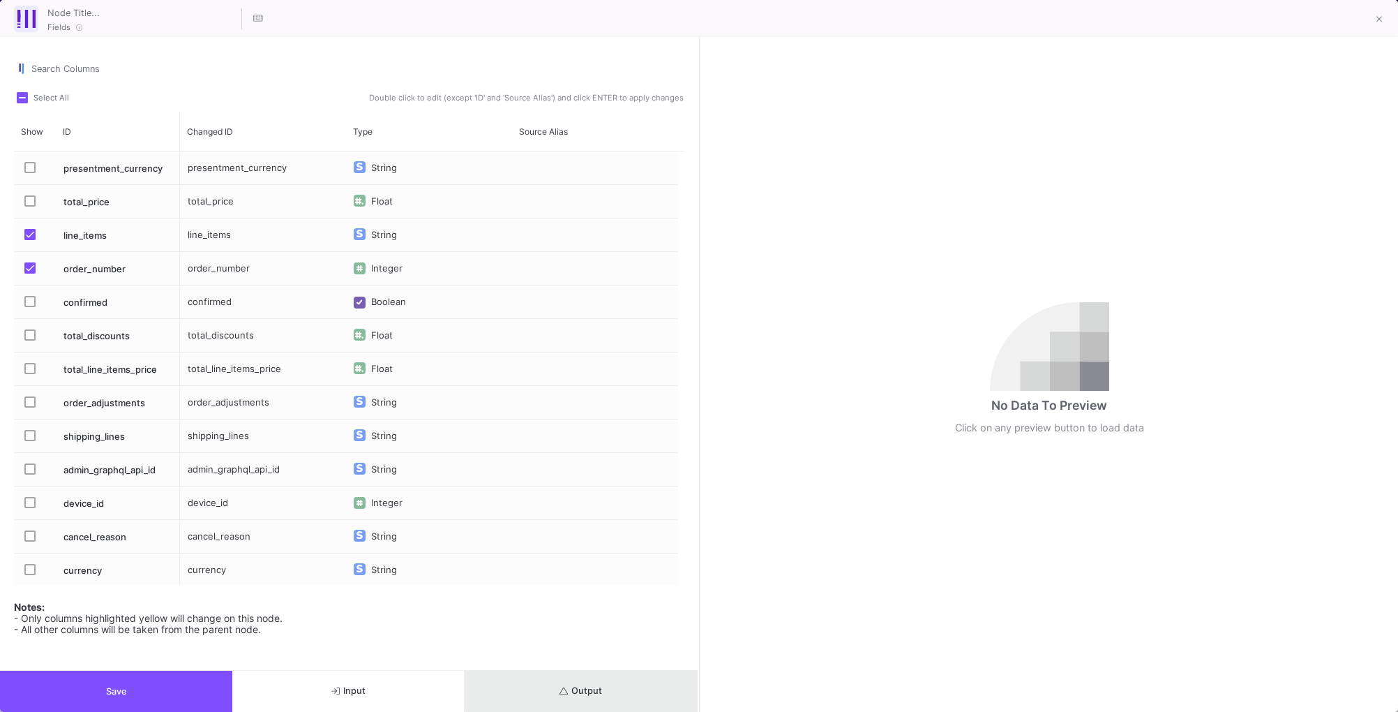
click at [598, 682] on button "Output" at bounding box center [581, 691] width 232 height 41
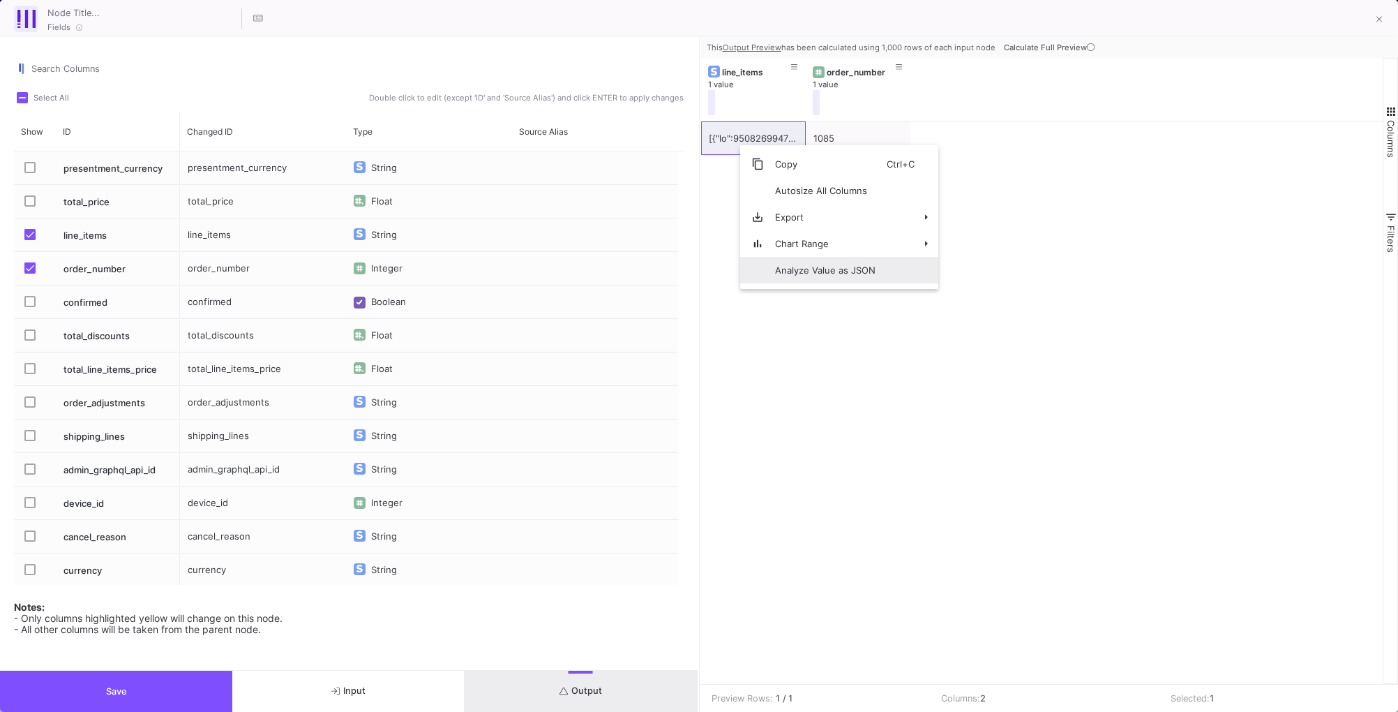
click at [798, 274] on span "Analyze Value as JSON" at bounding box center [825, 270] width 123 height 27
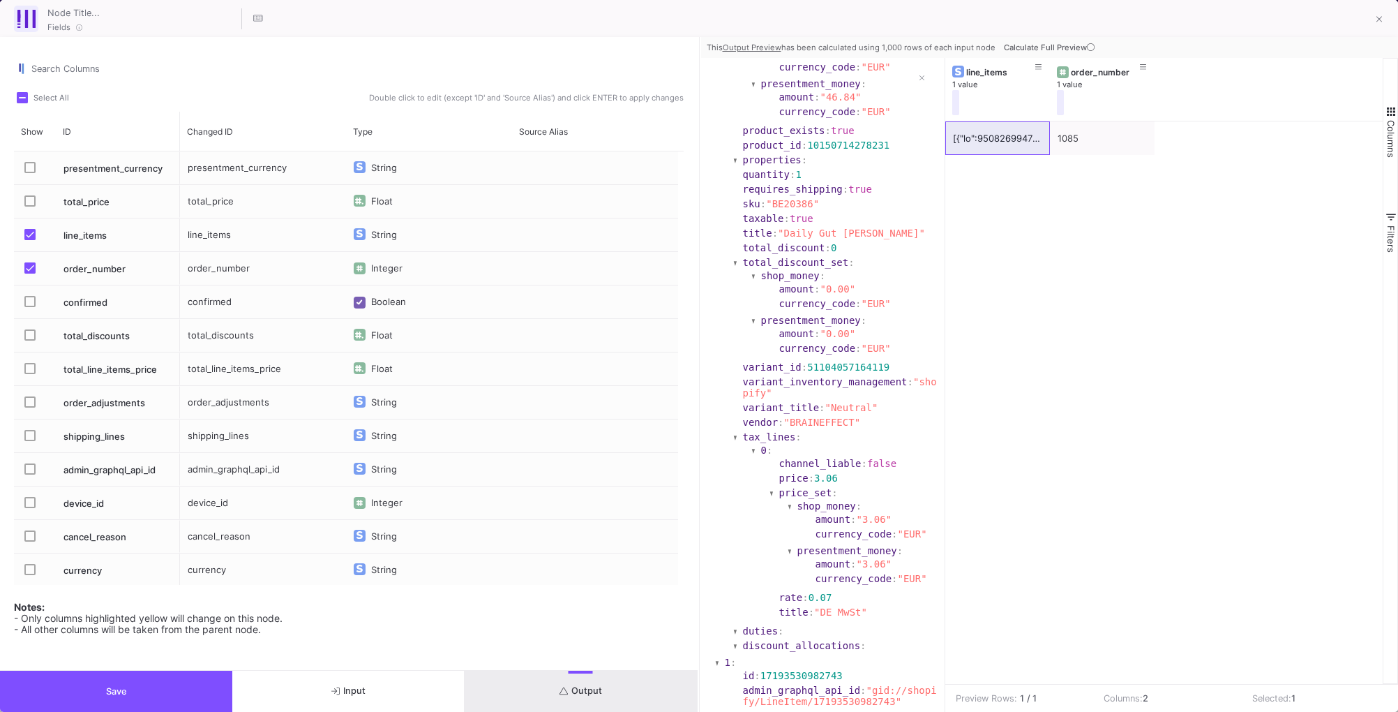
scroll to position [0, 0]
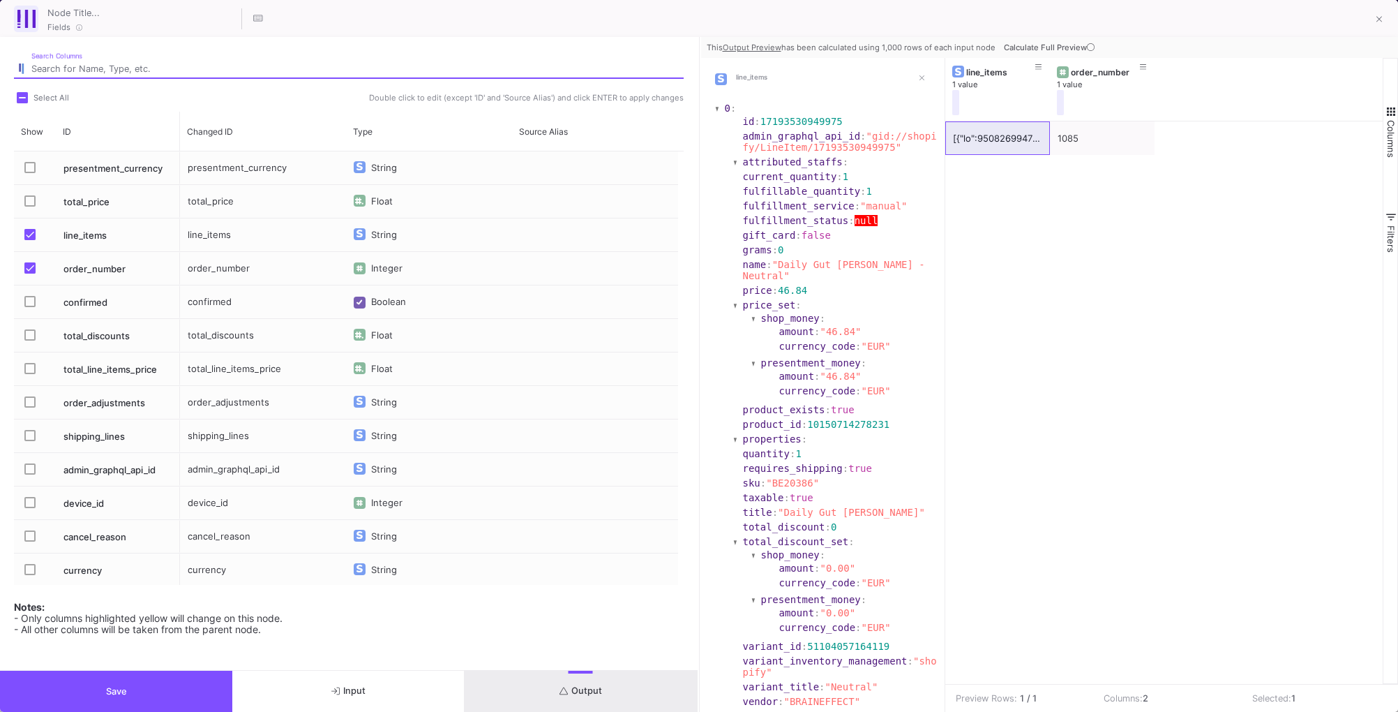
click at [114, 64] on input "Search Columns" at bounding box center [357, 69] width 652 height 11
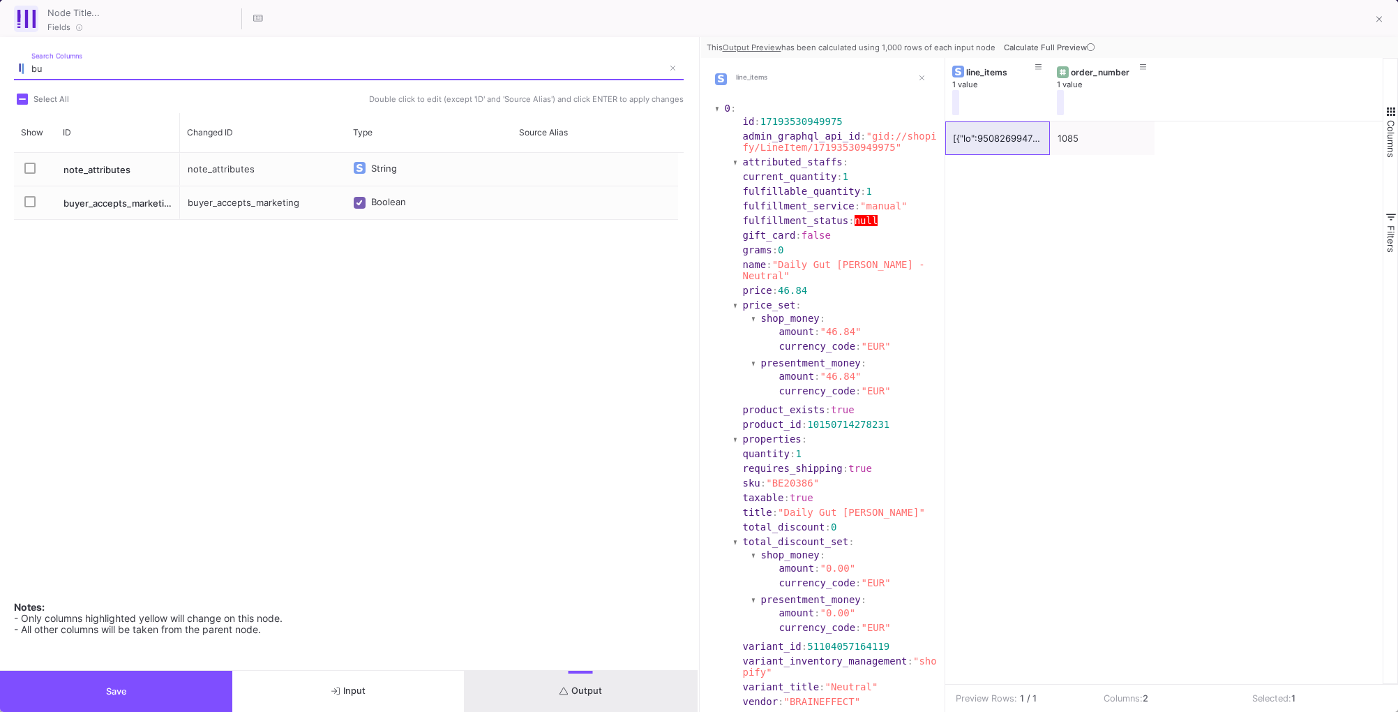
type input "b"
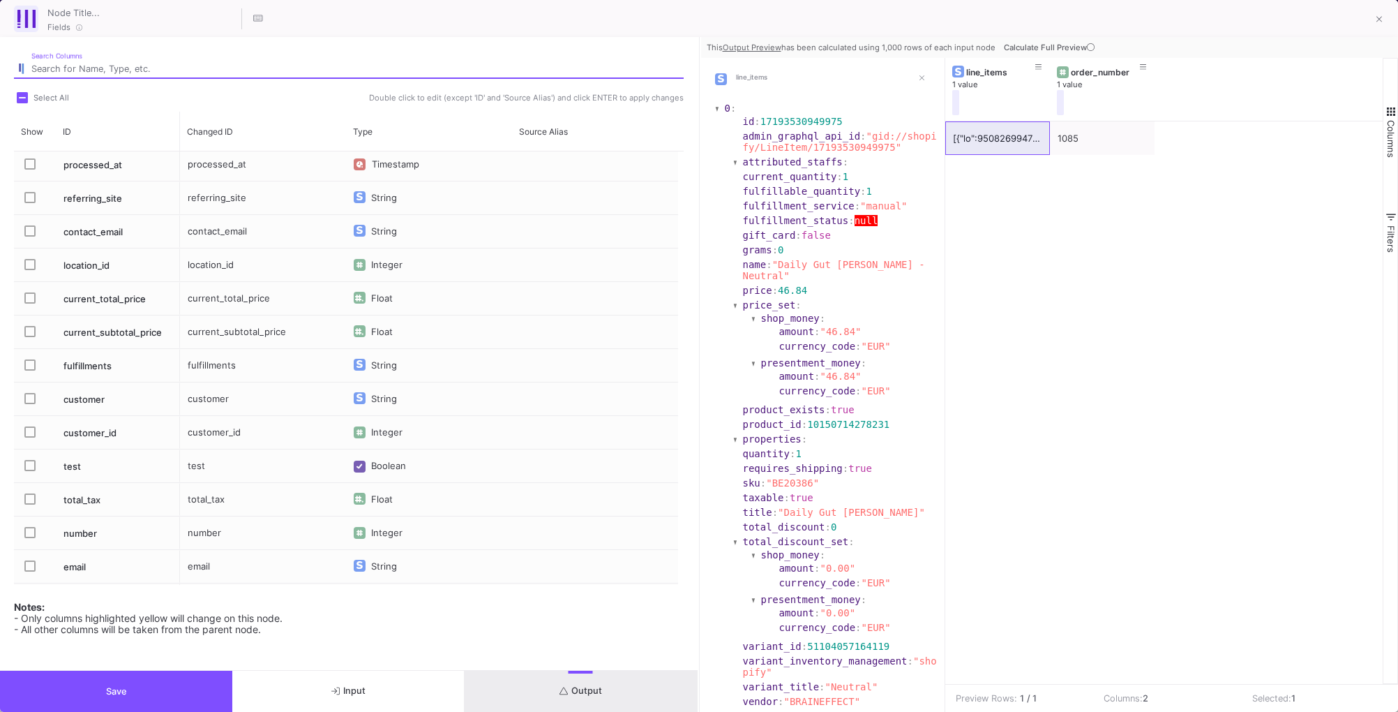
scroll to position [543, 0]
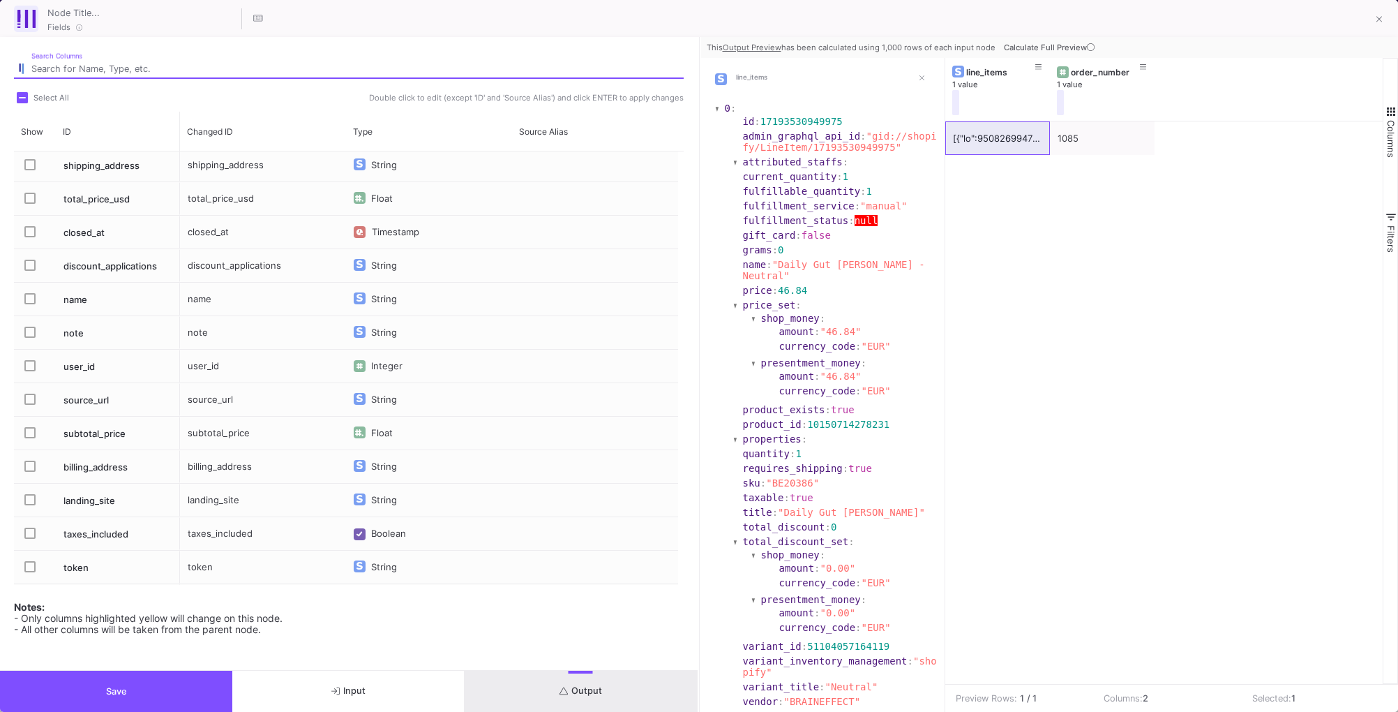
click at [27, 301] on span "Press SPACE to select this row." at bounding box center [29, 298] width 11 height 11
click at [29, 304] on input "Press SPACE to select this row." at bounding box center [29, 304] width 1 height 1
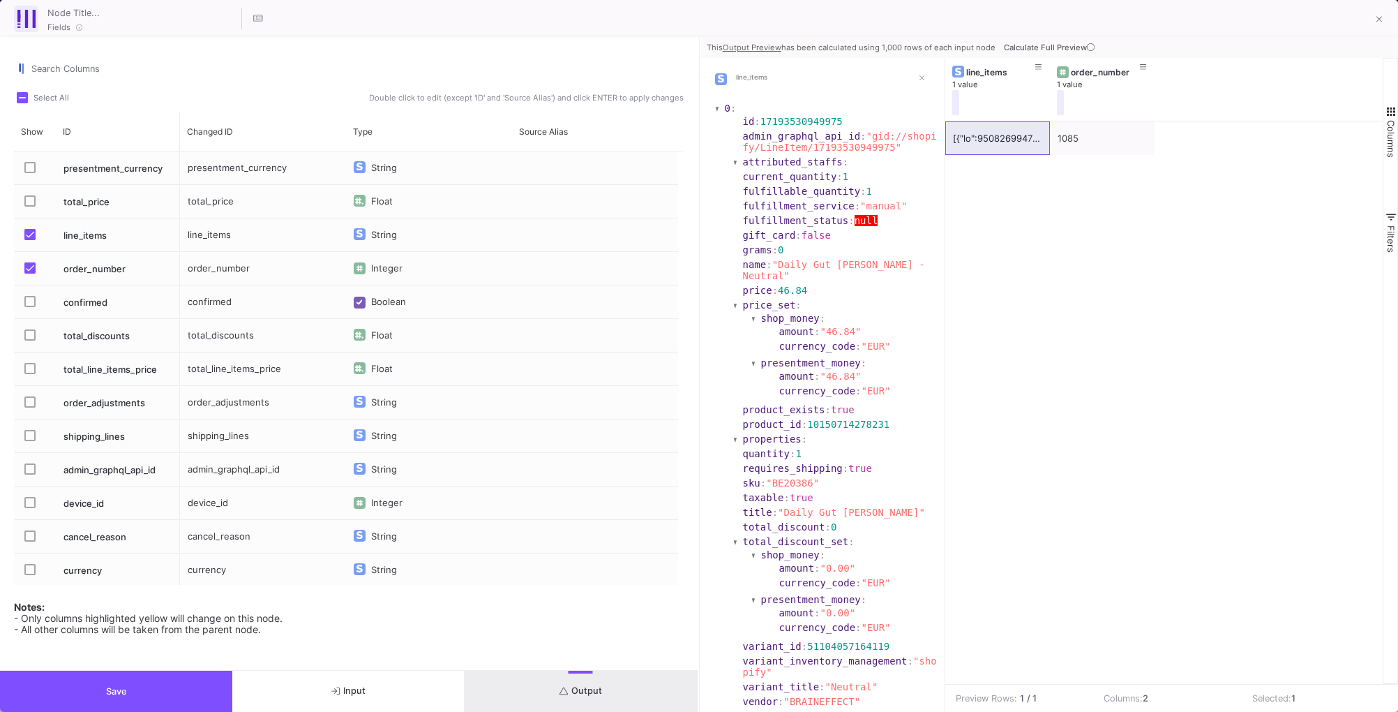
click at [87, 91] on div "Select All Double click to edit (except 'ID' and 'Source Alias') and click ENTE…" at bounding box center [349, 97] width 670 height 17
click at [73, 66] on input "Search Columns" at bounding box center [357, 69] width 652 height 11
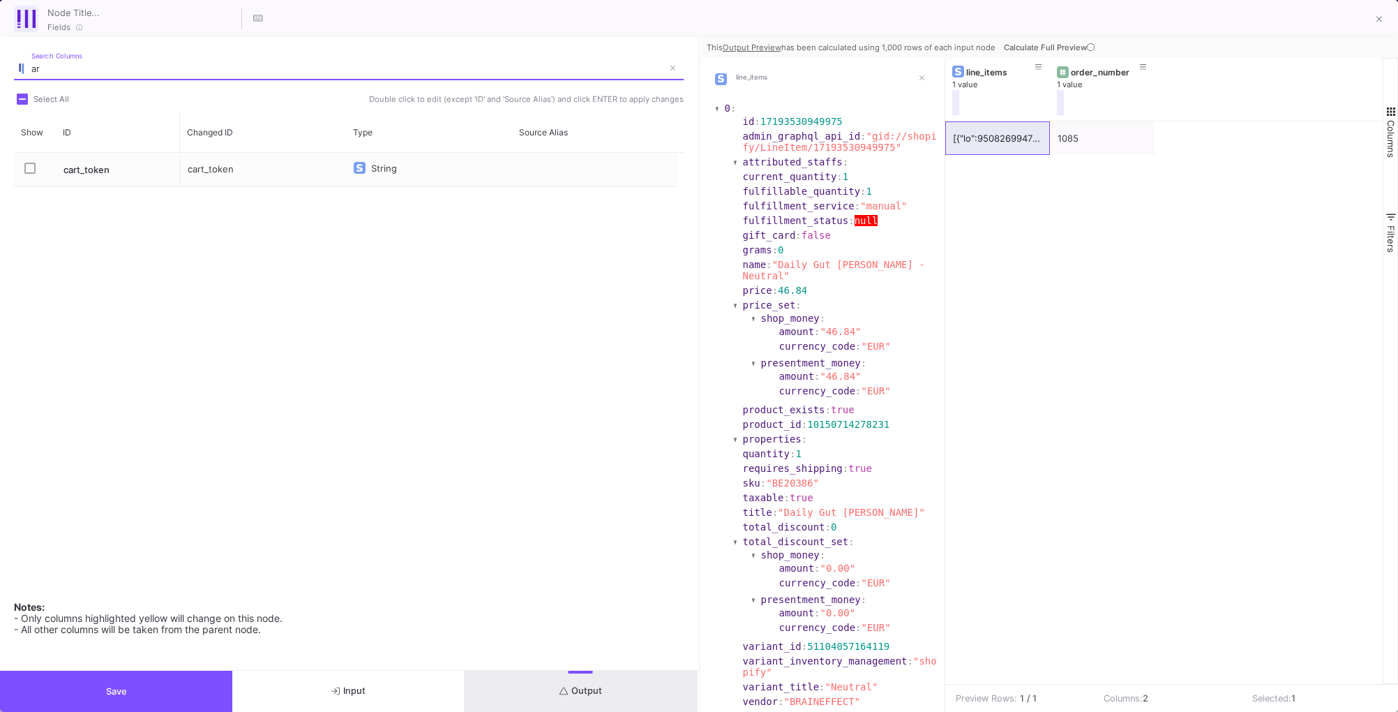
type input "a"
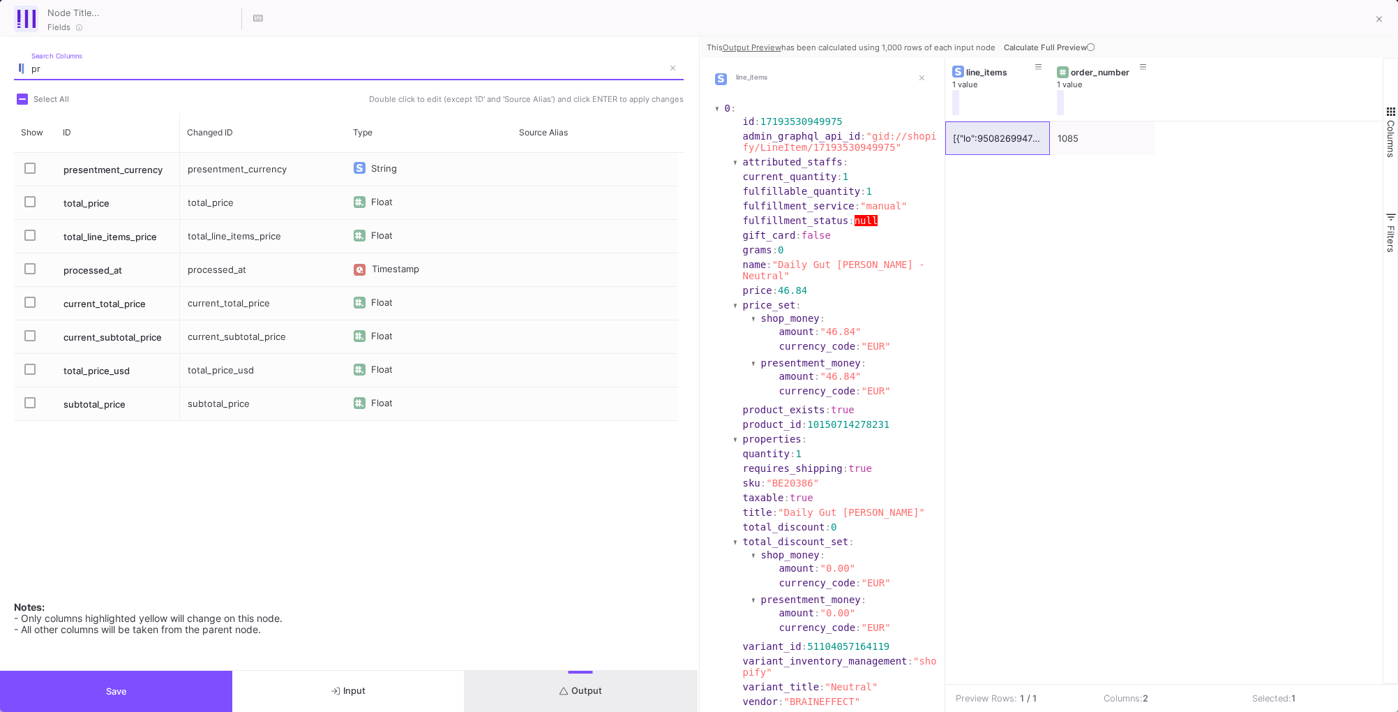
type input "p"
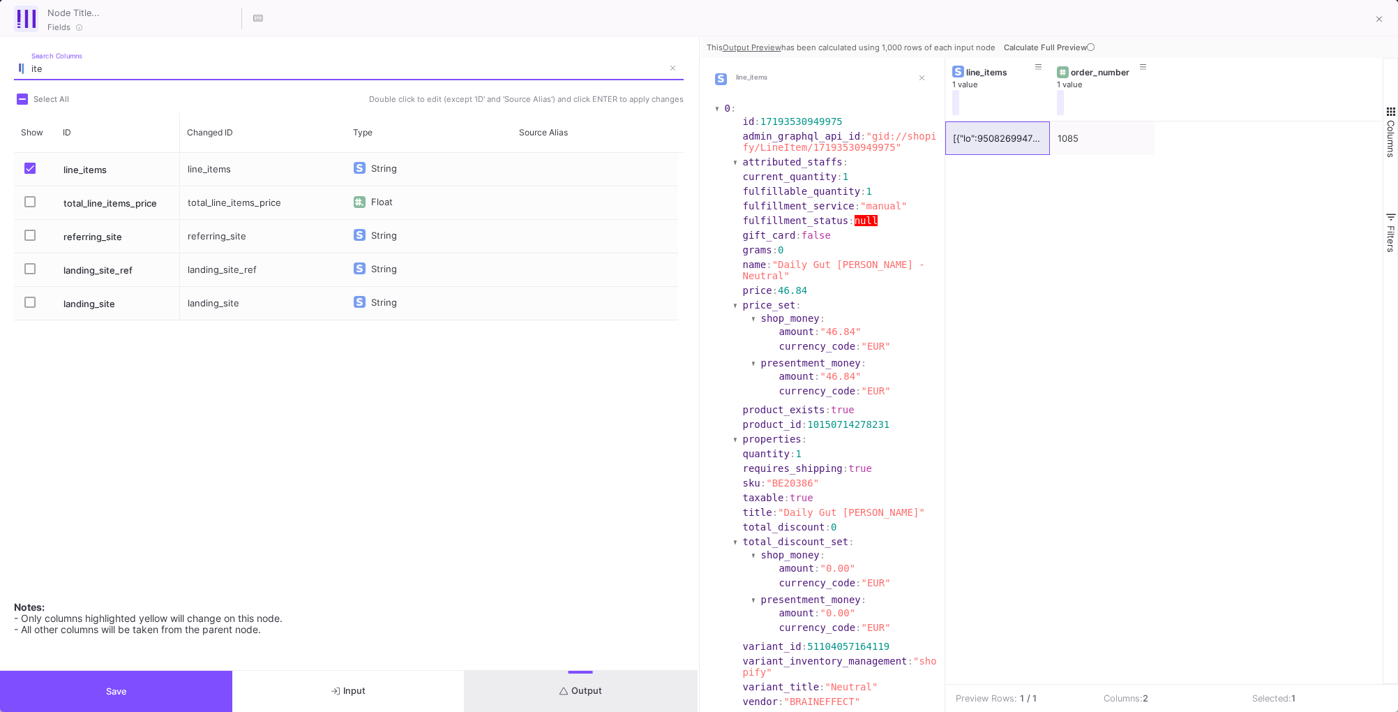
type input "ite"
click at [27, 199] on span "Press SPACE to select this row." at bounding box center [29, 201] width 11 height 11
click at [29, 207] on input "Press SPACE to select this row." at bounding box center [29, 207] width 1 height 1
click at [86, 689] on button "Save" at bounding box center [116, 691] width 232 height 41
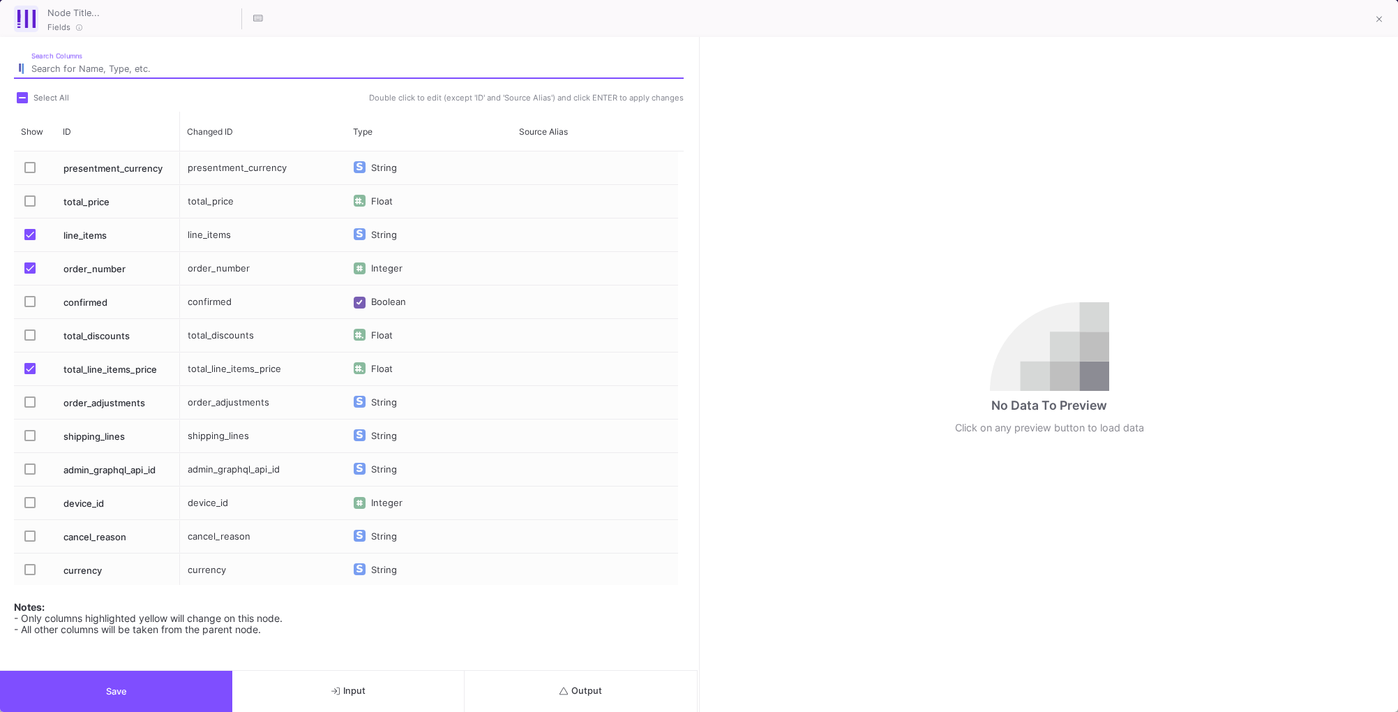
click at [117, 72] on input "Search Columns" at bounding box center [357, 69] width 652 height 11
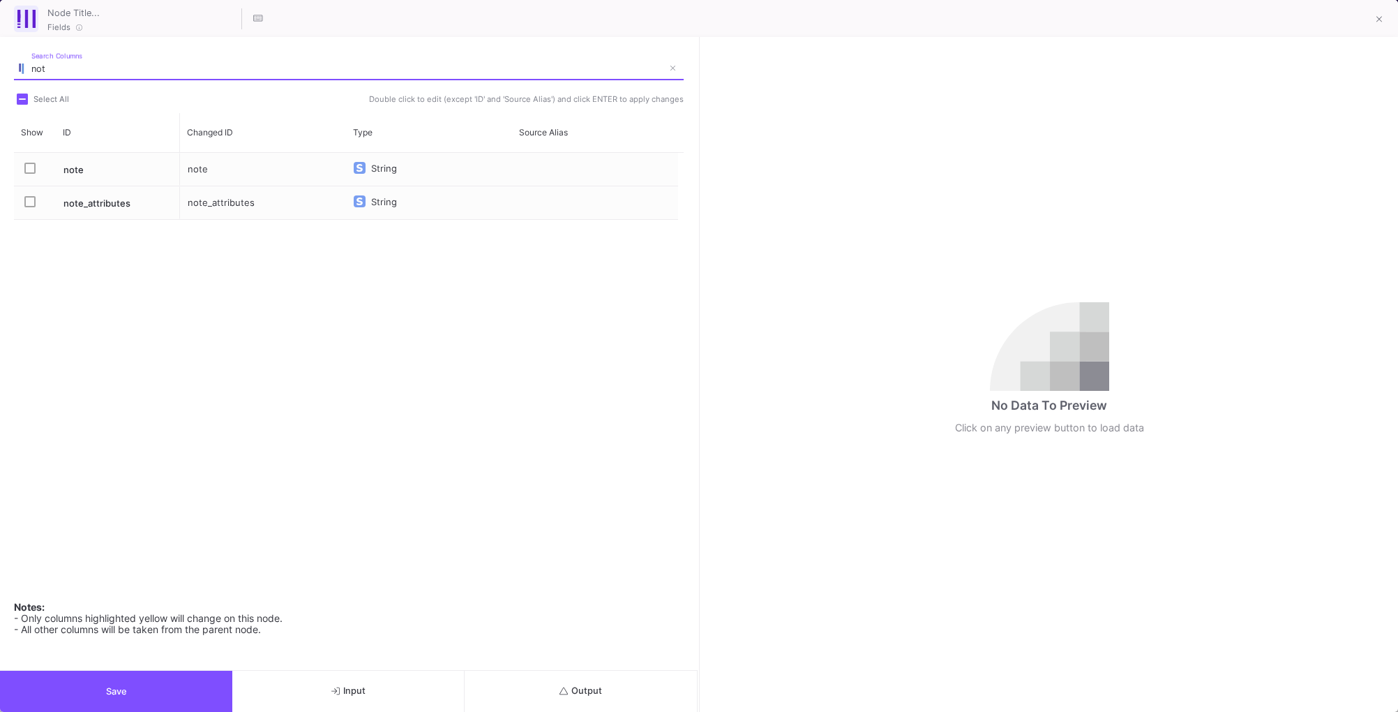
type input "not"
click at [27, 167] on span "Press SPACE to select this row." at bounding box center [29, 168] width 11 height 11
click at [29, 174] on input "Press SPACE to select this row." at bounding box center [29, 174] width 1 height 1
click at [29, 200] on span "Press SPACE to select this row." at bounding box center [29, 201] width 11 height 11
click at [29, 207] on input "Press SPACE to select this row." at bounding box center [29, 207] width 1 height 1
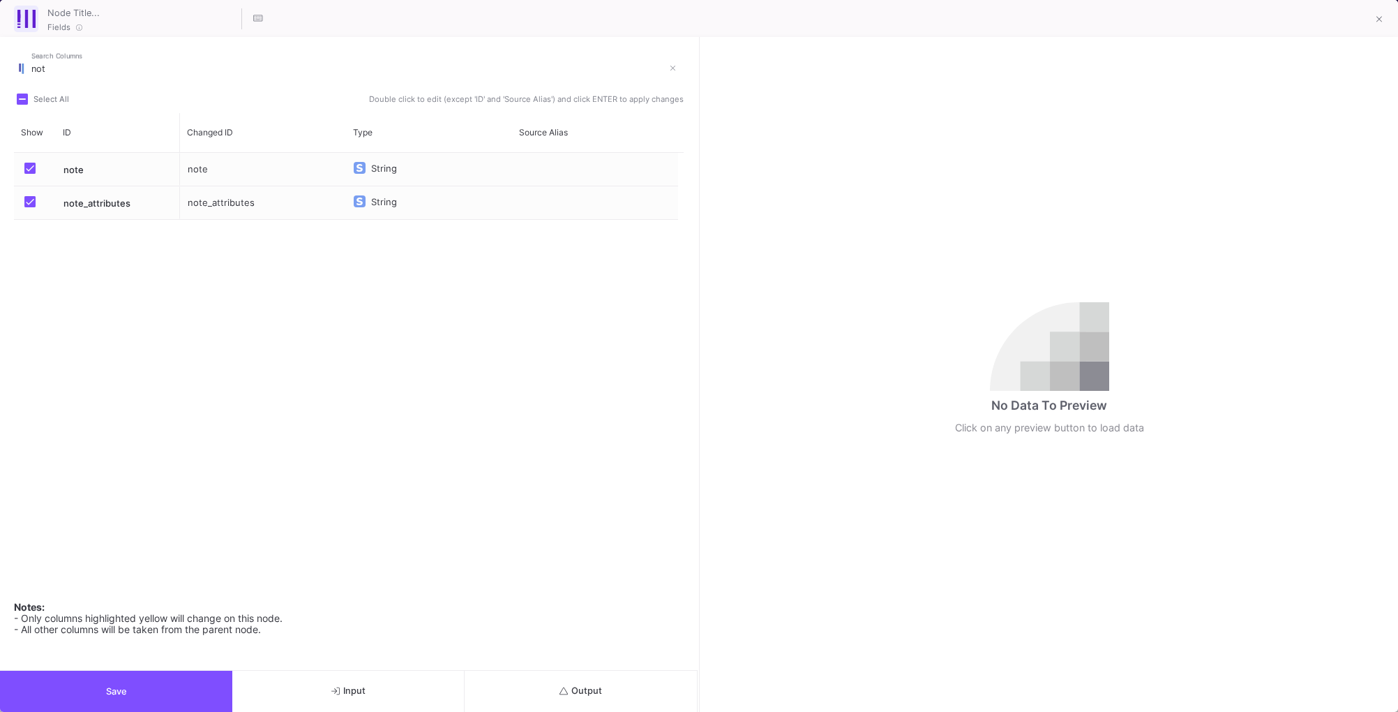
click at [586, 703] on button "Output" at bounding box center [581, 691] width 232 height 41
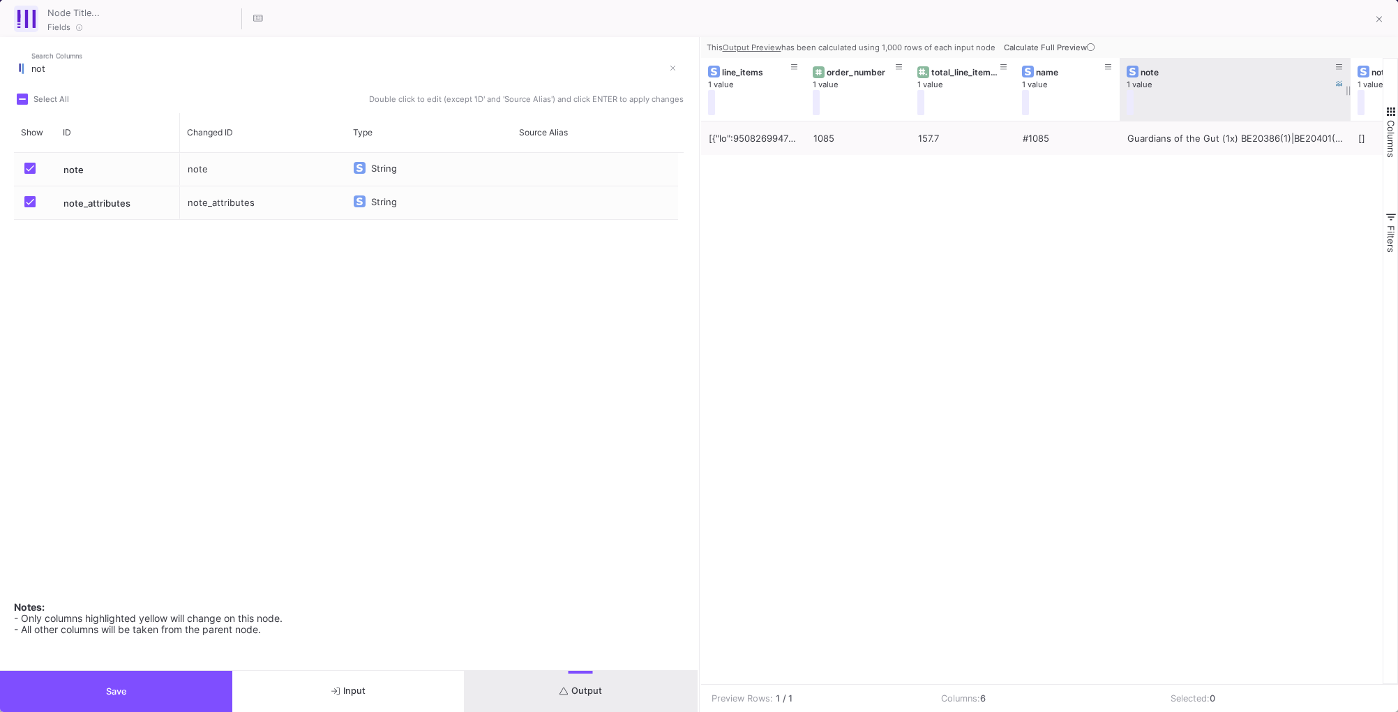
drag, startPoint x: 1221, startPoint y: 83, endPoint x: 1343, endPoint y: 81, distance: 122.1
click at [1348, 82] on div at bounding box center [1351, 89] width 6 height 63
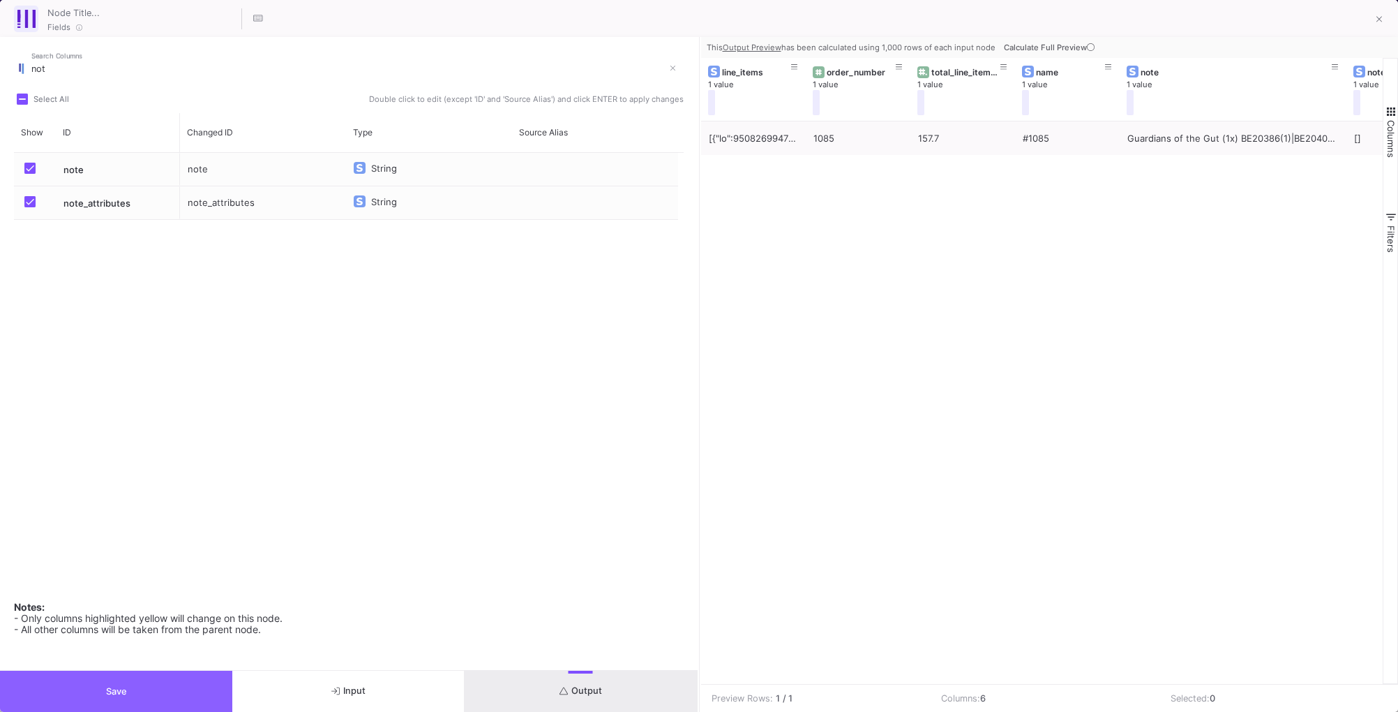
click at [103, 688] on button "Save" at bounding box center [116, 691] width 232 height 41
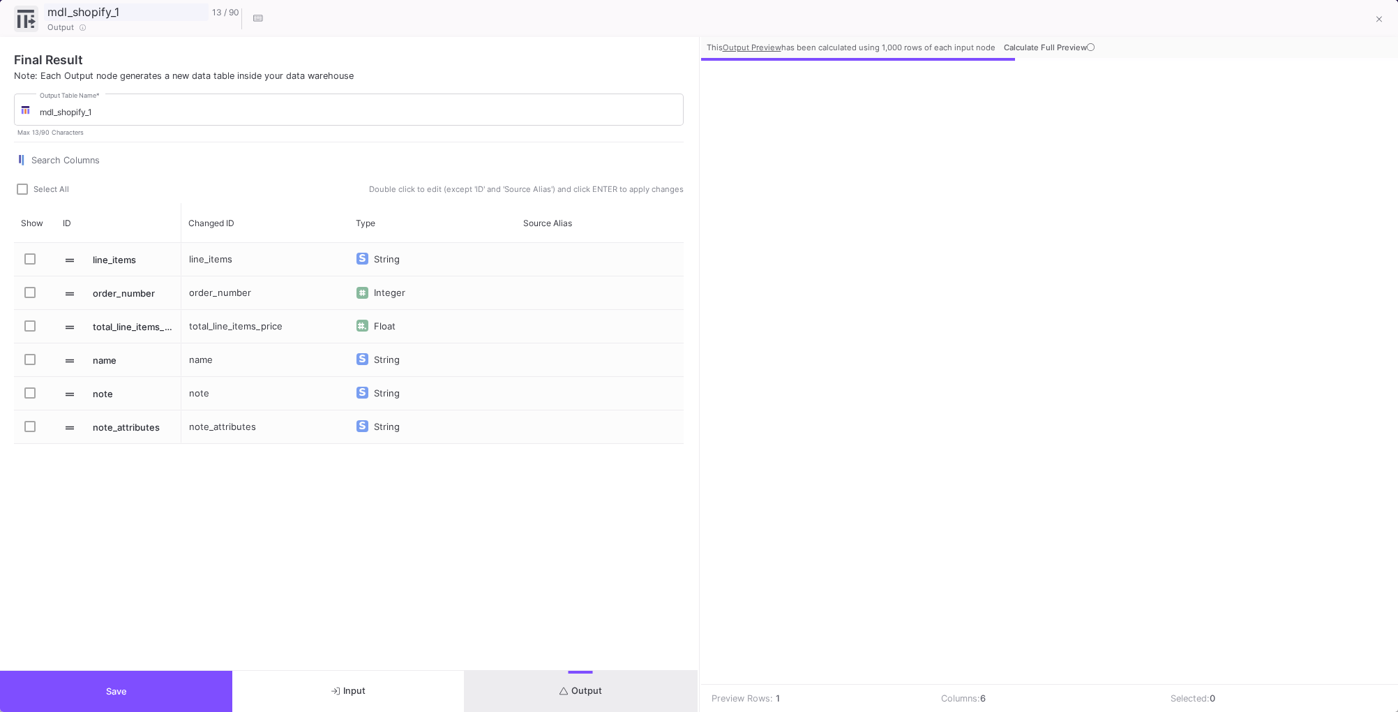
click at [122, 14] on input "mdl_shopify_1" at bounding box center [126, 12] width 165 height 18
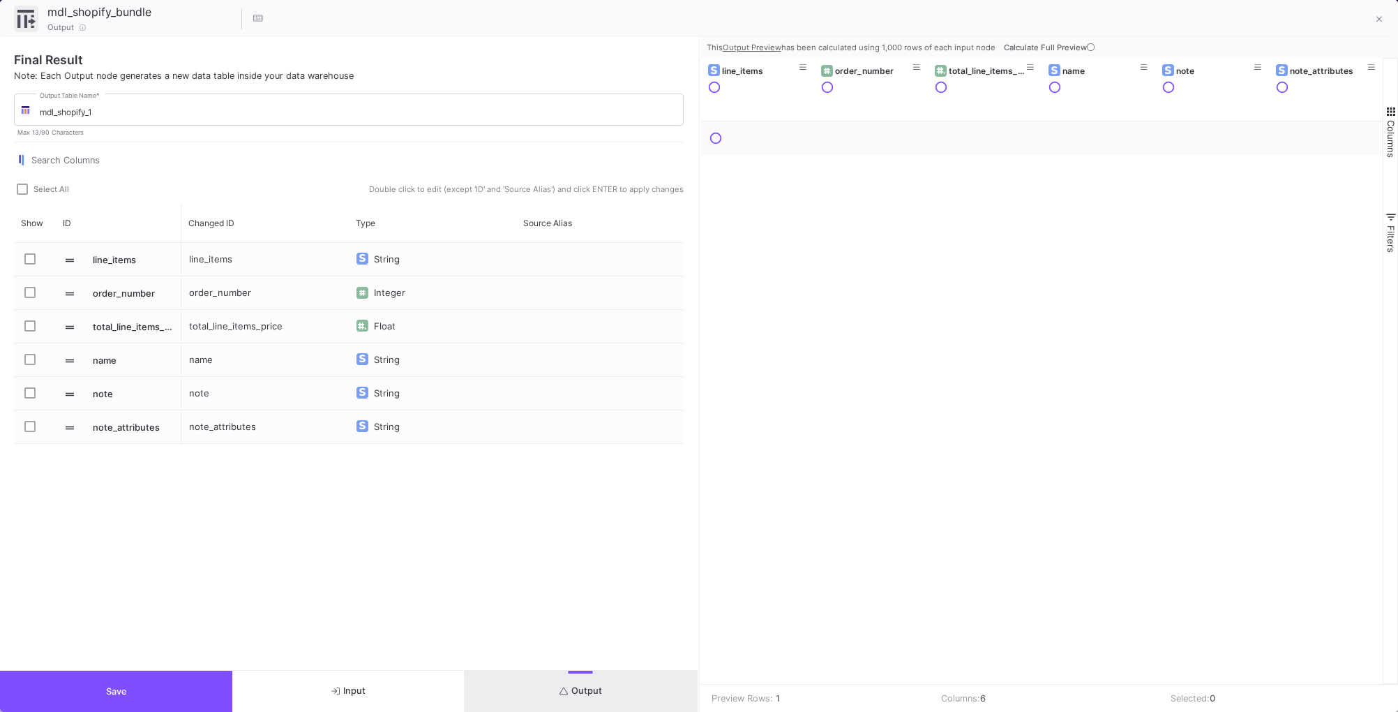
click at [142, 694] on button "Save" at bounding box center [116, 691] width 232 height 41
type input "mdl_shopify_1"
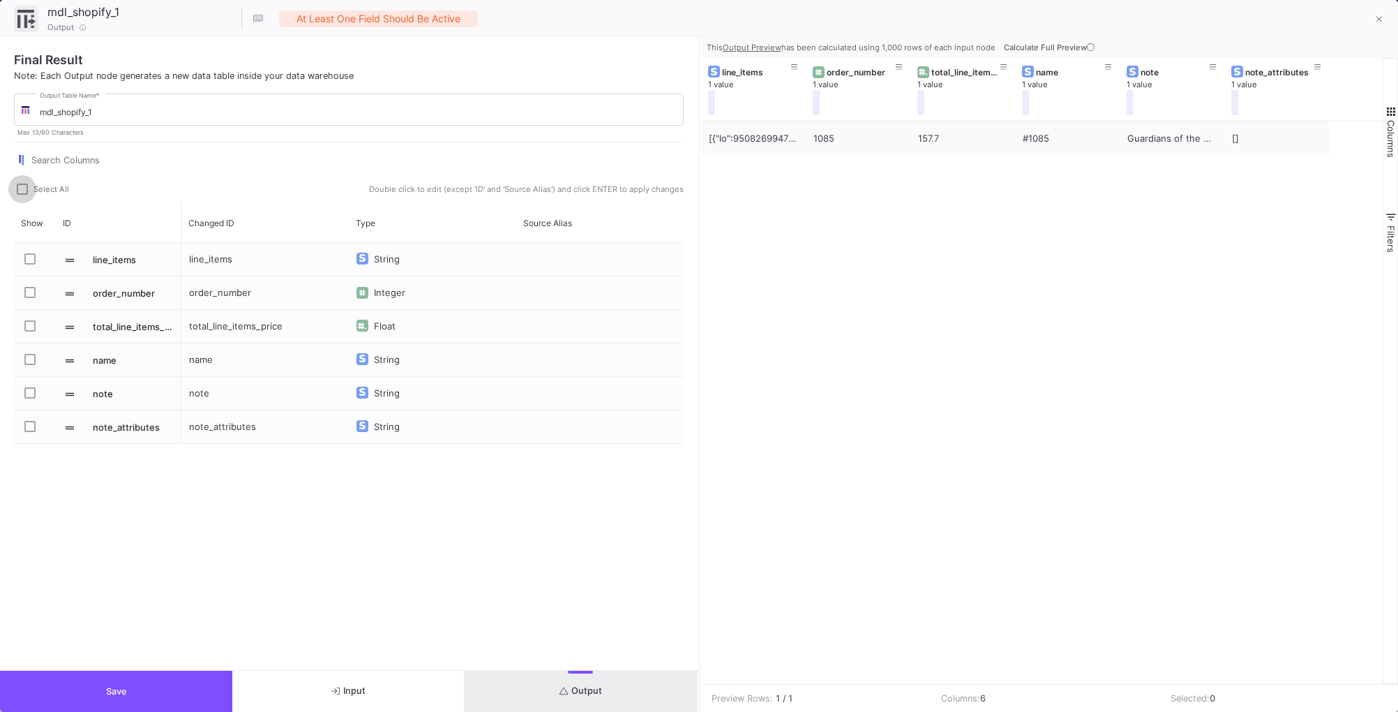
click at [22, 195] on label "Select All" at bounding box center [47, 191] width 61 height 14
click at [22, 195] on input "Select All" at bounding box center [22, 195] width 1 height 1
checkbox input "true"
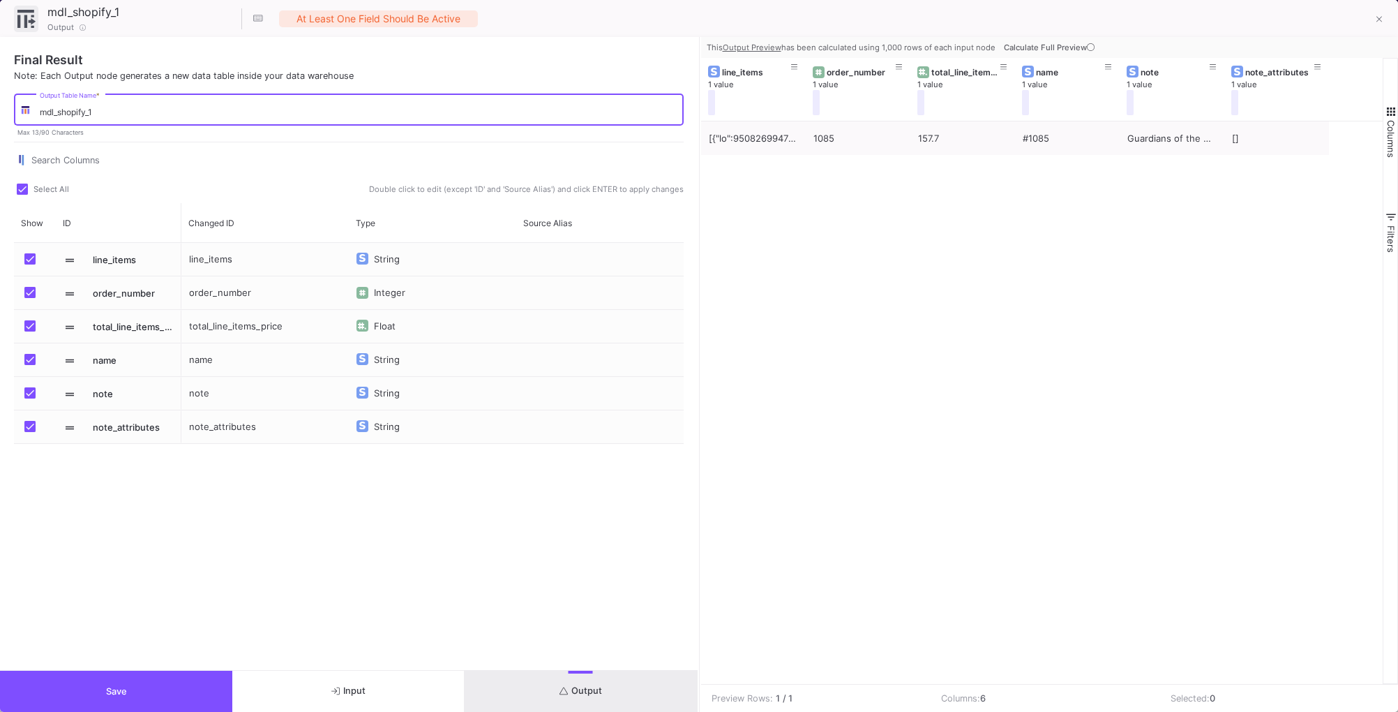
click at [150, 115] on input "mdl_shopify_1" at bounding box center [359, 112] width 638 height 10
type input "mdl_shopify_bundle"
click at [110, 687] on span "Save" at bounding box center [116, 691] width 21 height 10
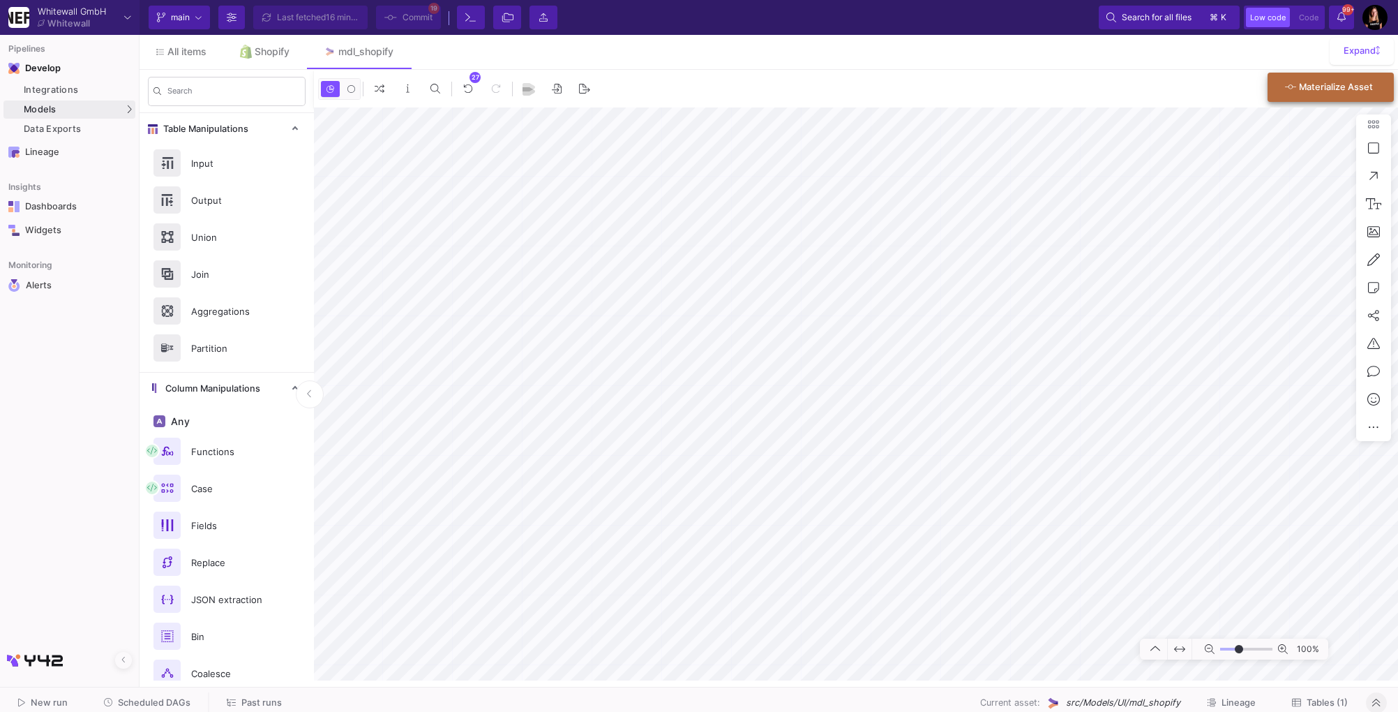
click at [1327, 100] on button "Materialize Asset" at bounding box center [1331, 87] width 126 height 29
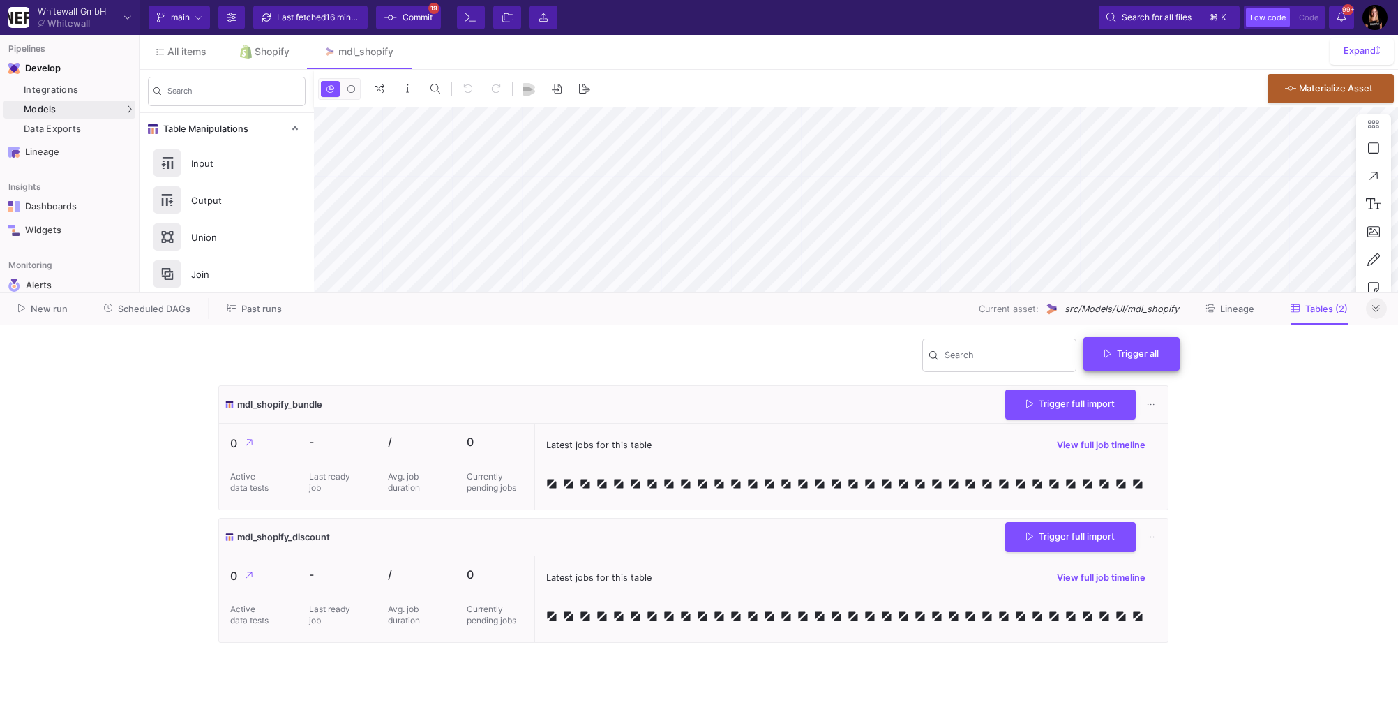
click at [1144, 352] on div "Search Trigger all" at bounding box center [699, 361] width 962 height 50
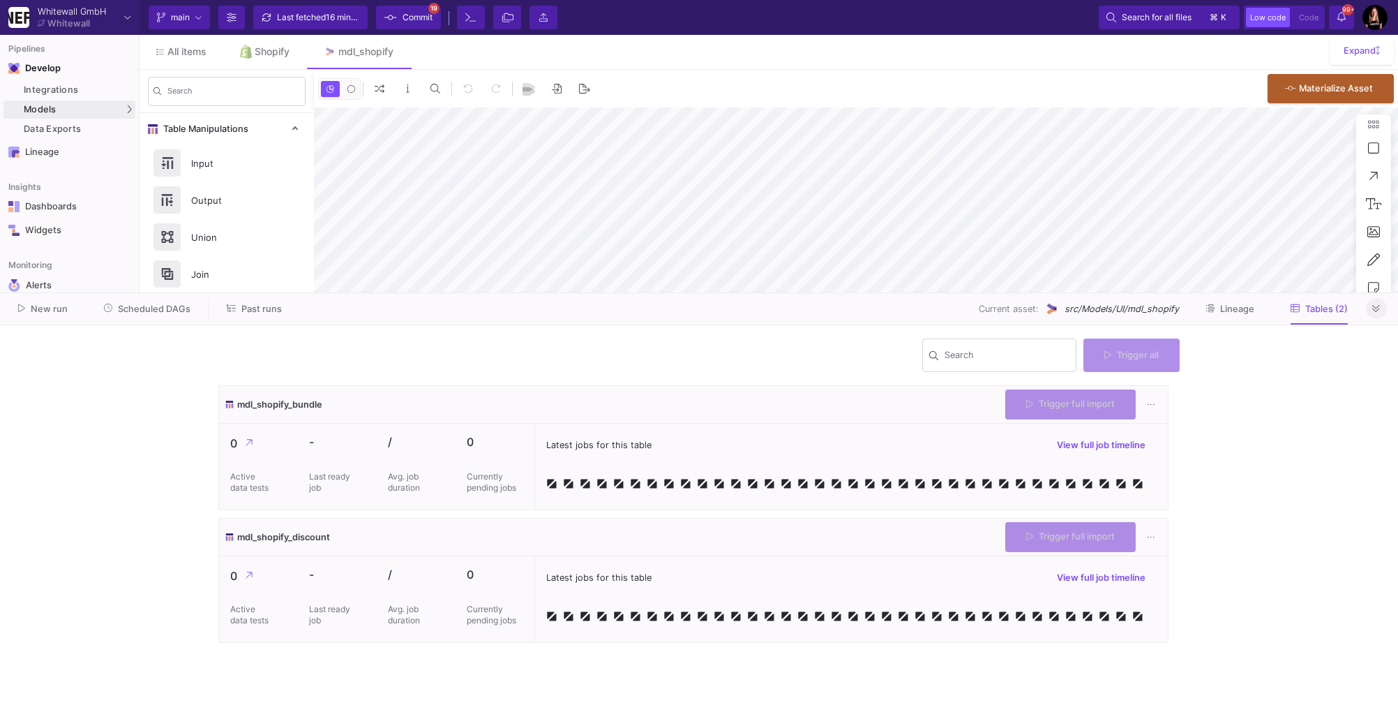
type input "-4"
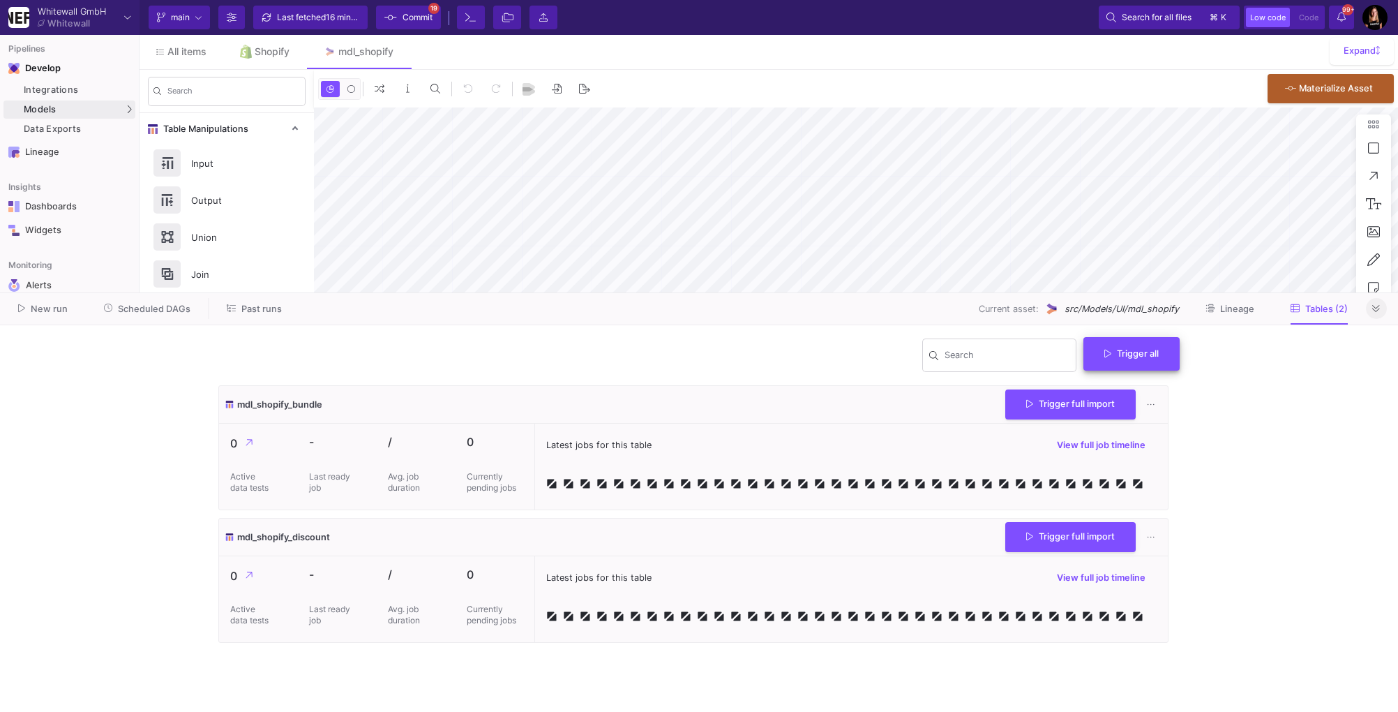
click at [1144, 352] on span "Trigger all" at bounding box center [1132, 353] width 54 height 10
click at [1143, 392] on button "Full import" at bounding box center [1138, 387] width 114 height 33
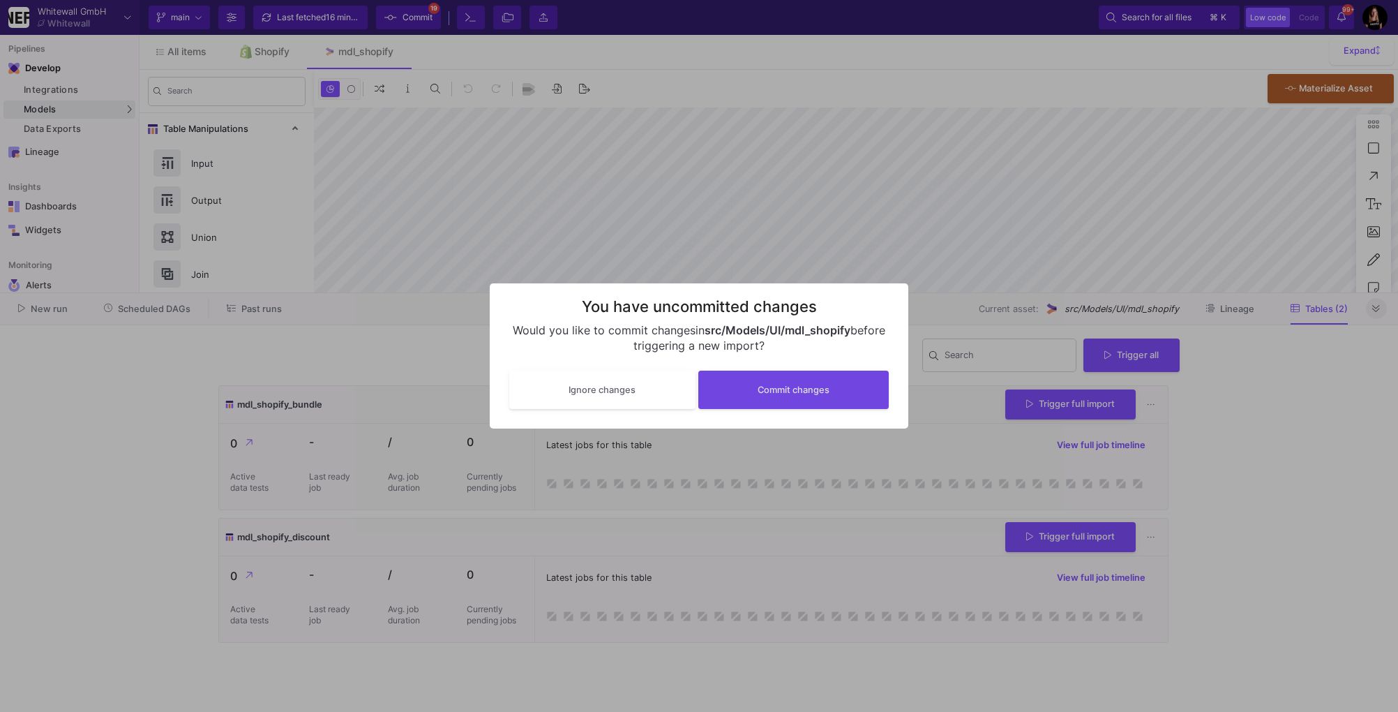
click at [1252, 492] on div at bounding box center [699, 356] width 1398 height 712
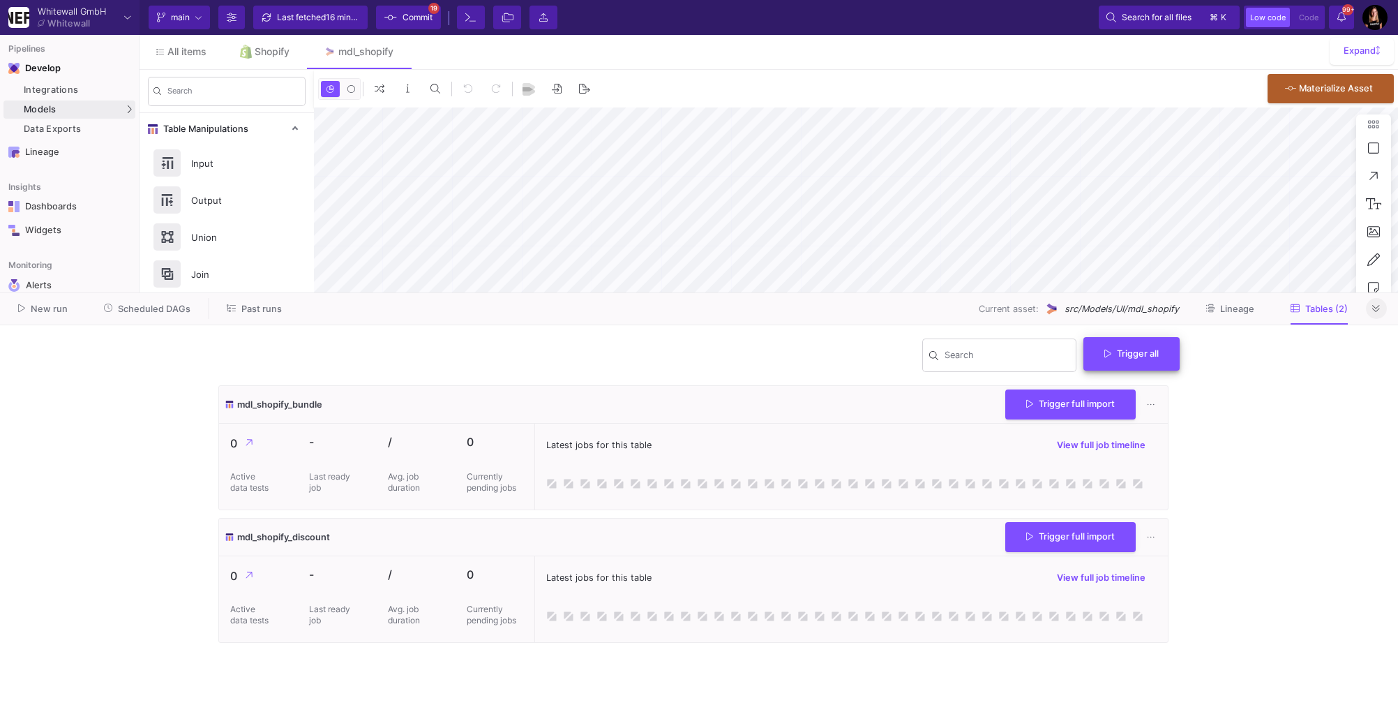
click at [1133, 352] on span "Trigger all" at bounding box center [1132, 353] width 54 height 10
click at [1114, 418] on button "Incremental import" at bounding box center [1138, 420] width 114 height 33
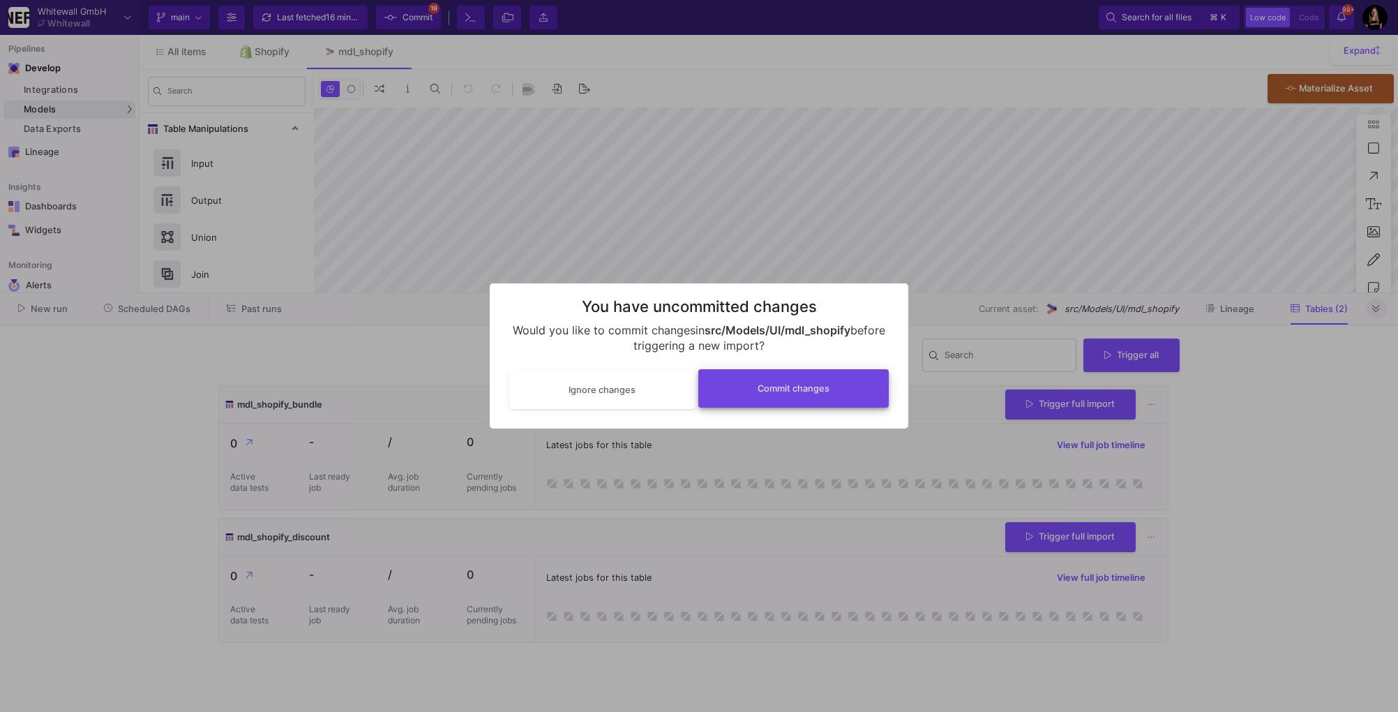
click at [772, 392] on span "Commit changes" at bounding box center [794, 388] width 72 height 10
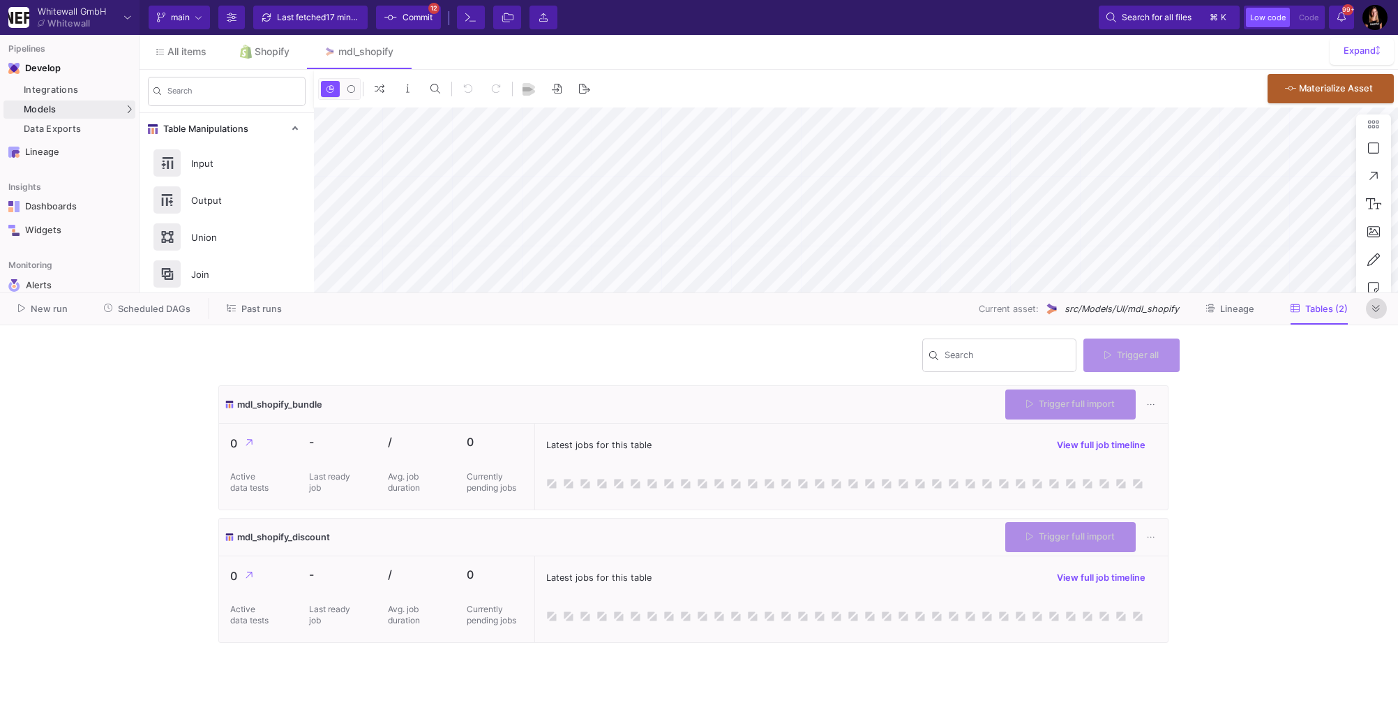
click at [1378, 311] on icon at bounding box center [1377, 308] width 8 height 9
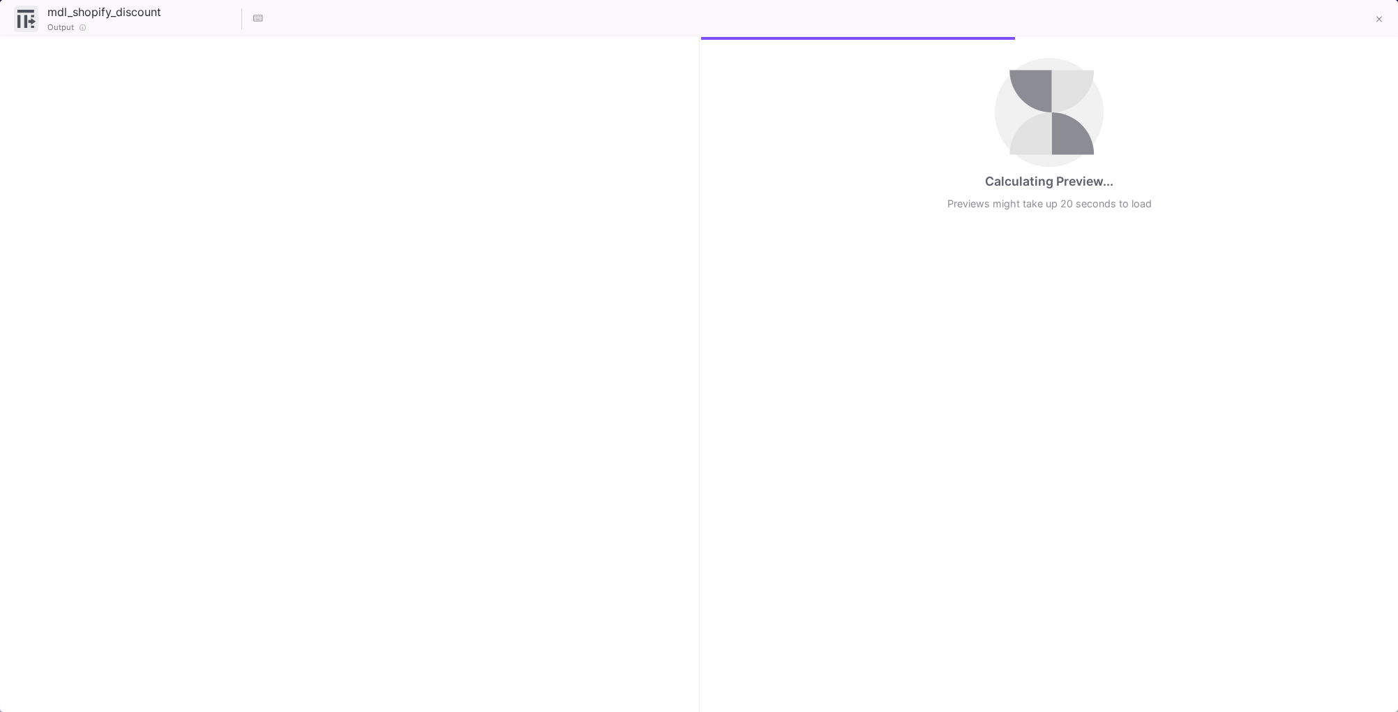
checkbox input "true"
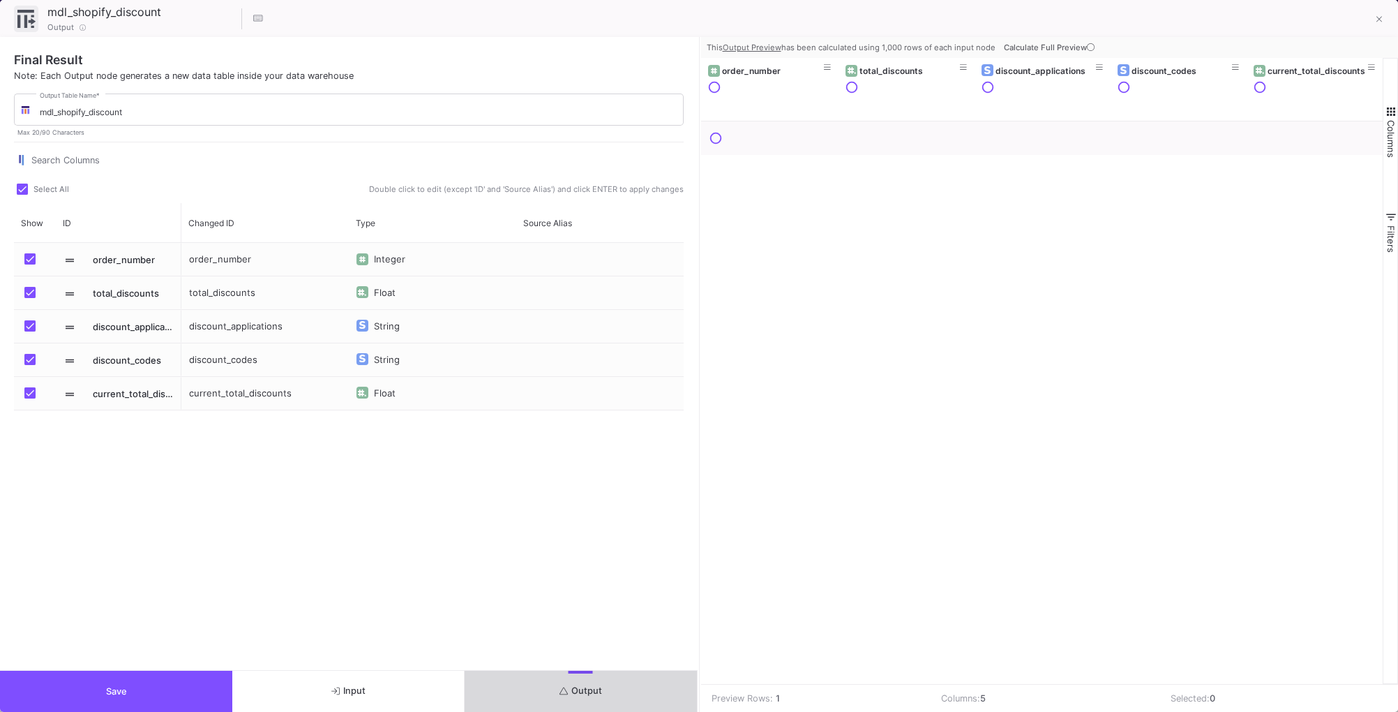
click at [567, 686] on fa-icon "submit" at bounding box center [564, 691] width 9 height 10
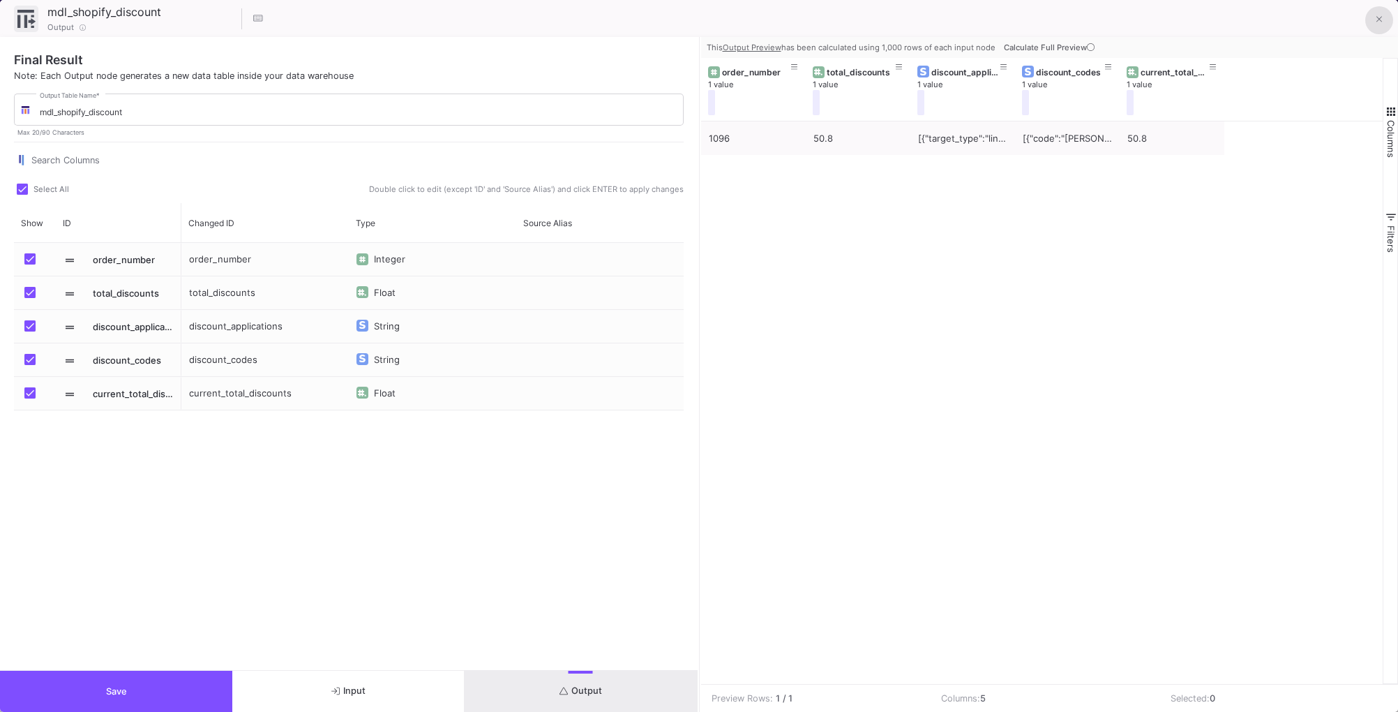
click at [1373, 17] on button at bounding box center [1380, 20] width 28 height 28
